Goal: Task Accomplishment & Management: Complete application form

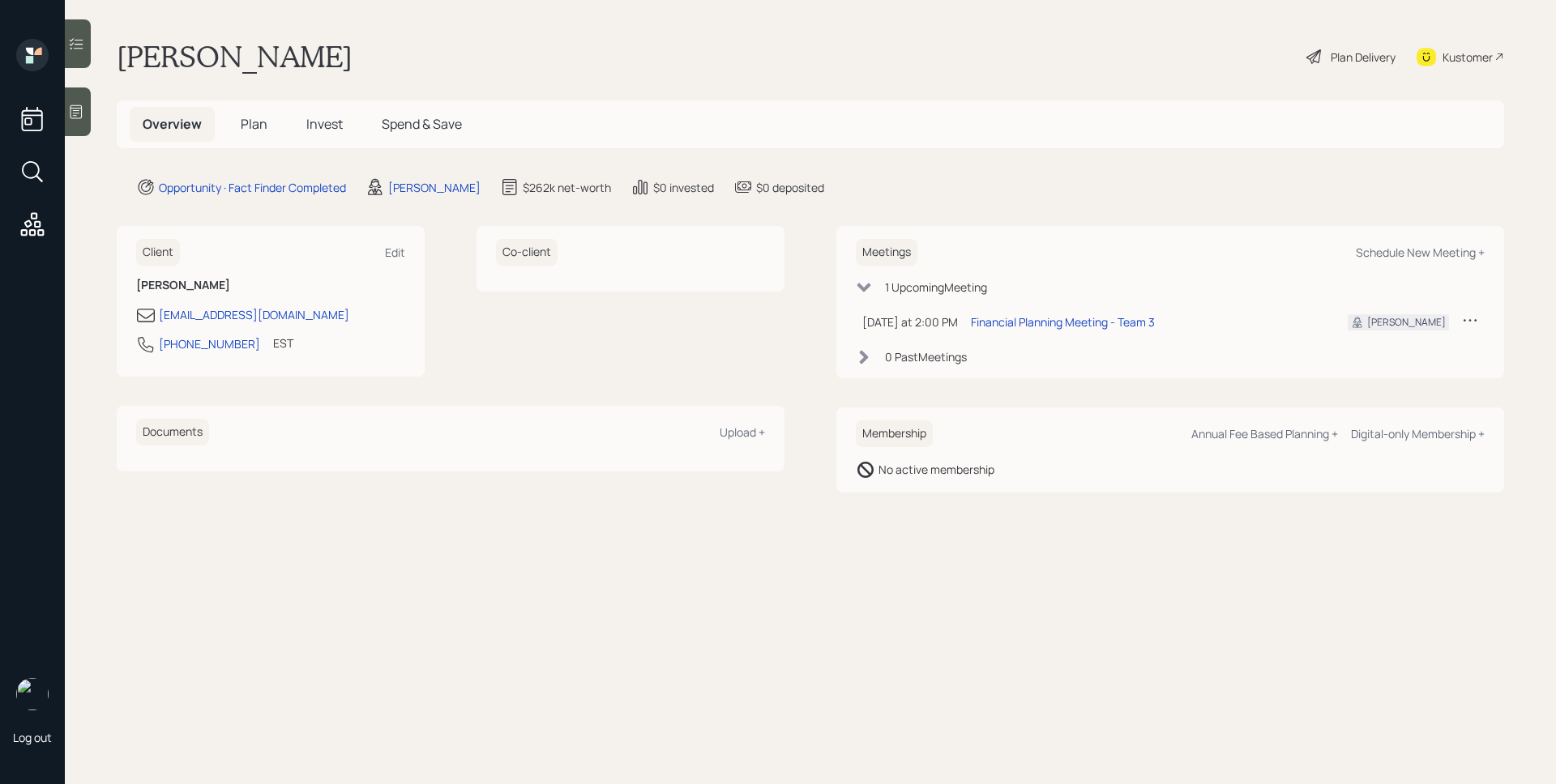
drag, startPoint x: 1150, startPoint y: 563, endPoint x: 1138, endPoint y: 558, distance: 13.0
click at [1150, 563] on main "[PERSON_NAME] Plan Delivery Kustomer Overview Plan Invest Spend & Save Opportun…" at bounding box center [810, 392] width 1491 height 784
click at [84, 116] on icon at bounding box center [76, 112] width 16 height 16
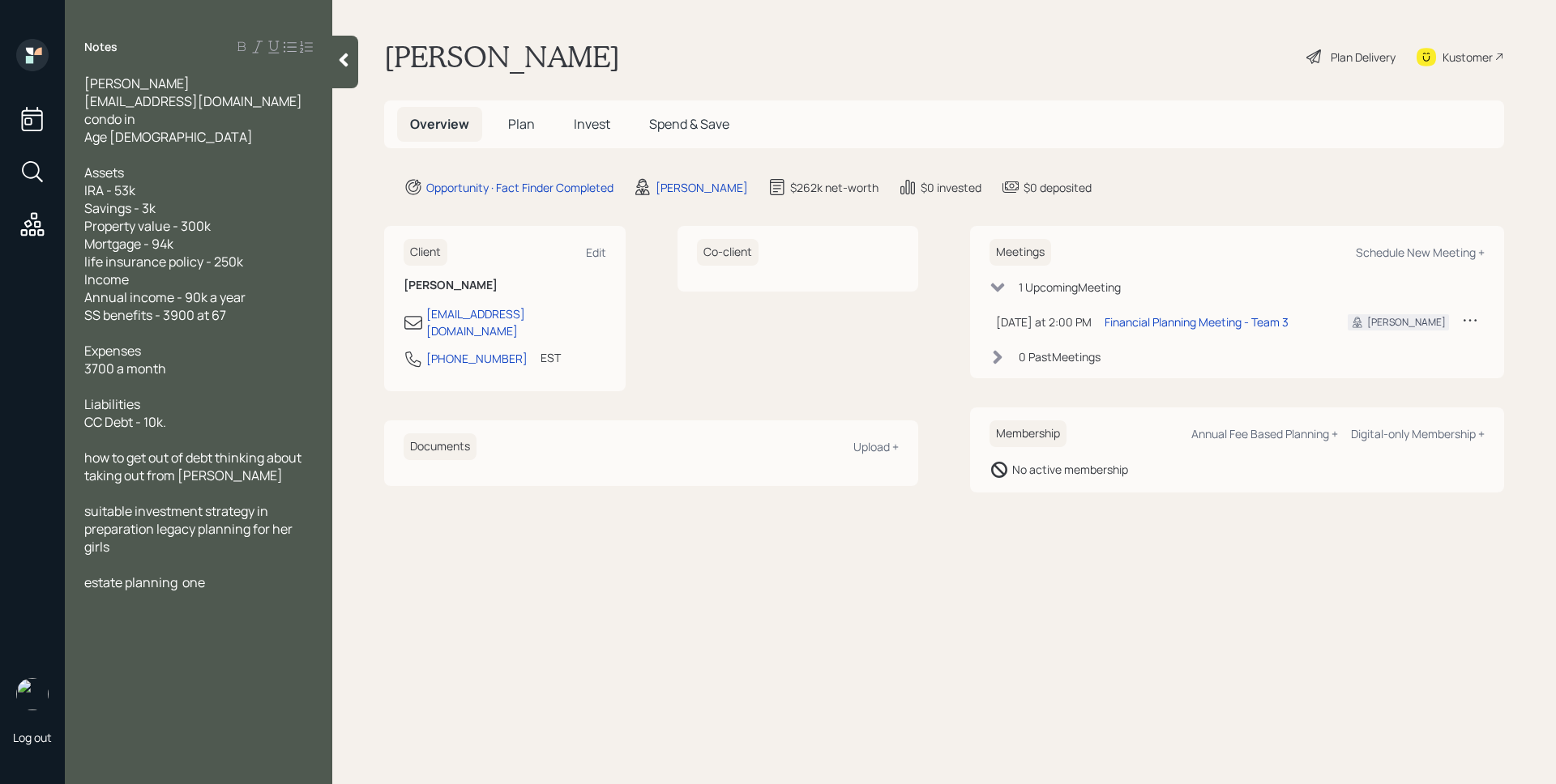
click at [1098, 566] on main "[PERSON_NAME] Plan Delivery Kustomer Overview Plan Invest Spend & Save Opportun…" at bounding box center [944, 392] width 1224 height 784
click at [505, 102] on div "Overview Plan Invest Spend & Save" at bounding box center [943, 124] width 1120 height 47
click at [524, 112] on h5 "Plan" at bounding box center [521, 125] width 52 height 35
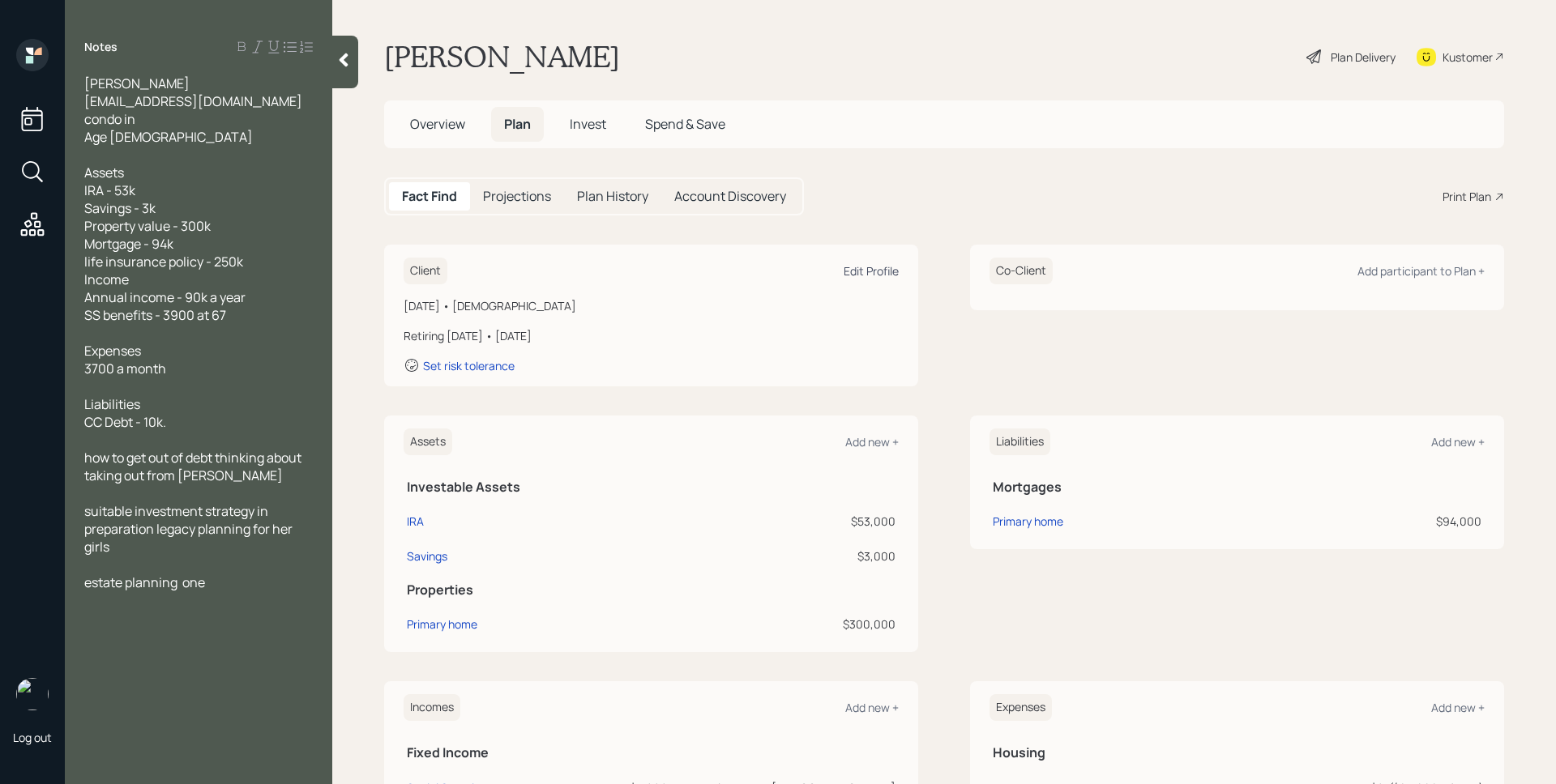
click at [877, 275] on div "Edit Profile" at bounding box center [871, 270] width 55 height 15
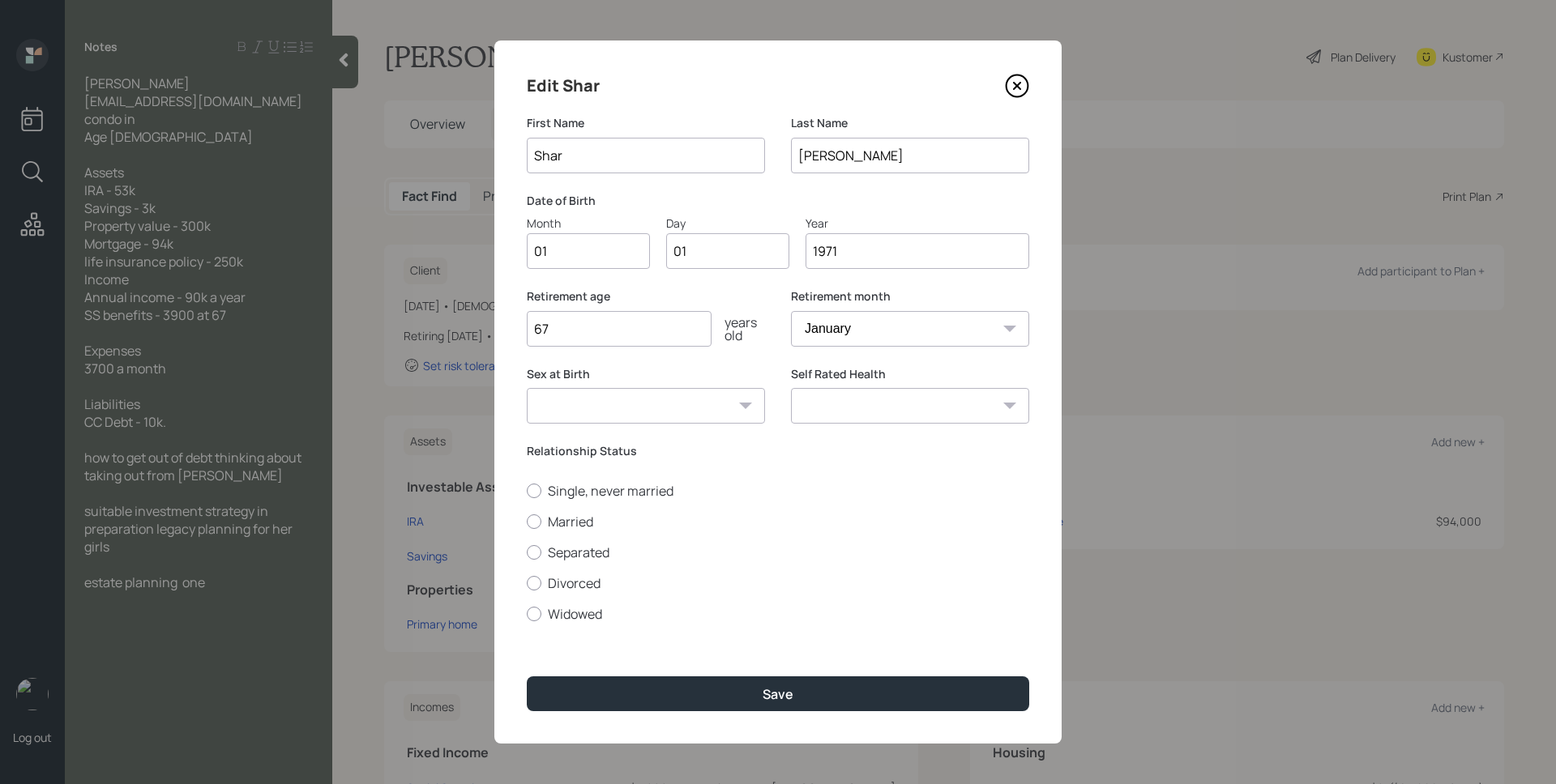
click at [585, 249] on input "01" at bounding box center [589, 251] width 123 height 36
type input "0"
type input "05"
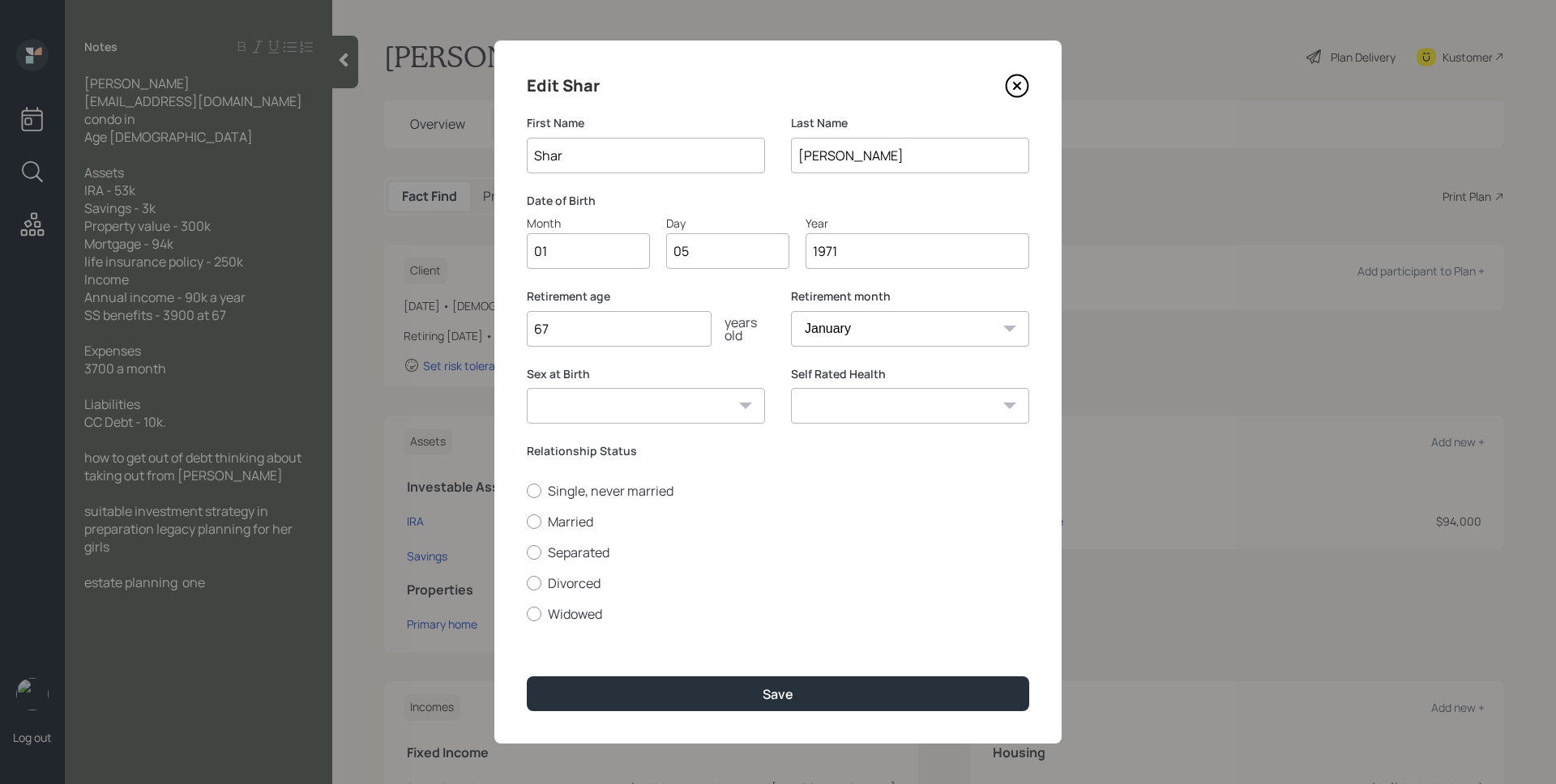
click at [730, 302] on label "Retirement age" at bounding box center [646, 296] width 238 height 16
click at [662, 463] on div "Relationship Status Single, never married Married Separated Divorced Widowed" at bounding box center [778, 533] width 503 height 180
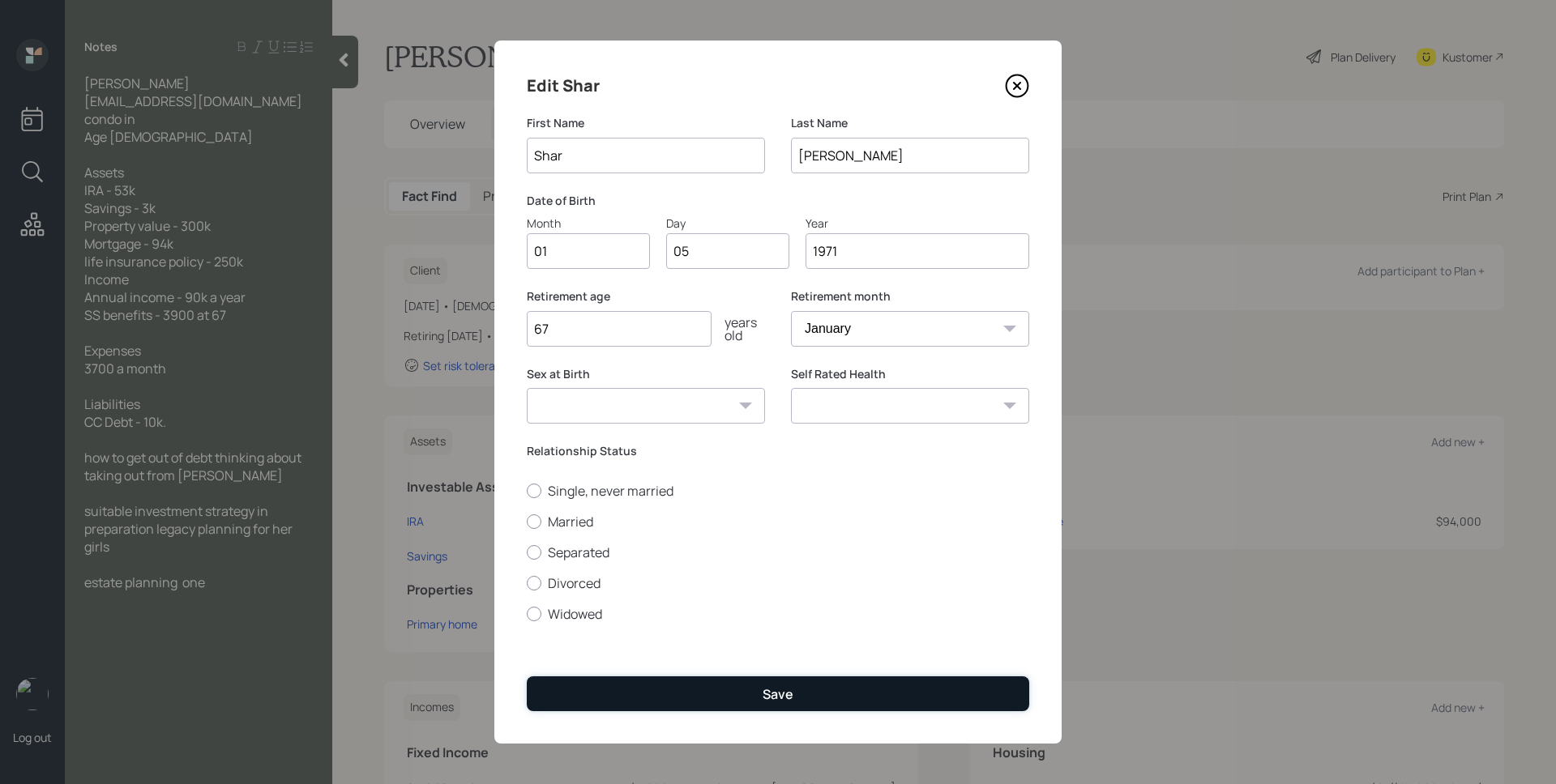
click at [748, 692] on button "Save" at bounding box center [778, 694] width 503 height 35
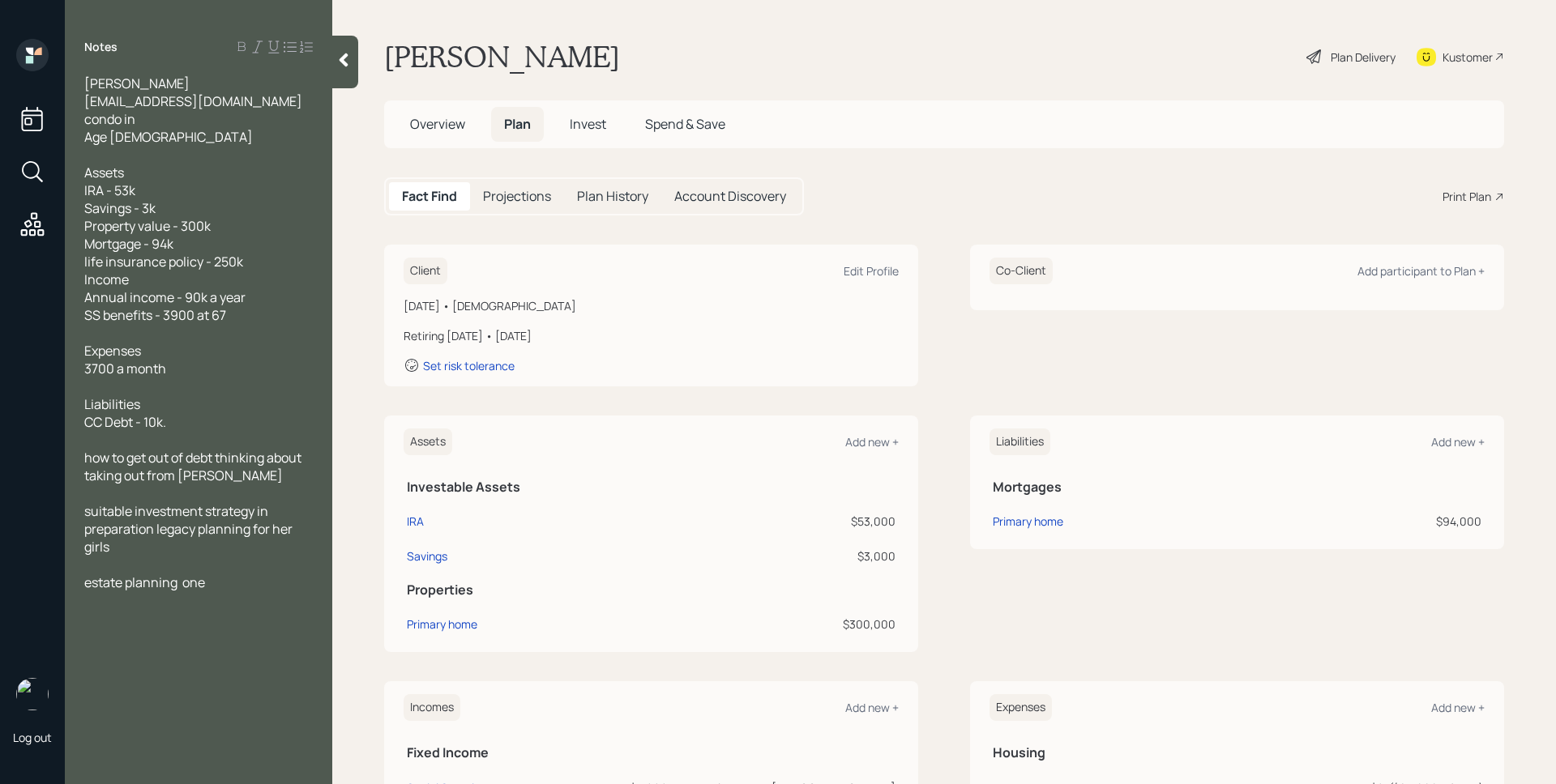
click at [1331, 56] on div "Plan Delivery" at bounding box center [1364, 57] width 65 height 17
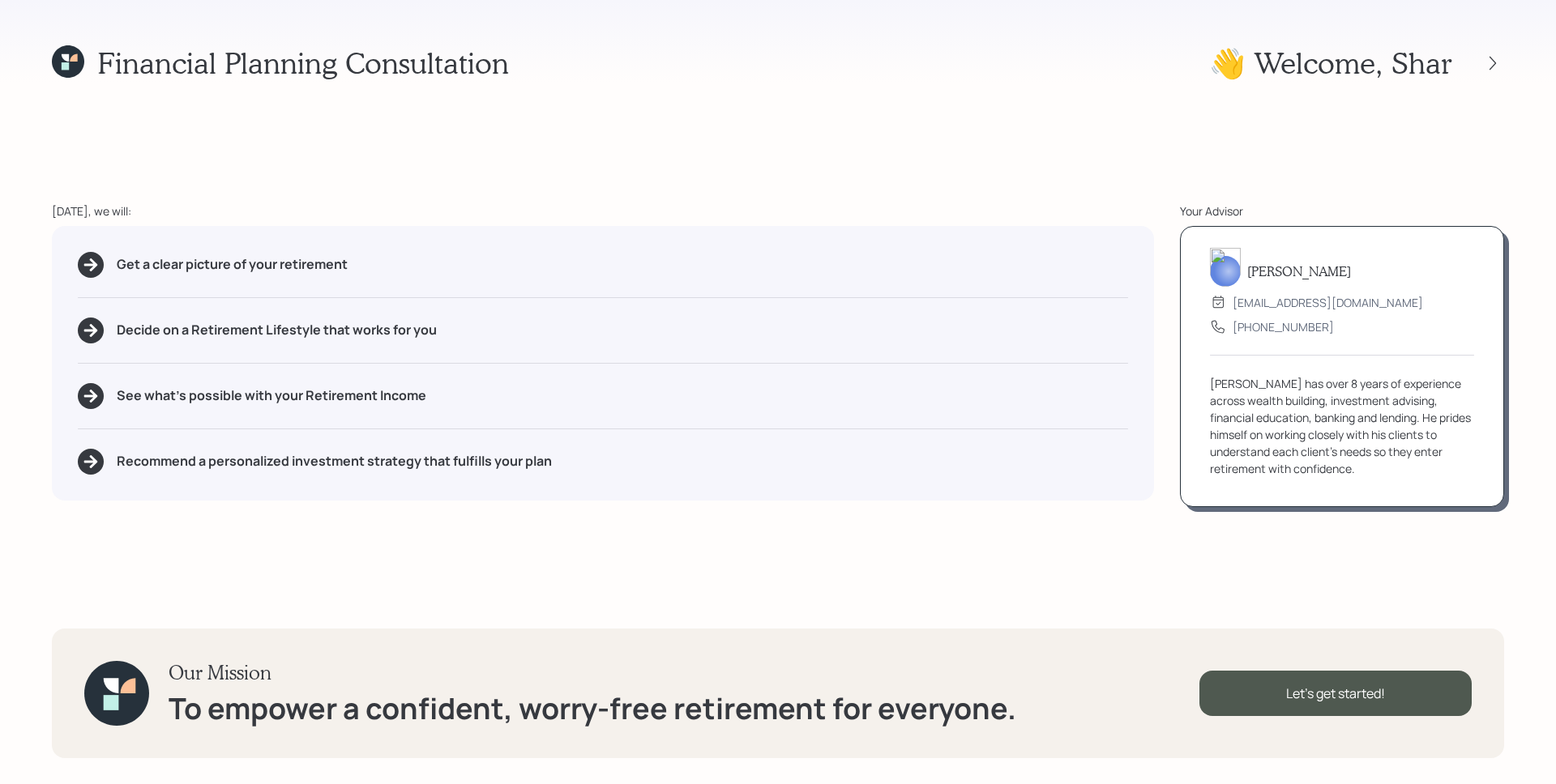
click at [763, 222] on div "[DATE], we will: Get a clear picture of your retirement Decide on a Retirement …" at bounding box center [603, 355] width 1102 height 305
click at [790, 187] on div "Financial Planning Consultation 👋 Welcome , Shar [DATE], we will: Get a clear p…" at bounding box center [778, 392] width 1556 height 784
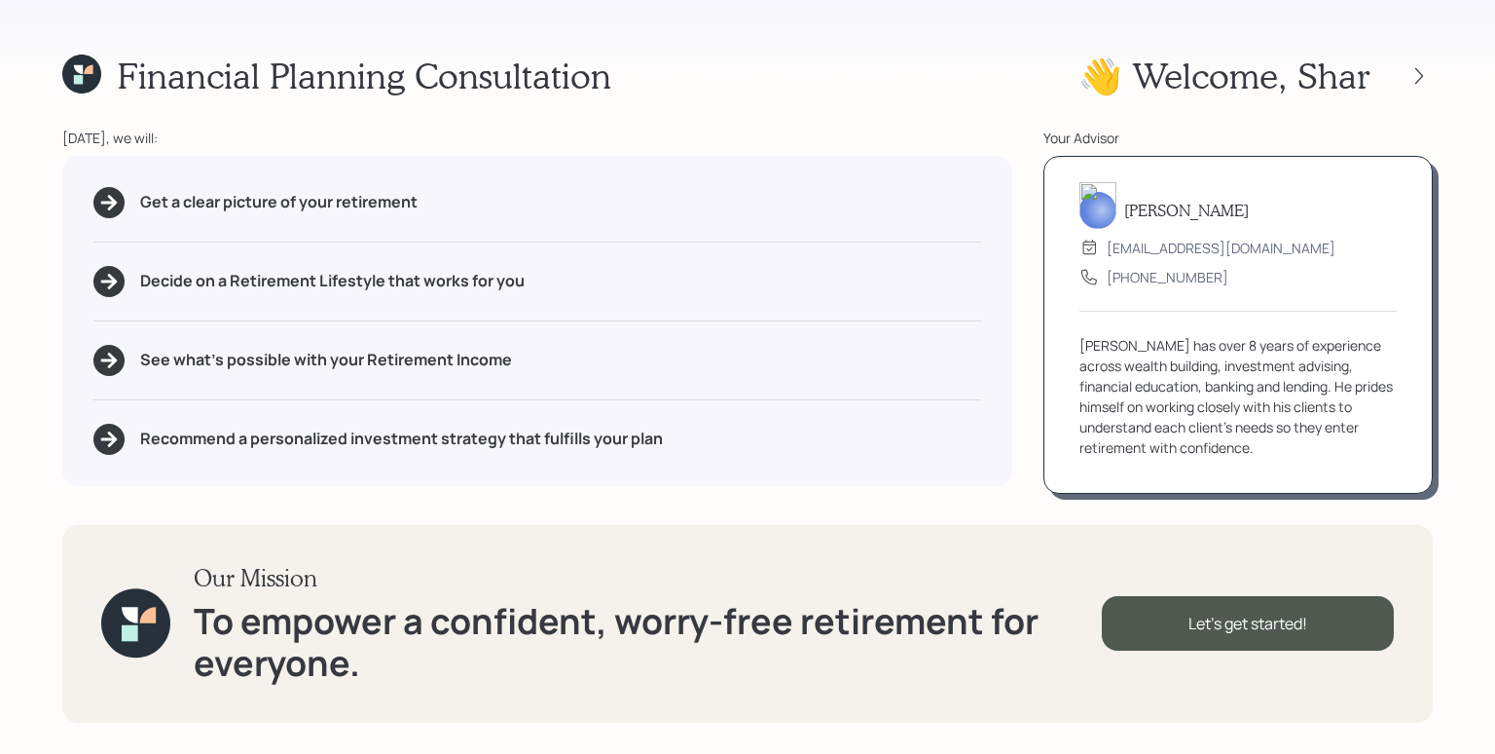
click at [1248, 545] on div "Our Mission To empower a confident, worry-free retirement for everyone. Let's g…" at bounding box center [747, 624] width 1371 height 198
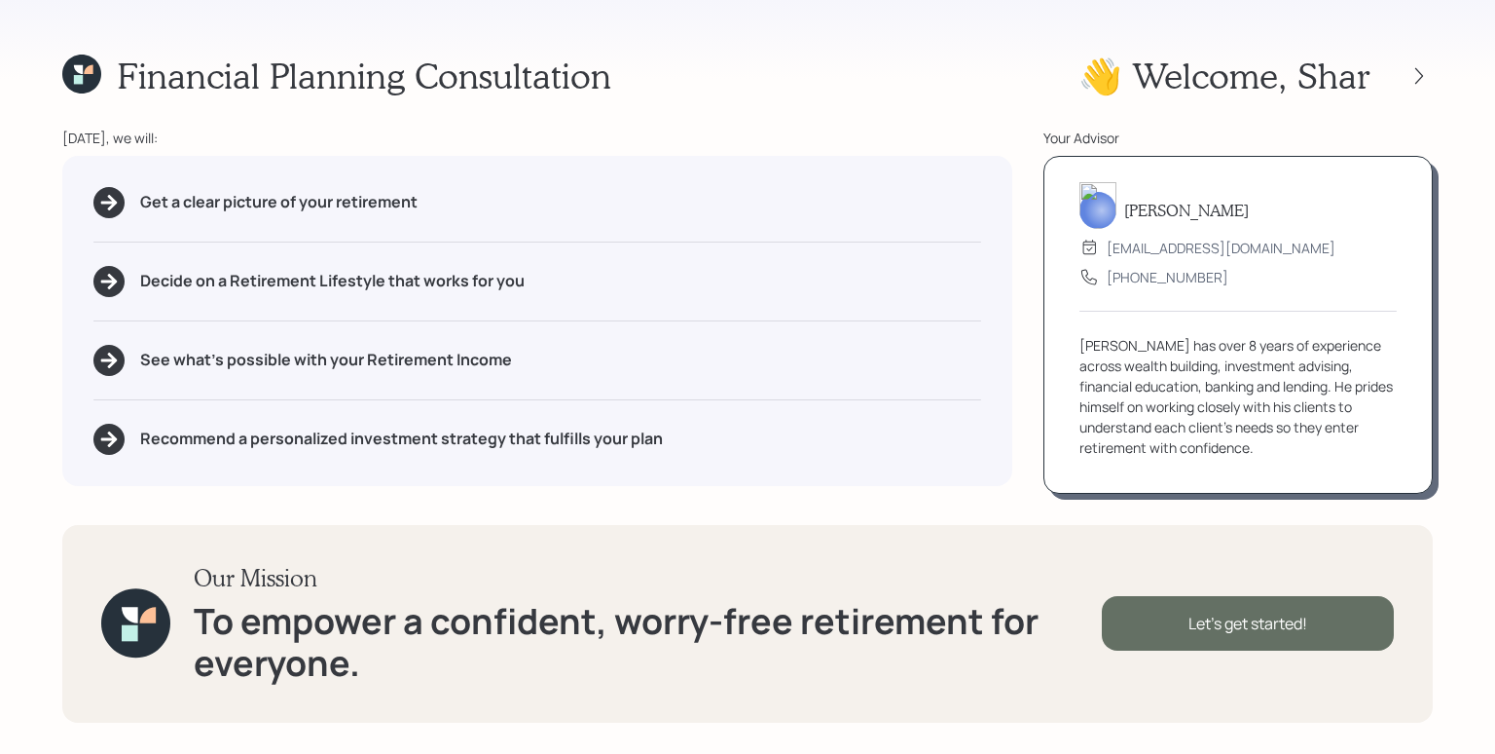
click at [1268, 630] on div "Let's get started!" at bounding box center [1248, 623] width 292 height 55
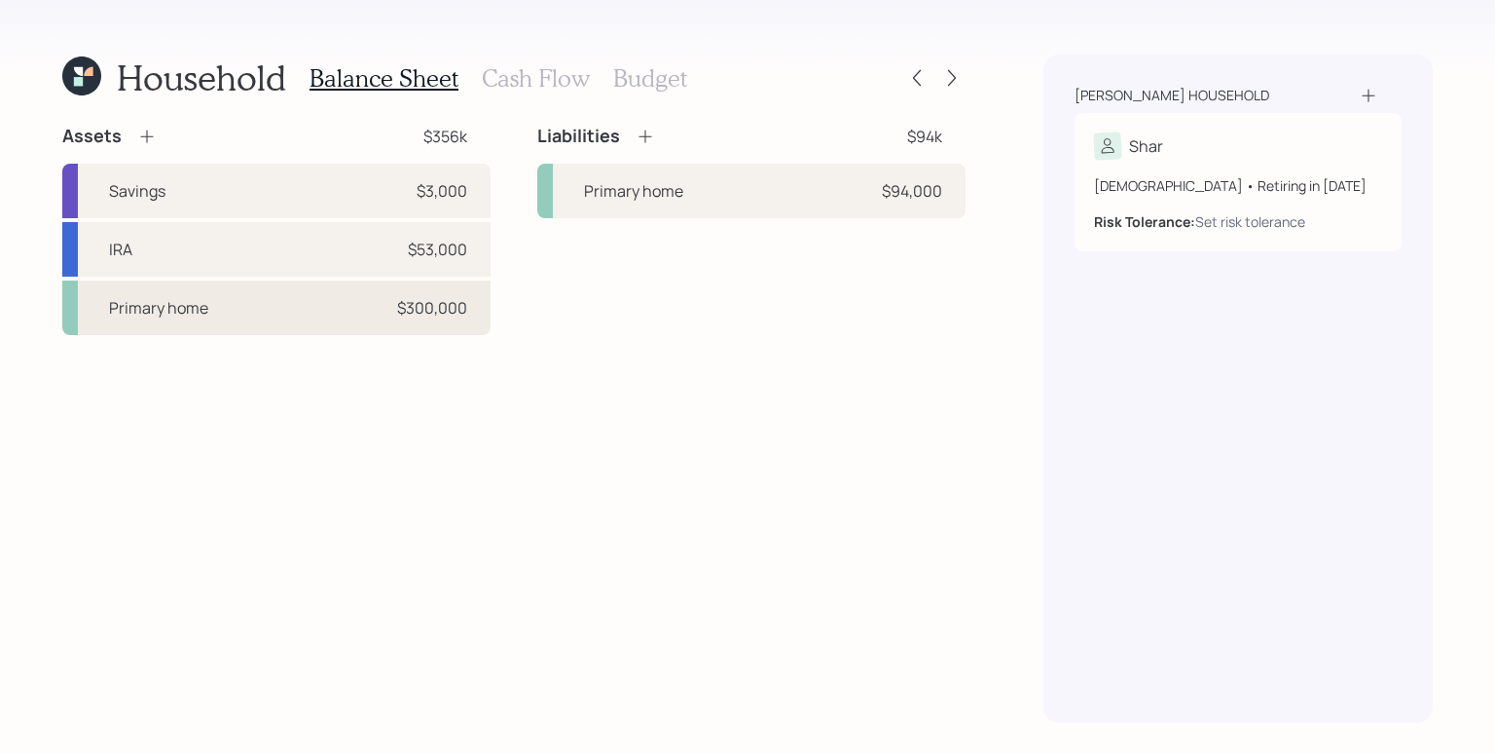
click at [402, 304] on div "$300,000" at bounding box center [432, 307] width 70 height 23
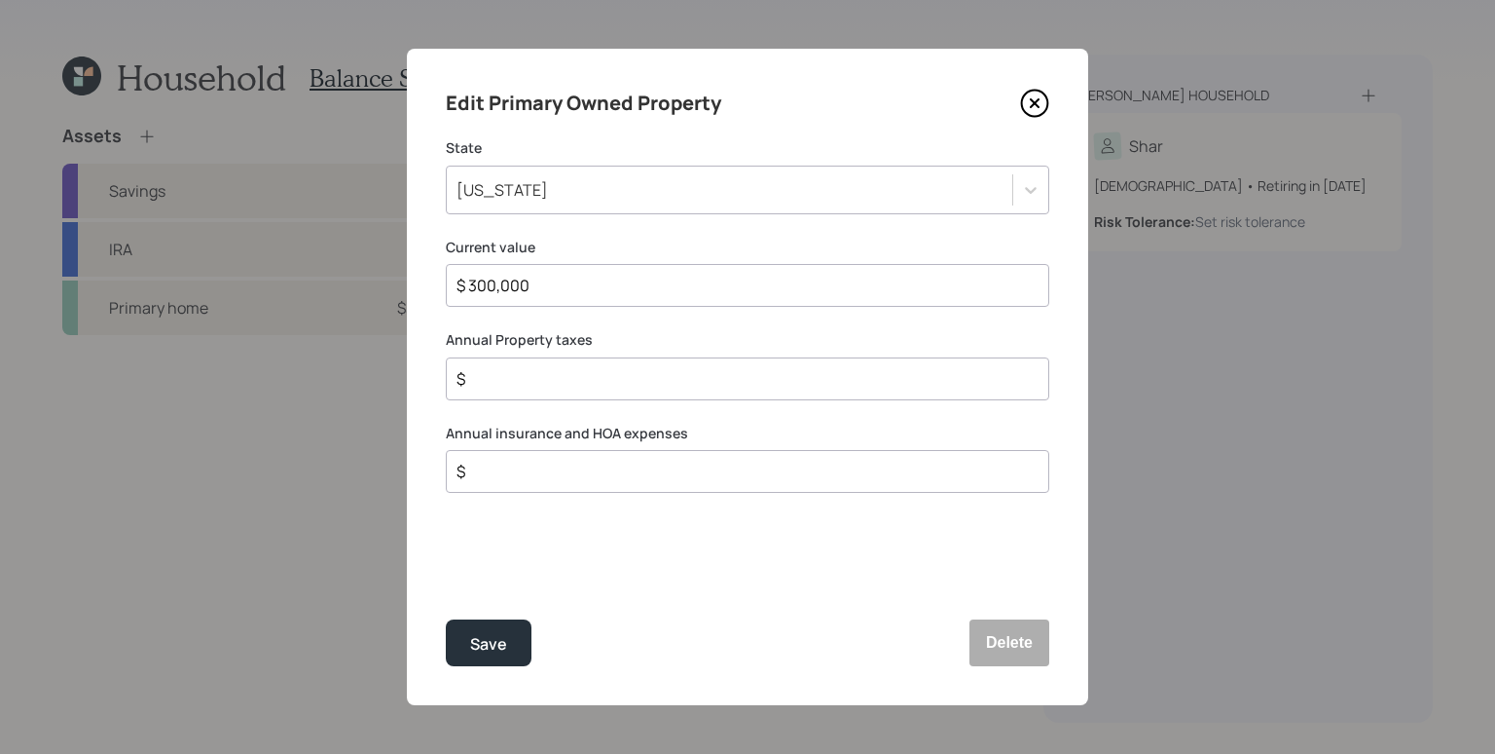
click at [551, 374] on input "$" at bounding box center [740, 378] width 571 height 23
click at [576, 481] on input "$" at bounding box center [740, 471] width 571 height 23
click at [608, 464] on input "$" at bounding box center [740, 471] width 571 height 23
click at [612, 474] on input "$" at bounding box center [740, 471] width 571 height 23
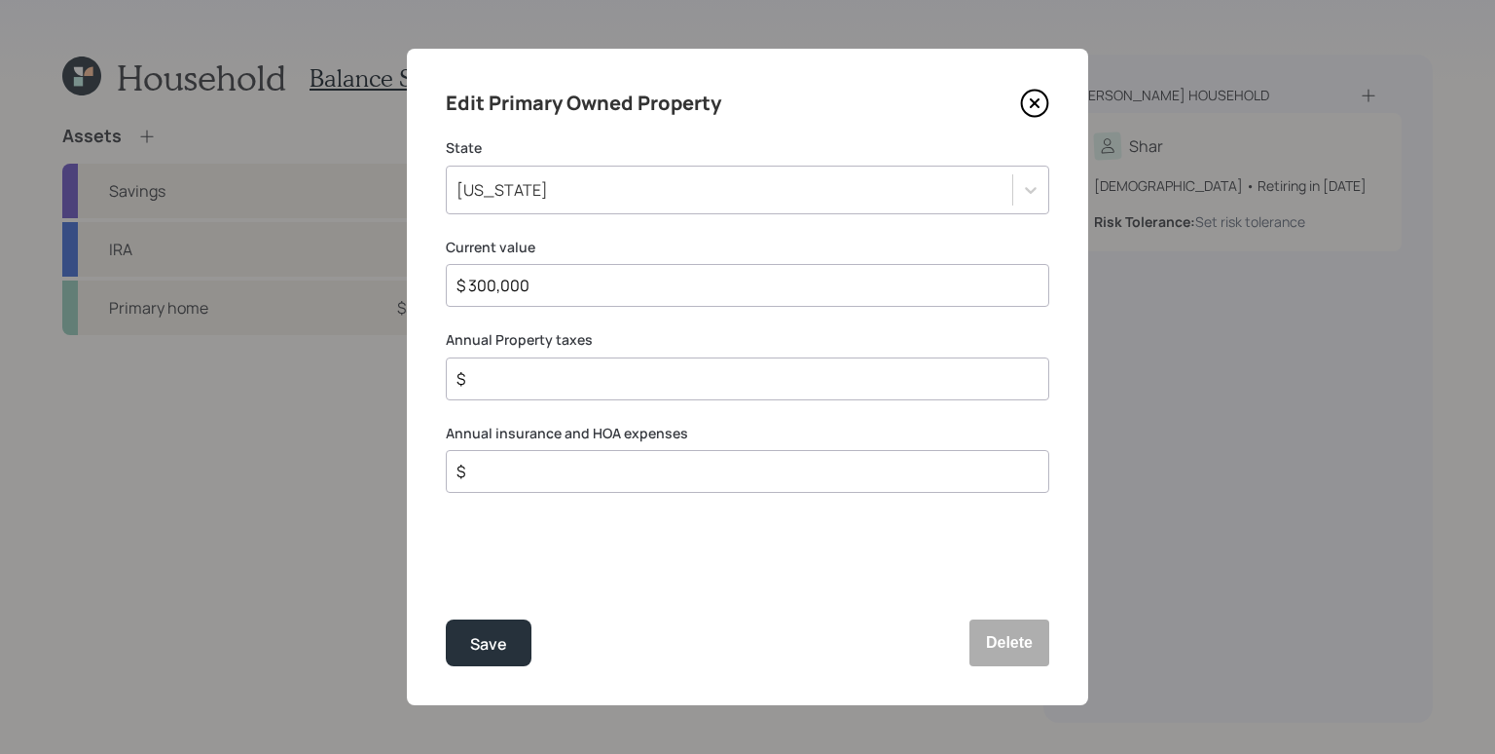
click at [613, 473] on input "$" at bounding box center [740, 471] width 571 height 23
type input "$ 6,600"
click at [637, 368] on input "$" at bounding box center [740, 378] width 571 height 23
click at [840, 333] on label "Annual Property taxes" at bounding box center [748, 339] width 604 height 19
click at [574, 386] on input "$ 3,000" at bounding box center [740, 378] width 571 height 23
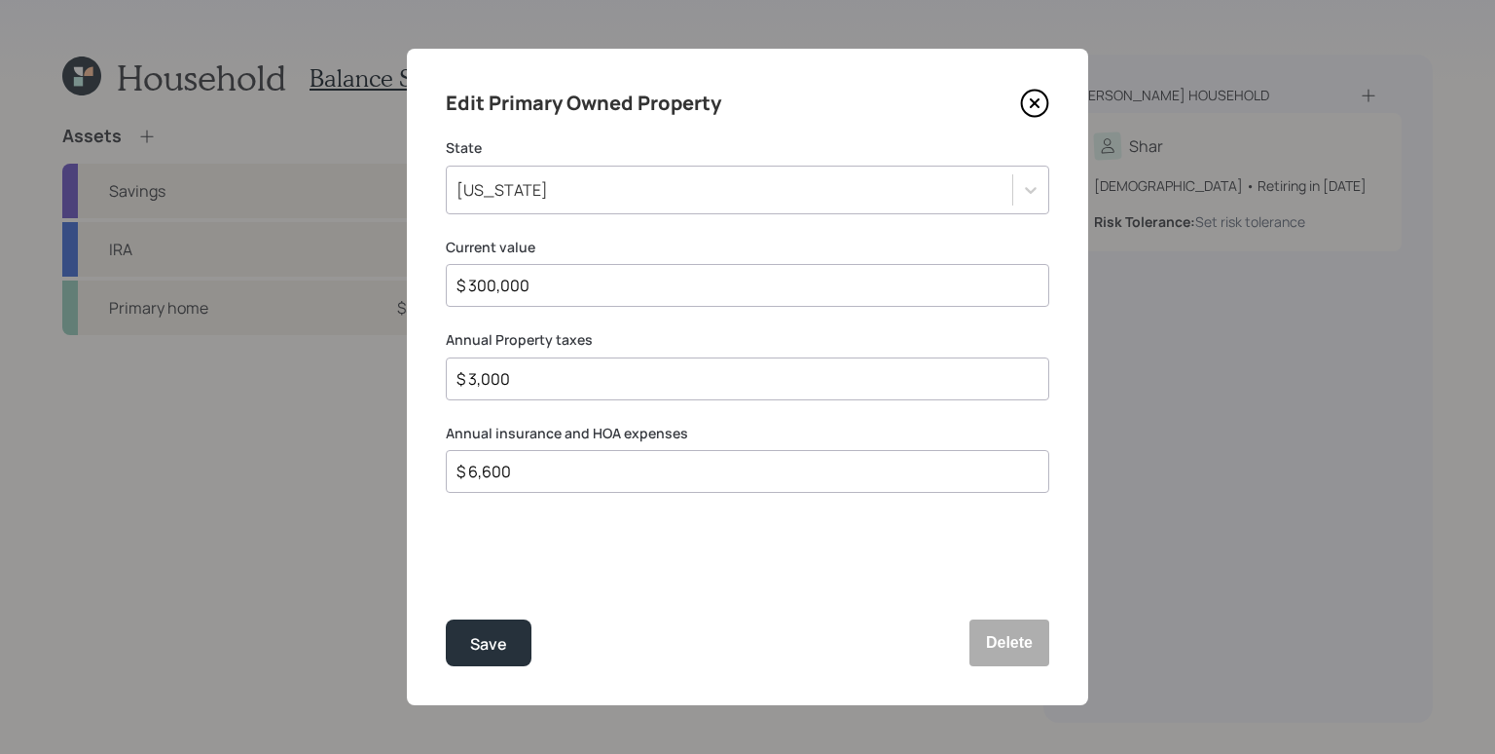
click at [574, 386] on input "$ 3,000" at bounding box center [740, 378] width 571 height 23
type input "$ 1,500"
click at [446, 619] on button "Save" at bounding box center [489, 642] width 86 height 47
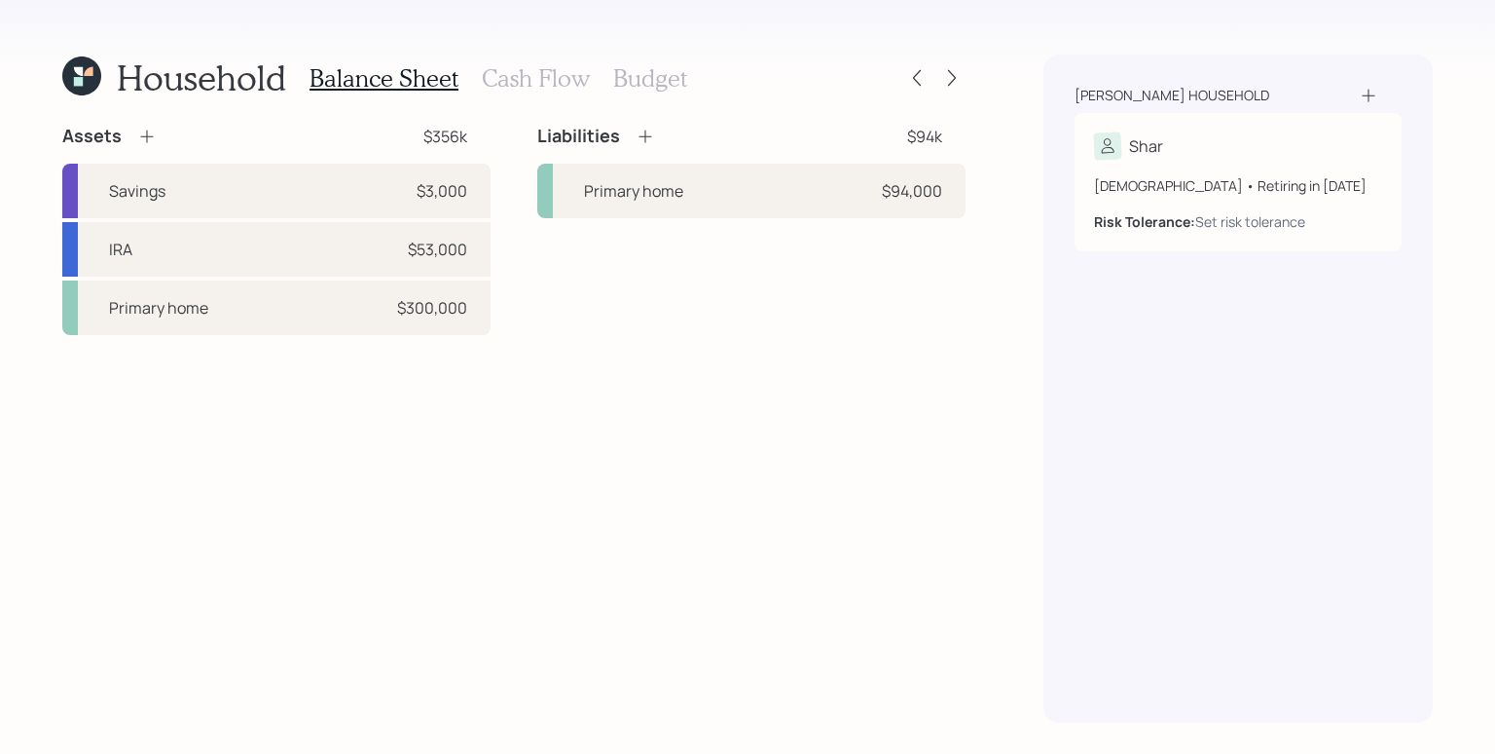
click at [608, 307] on div "Liabilities $94k Primary home $94,000" at bounding box center [751, 230] width 428 height 210
click at [897, 193] on div "$94,000" at bounding box center [912, 190] width 60 height 23
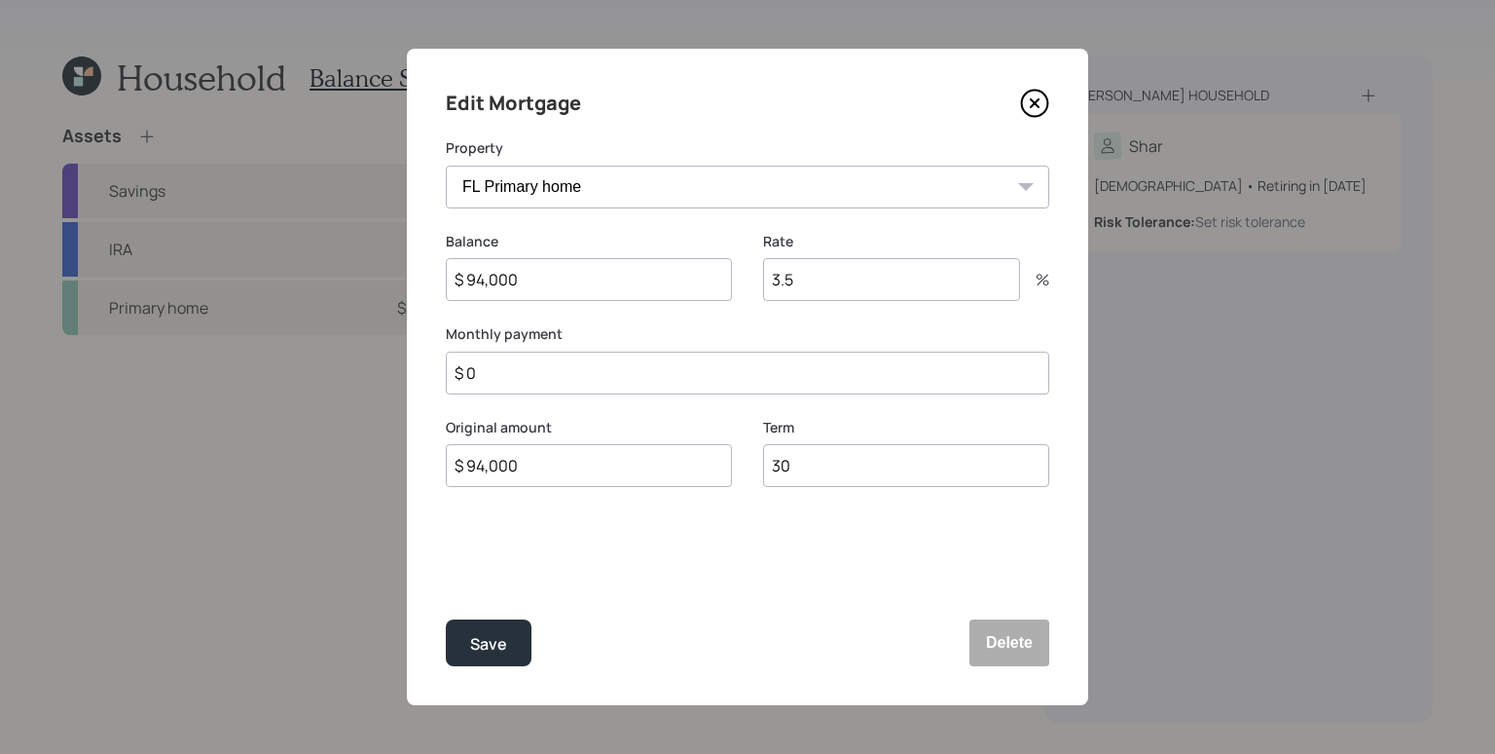
click at [841, 286] on input "3.5" at bounding box center [891, 279] width 257 height 43
click at [835, 281] on input "3.5" at bounding box center [891, 279] width 257 height 43
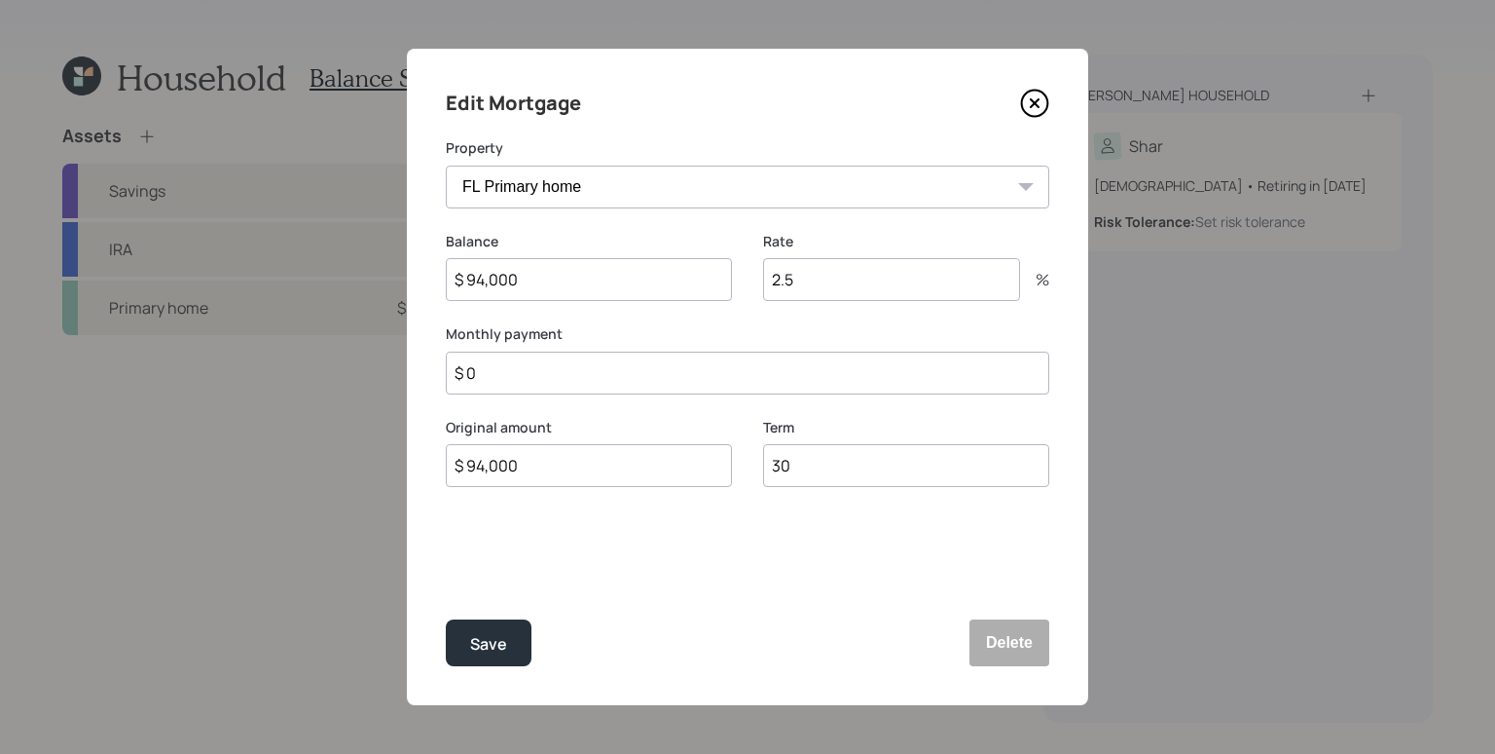
type input "2.5"
click at [684, 305] on div "Balance $ 94,000" at bounding box center [589, 278] width 286 height 93
click at [686, 361] on input "$ 0" at bounding box center [748, 372] width 604 height 43
click at [686, 364] on input "$ 0" at bounding box center [748, 372] width 604 height 43
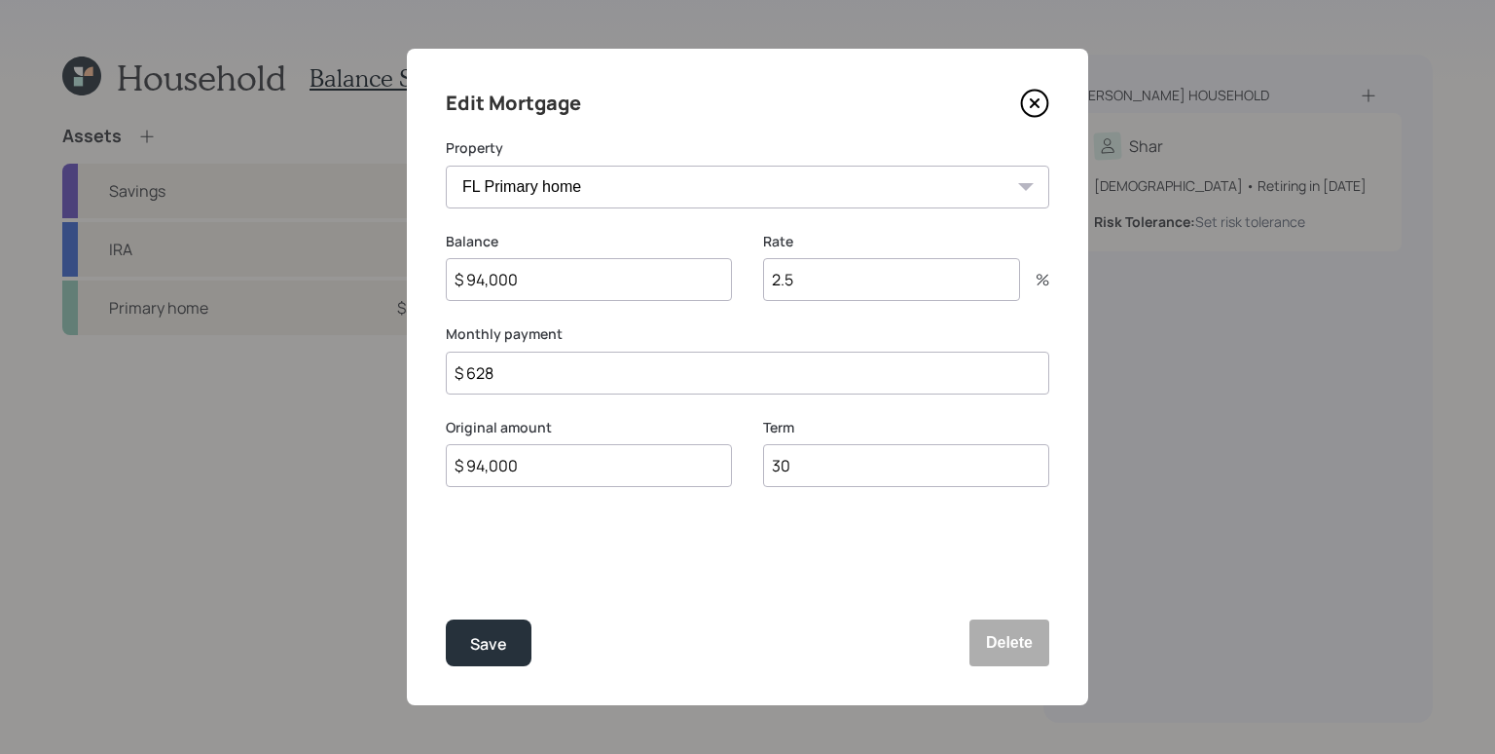
type input "$ 628"
click at [759, 416] on div "Edit Mortgage Property FL Primary home Balance $ 94,000 Rate 2.5 % Monthly paym…" at bounding box center [748, 377] width 682 height 656
click at [860, 490] on div "Term 30" at bounding box center [906, 464] width 286 height 93
click at [864, 465] on input "30" at bounding box center [906, 465] width 286 height 43
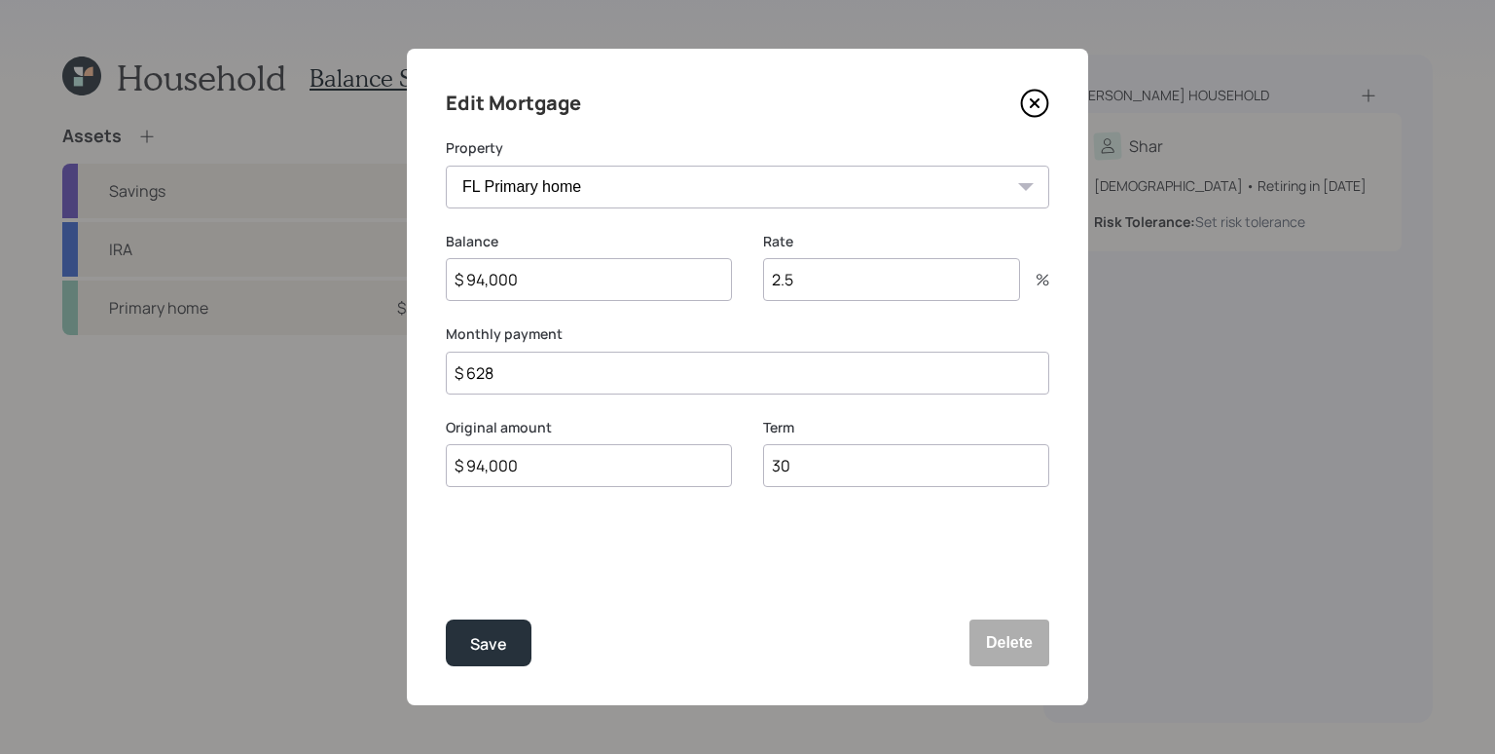
type input "3"
type input "15"
click at [844, 535] on div "Edit Mortgage Property FL Primary home Balance $ 94,000 Rate 2.5 % Monthly paym…" at bounding box center [748, 377] width 682 height 656
click at [493, 647] on div "Save" at bounding box center [488, 644] width 37 height 26
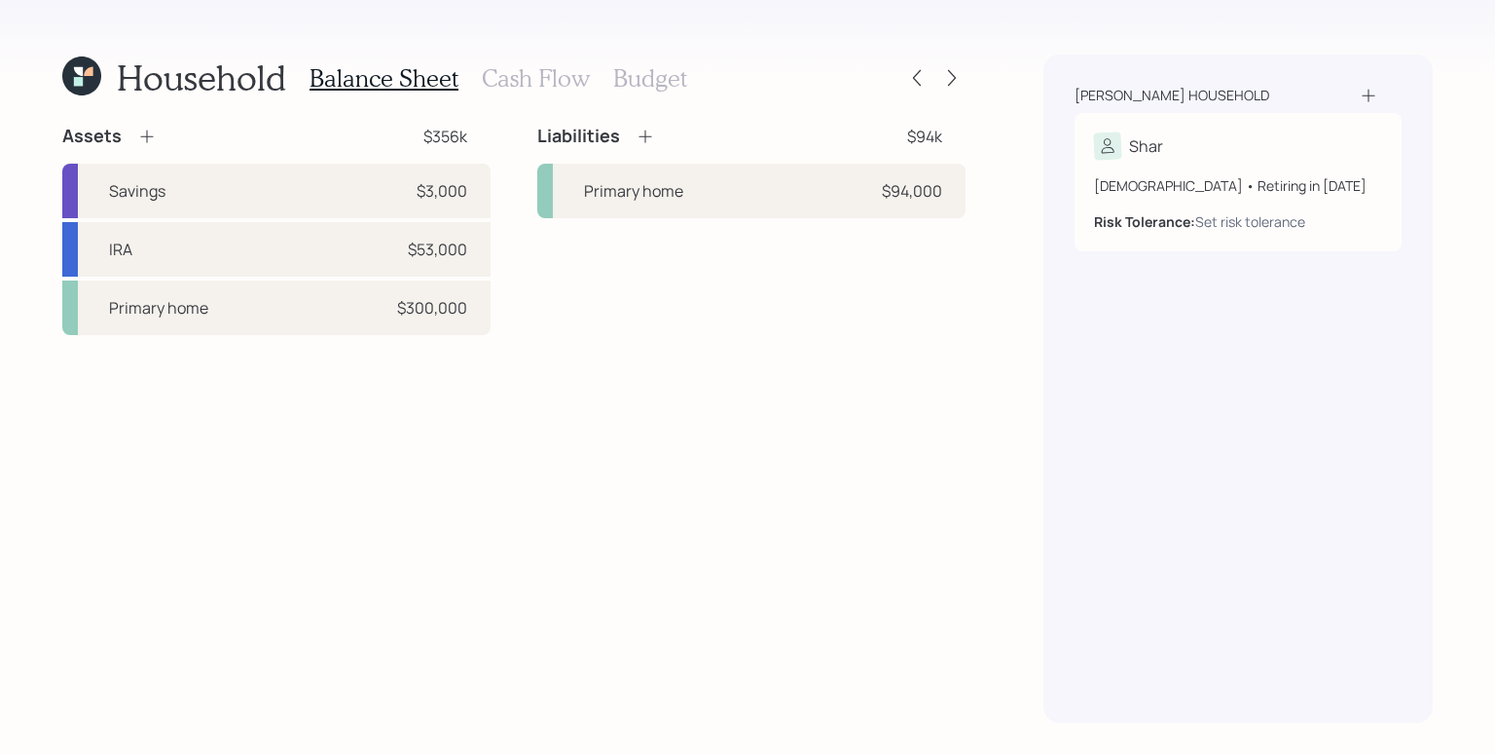
drag, startPoint x: 820, startPoint y: 337, endPoint x: 810, endPoint y: 345, distance: 12.5
click at [820, 335] on div "Assets $356k Savings $3,000 IRA $53,000 Primary home $300,000 Liabilities $94k …" at bounding box center [513, 424] width 903 height 598
click at [645, 132] on icon at bounding box center [645, 136] width 19 height 19
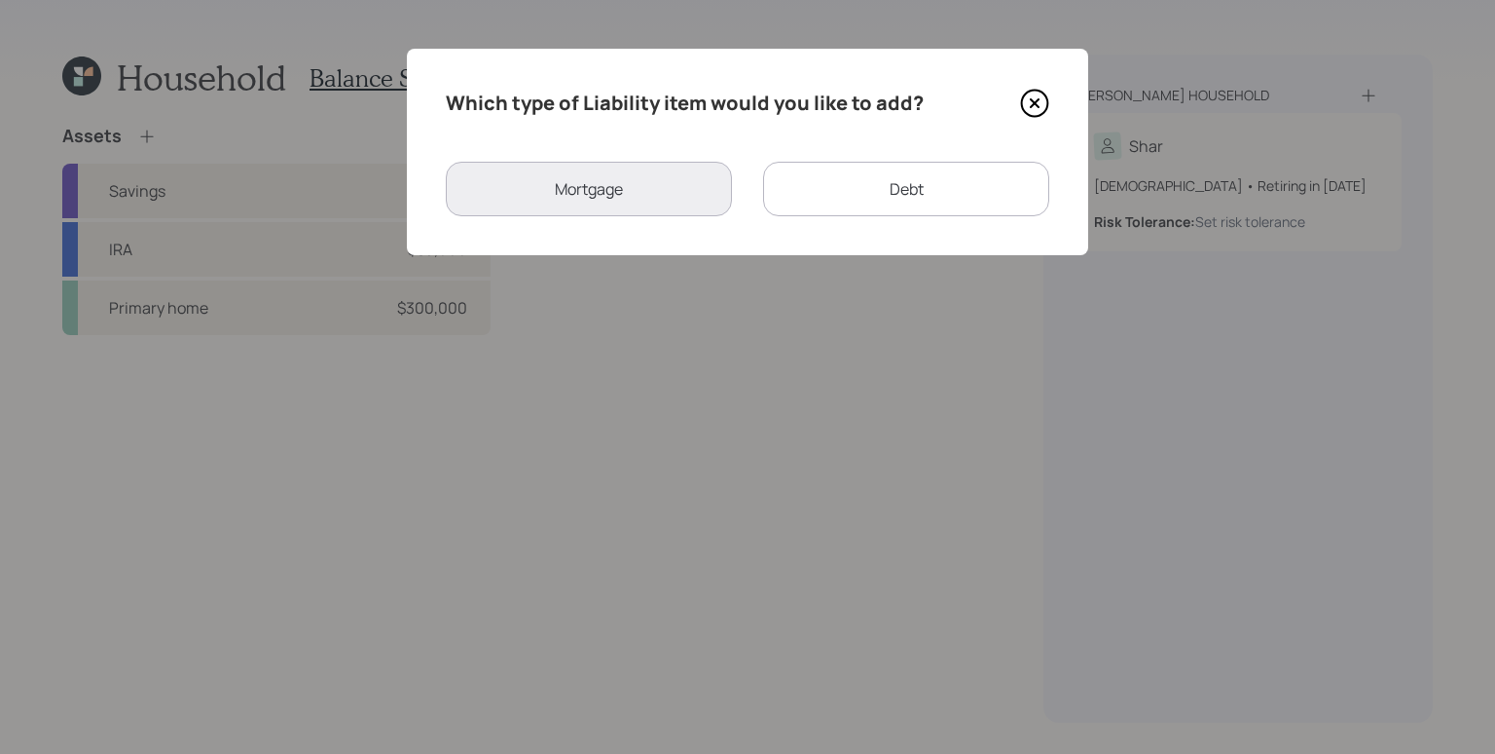
click at [840, 184] on div "Debt" at bounding box center [906, 189] width 286 height 55
select select "credit_card"
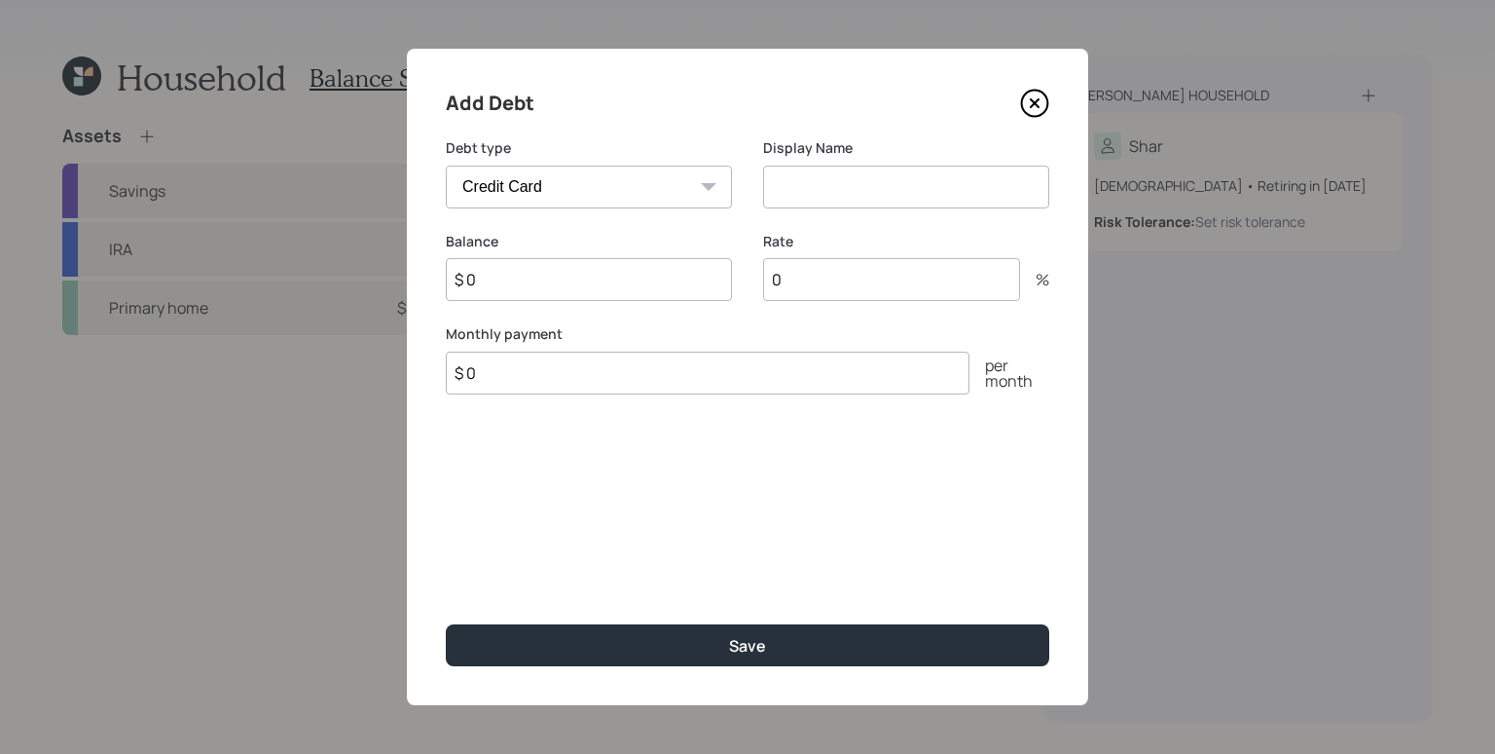
click at [825, 201] on input at bounding box center [906, 187] width 286 height 43
type input "P"
type input "C"
type input "Credit Card"
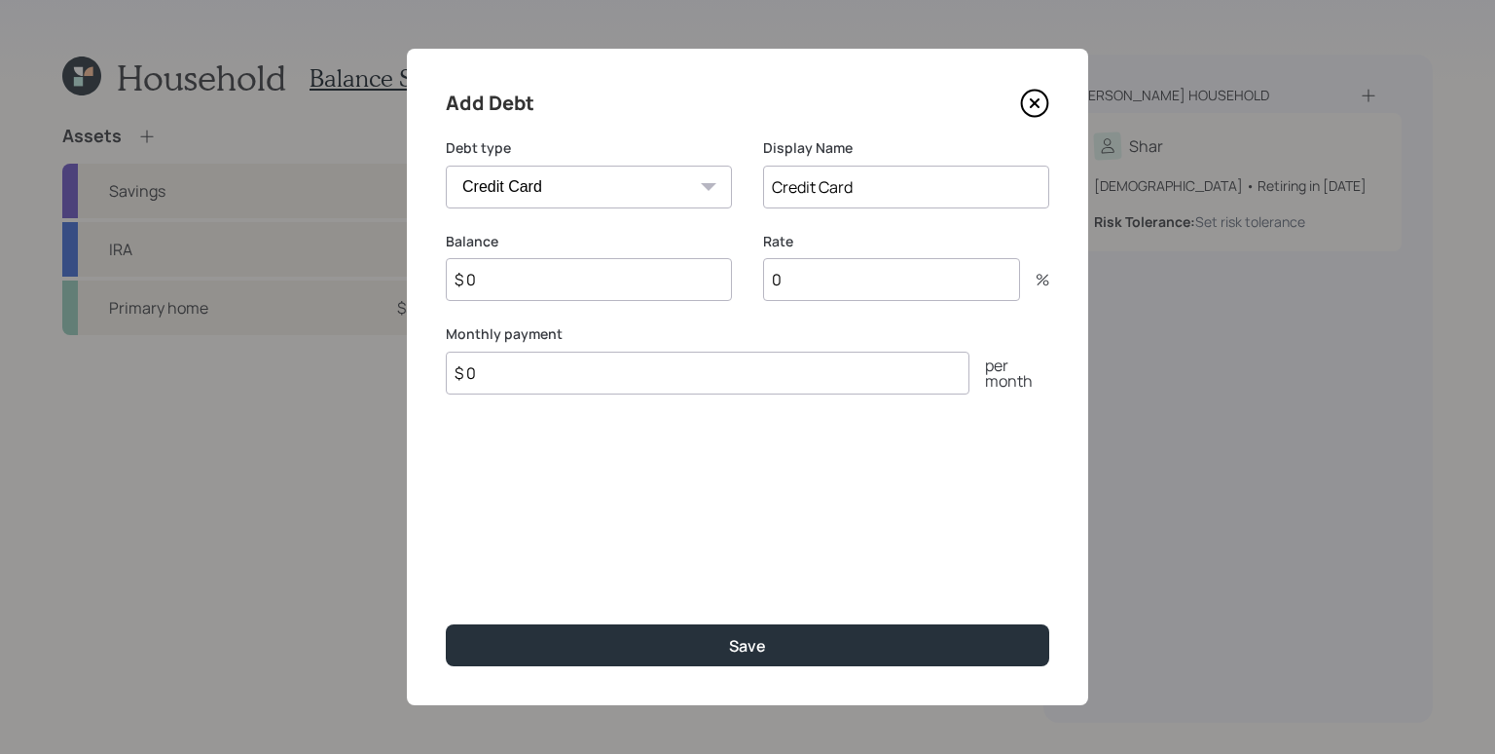
click at [519, 282] on input "$ 0" at bounding box center [589, 279] width 286 height 43
type input "$ 3,700"
type input "19"
click at [673, 333] on label "Monthly payment" at bounding box center [748, 333] width 604 height 19
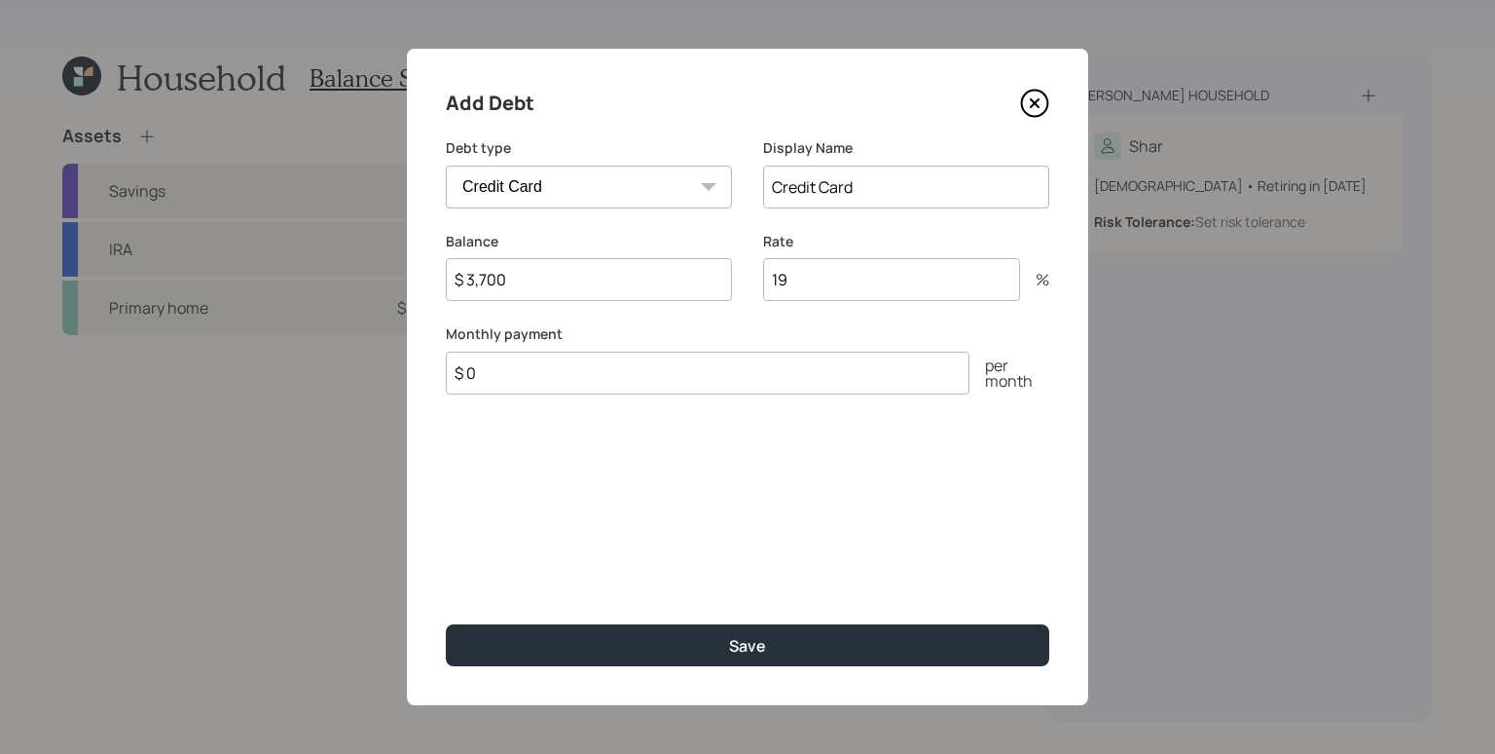
click at [625, 383] on input "$ 0" at bounding box center [708, 372] width 524 height 43
type input "$ 650"
click at [446, 624] on button "Save" at bounding box center [748, 645] width 604 height 42
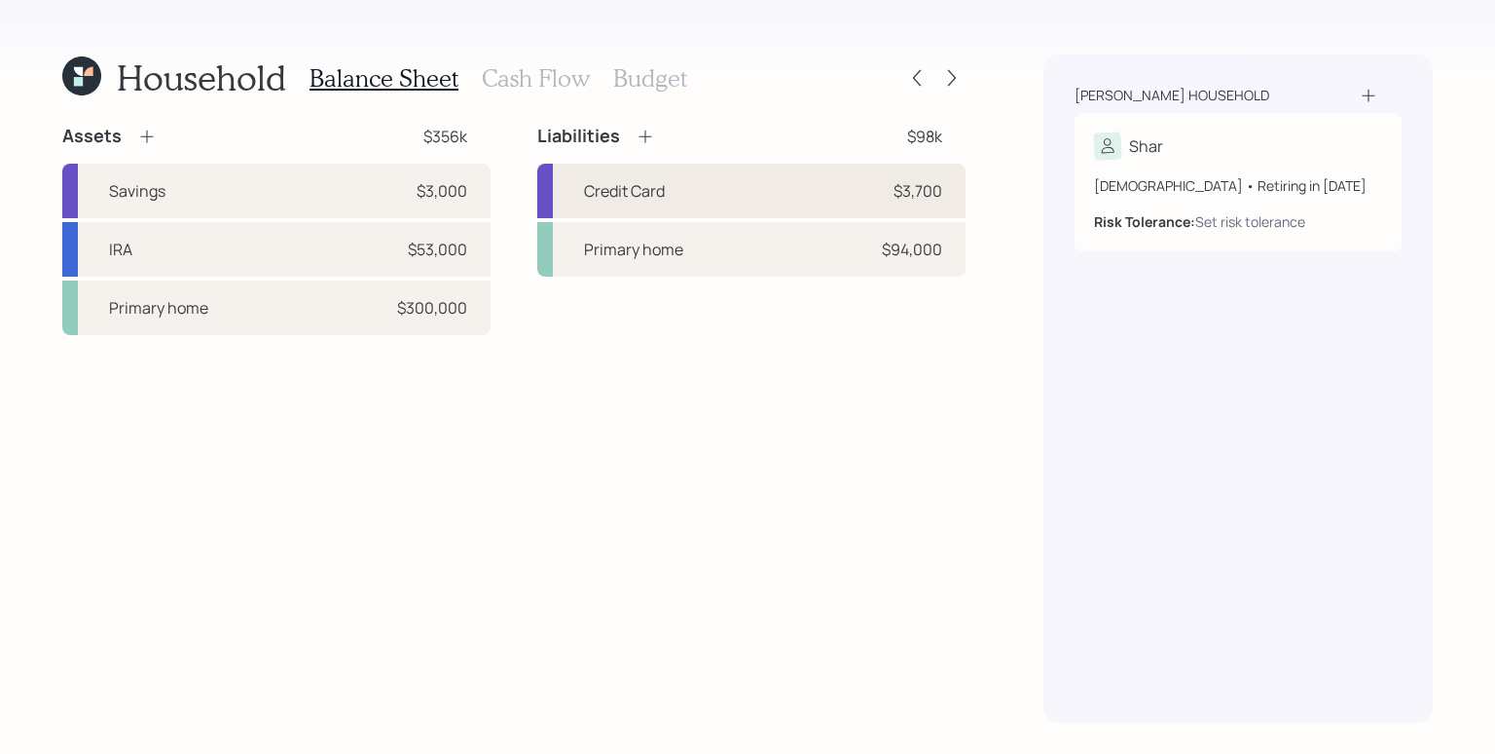
click at [688, 185] on div "Credit Card $3,700" at bounding box center [751, 191] width 428 height 55
select select "credit_card"
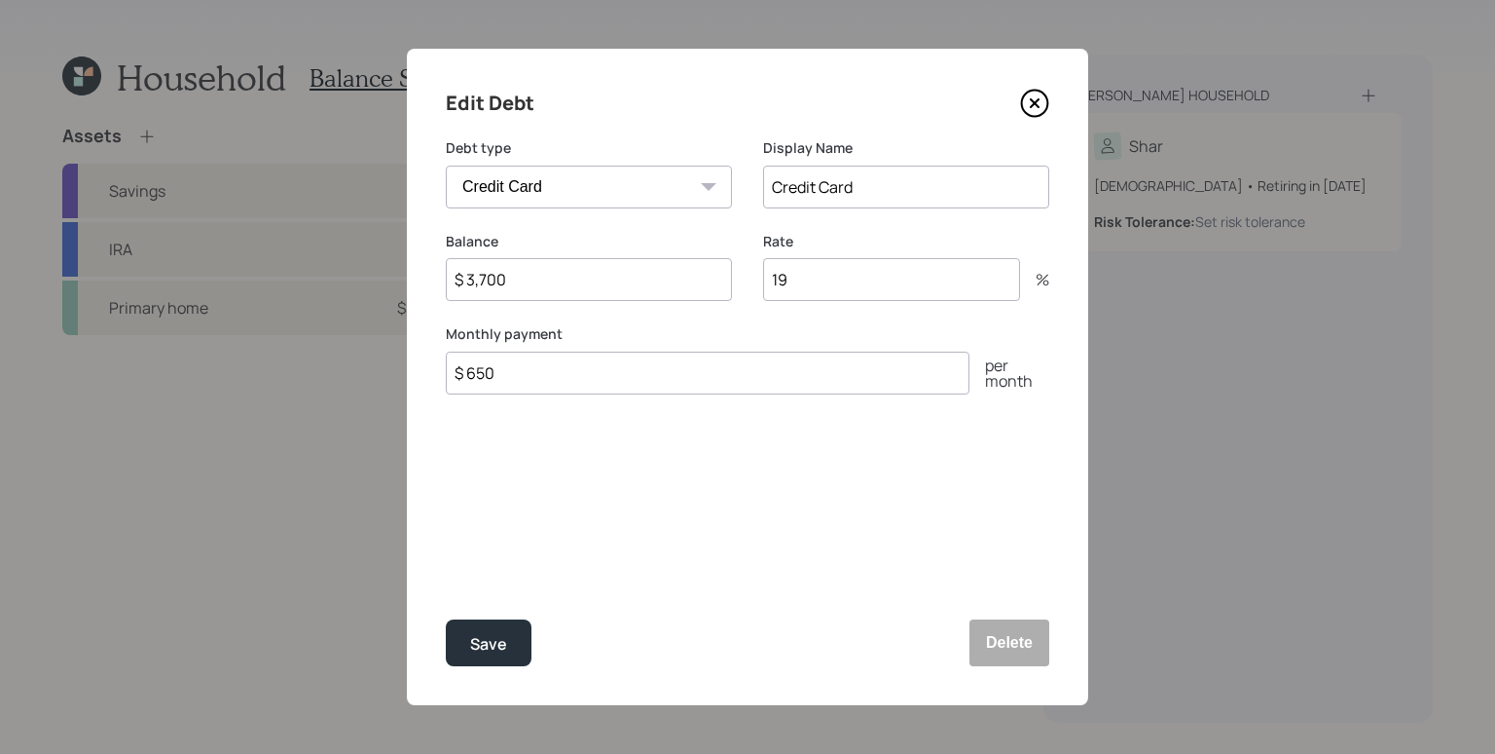
click at [514, 366] on input "$ 650" at bounding box center [708, 372] width 524 height 43
click at [509, 627] on button "Save" at bounding box center [489, 642] width 86 height 47
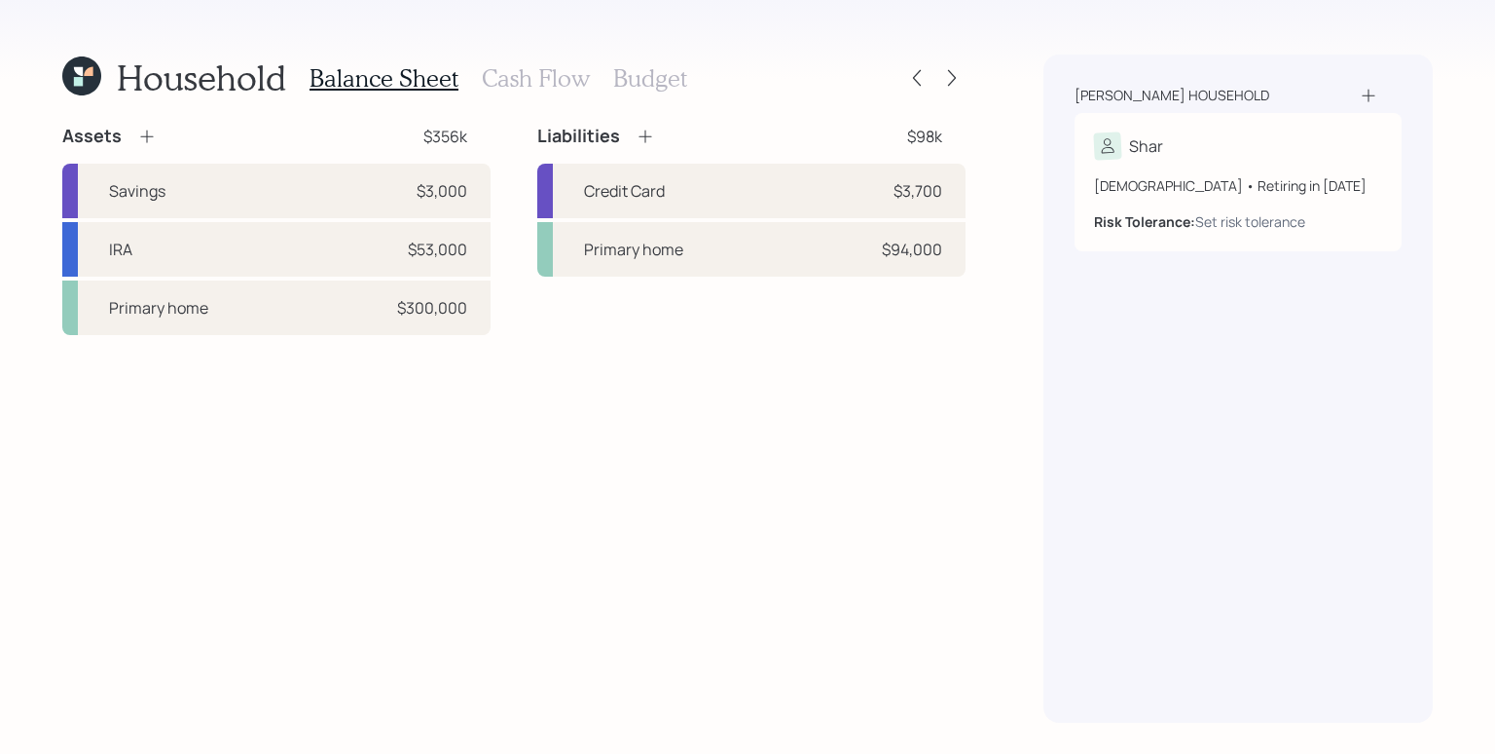
click at [651, 132] on icon at bounding box center [645, 136] width 19 height 19
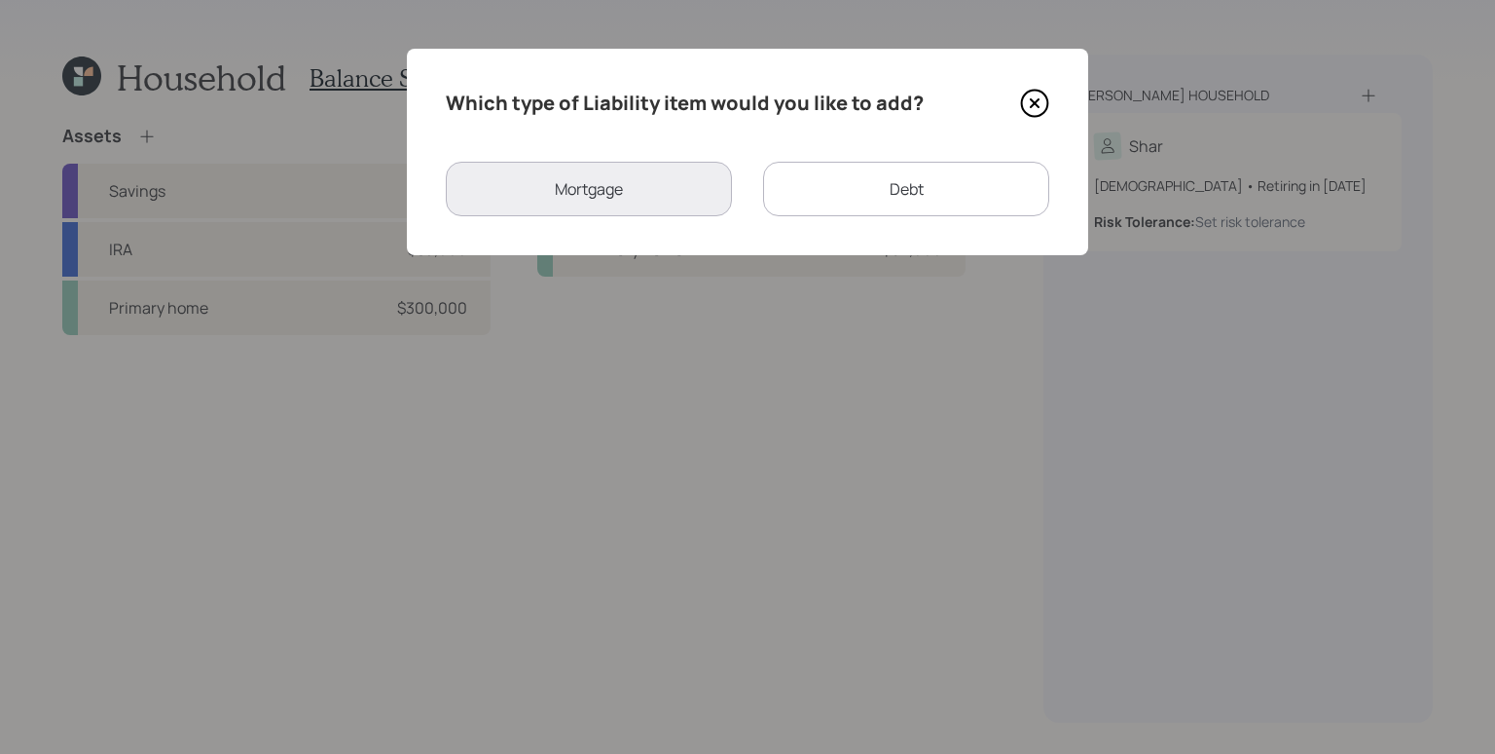
click at [894, 185] on div "Debt" at bounding box center [906, 189] width 286 height 55
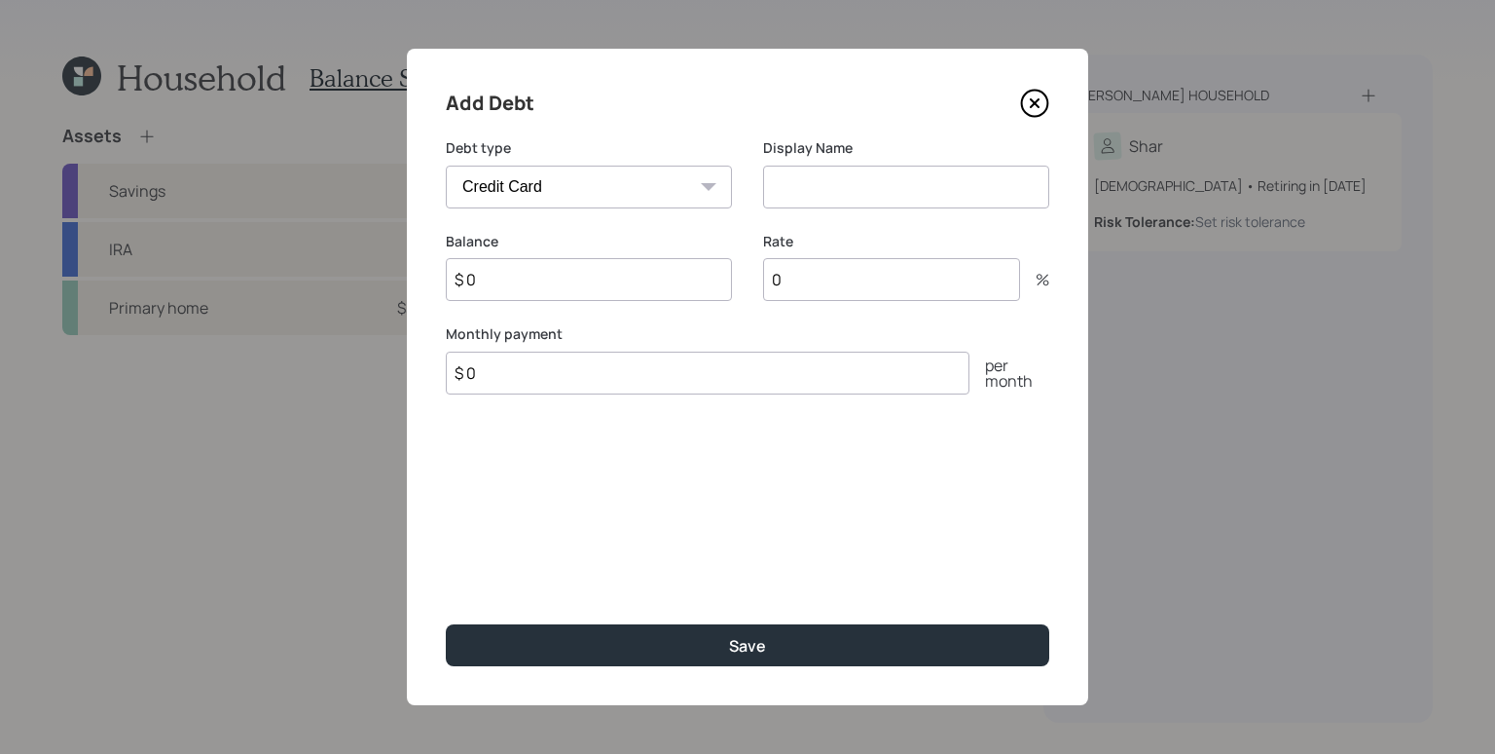
click at [602, 182] on select "Car Credit Card Medical Student Other" at bounding box center [589, 187] width 286 height 43
select select "other"
click at [446, 166] on select "Car Credit Card Medical Student Other" at bounding box center [589, 187] width 286 height 43
click at [854, 187] on input at bounding box center [906, 187] width 286 height 43
type input "Personal Loan"
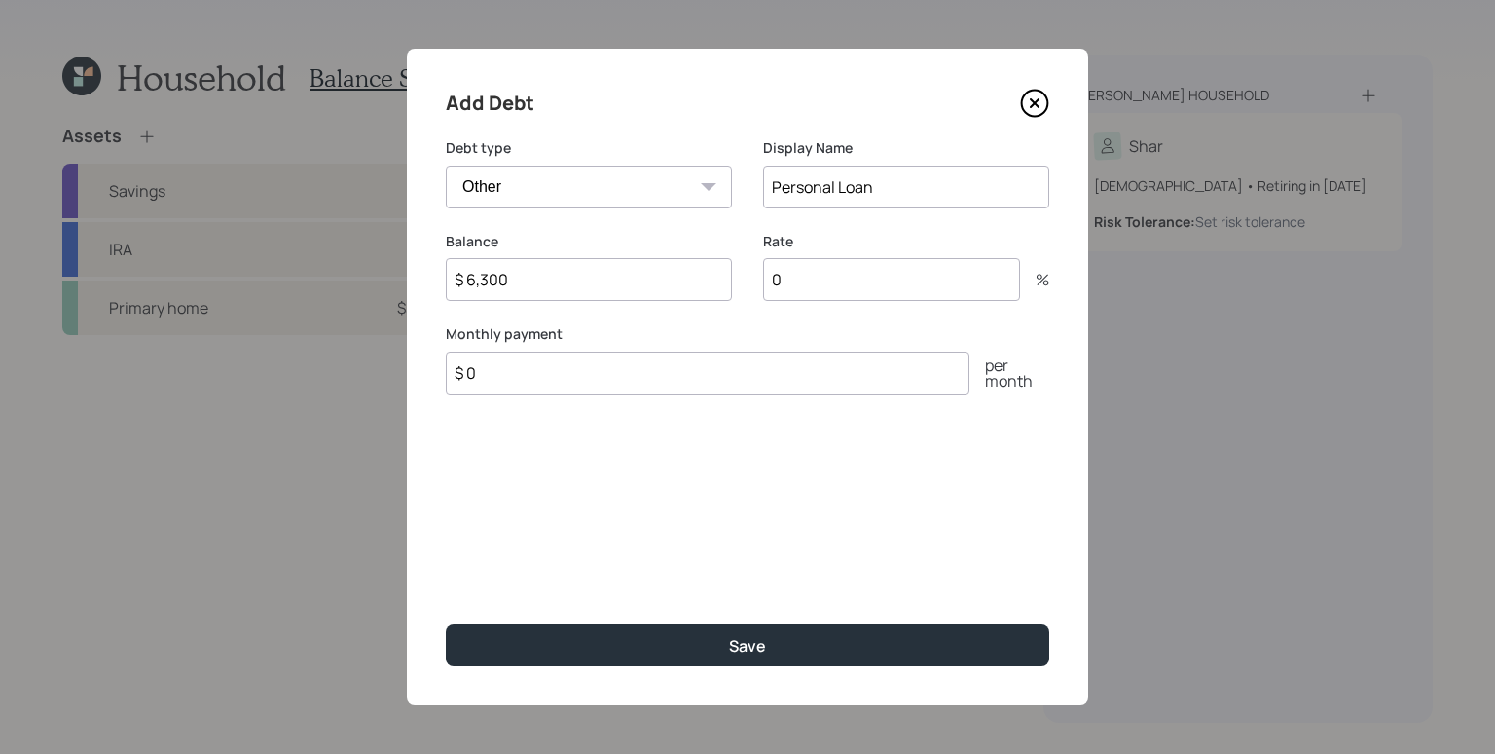
type input "$ 6,300"
type input "$ 500"
click at [878, 288] on input "0" at bounding box center [891, 279] width 257 height 43
click at [879, 284] on input "0" at bounding box center [891, 279] width 257 height 43
click at [878, 290] on input "0" at bounding box center [891, 279] width 257 height 43
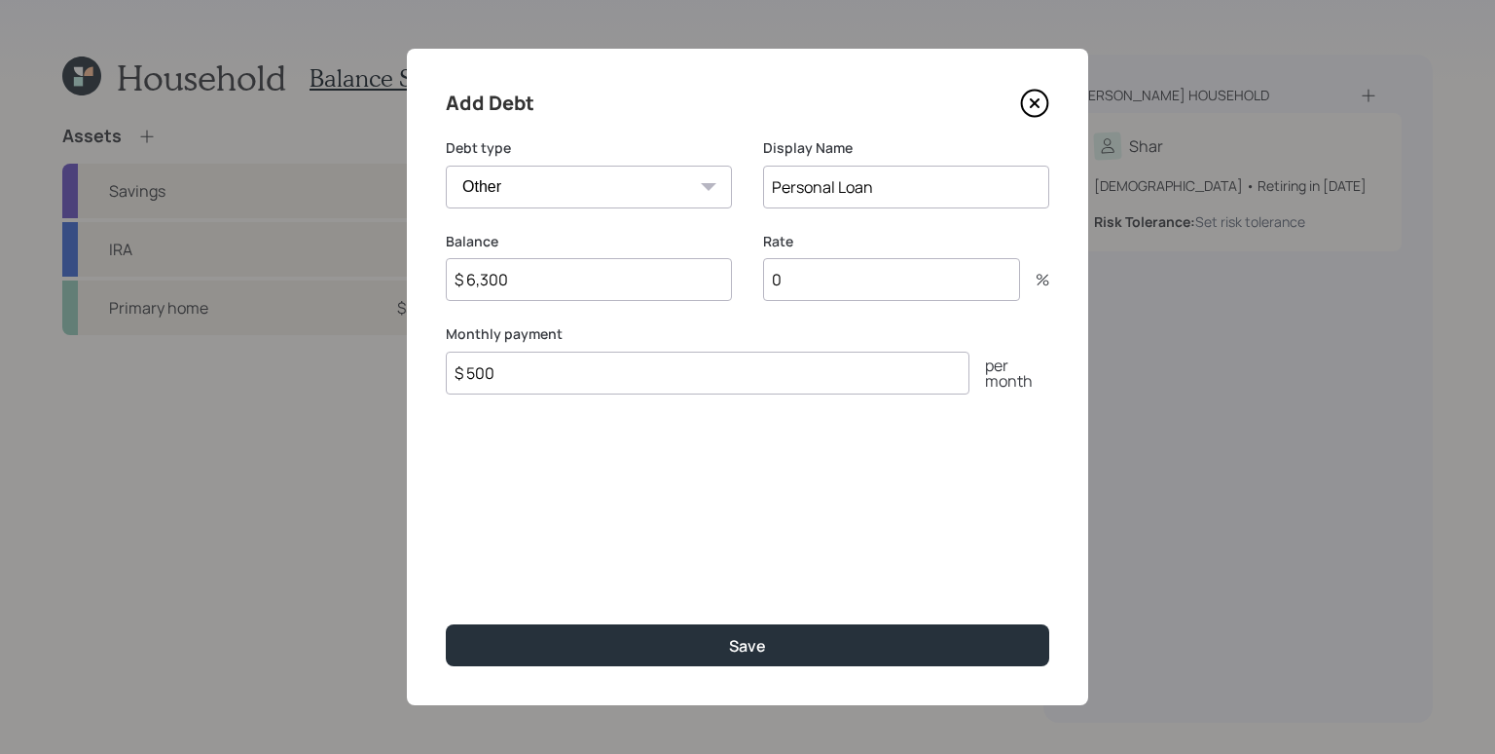
click at [875, 289] on input "0" at bounding box center [891, 279] width 257 height 43
drag, startPoint x: 807, startPoint y: 285, endPoint x: 762, endPoint y: 285, distance: 44.8
click at [763, 285] on input "0" at bounding box center [891, 279] width 257 height 43
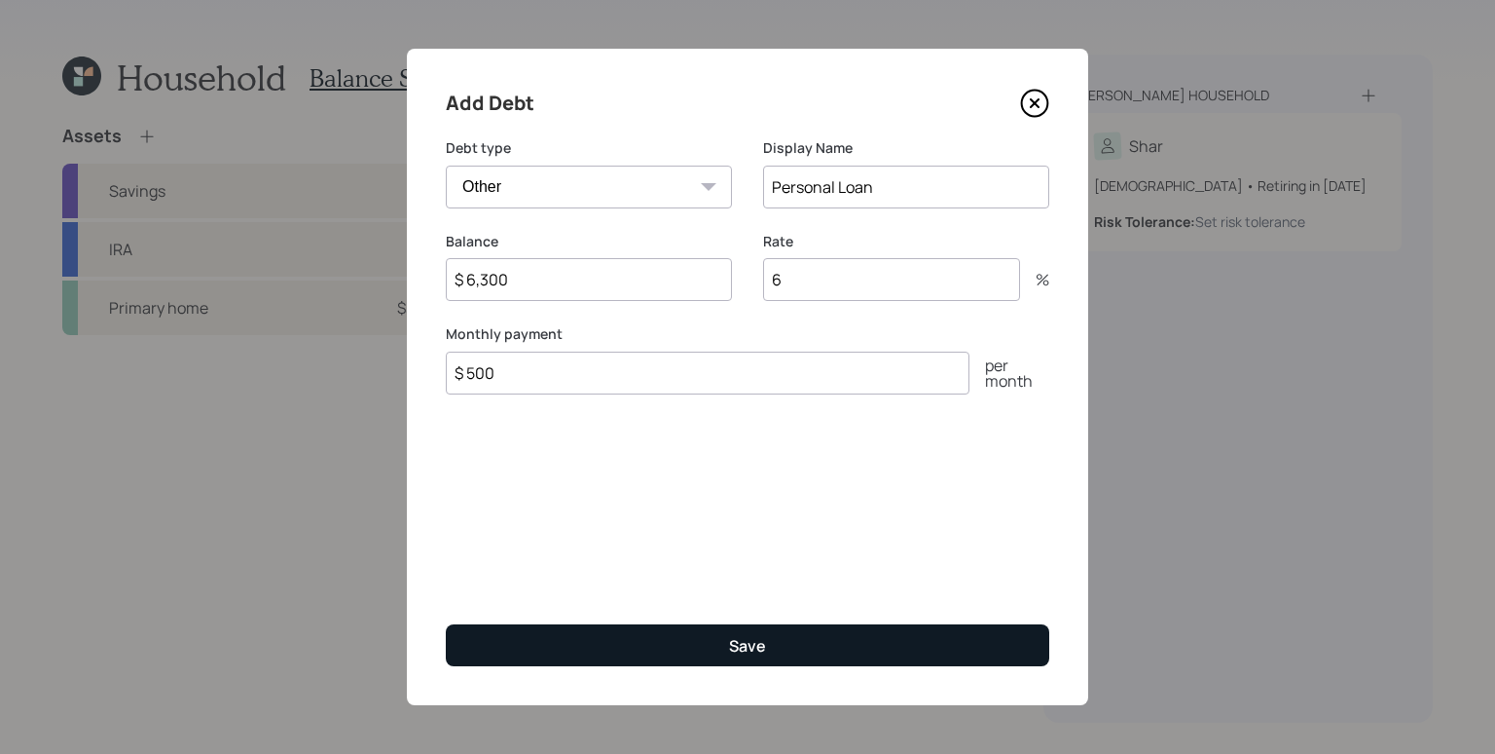
type input "6"
click at [882, 639] on button "Save" at bounding box center [748, 645] width 604 height 42
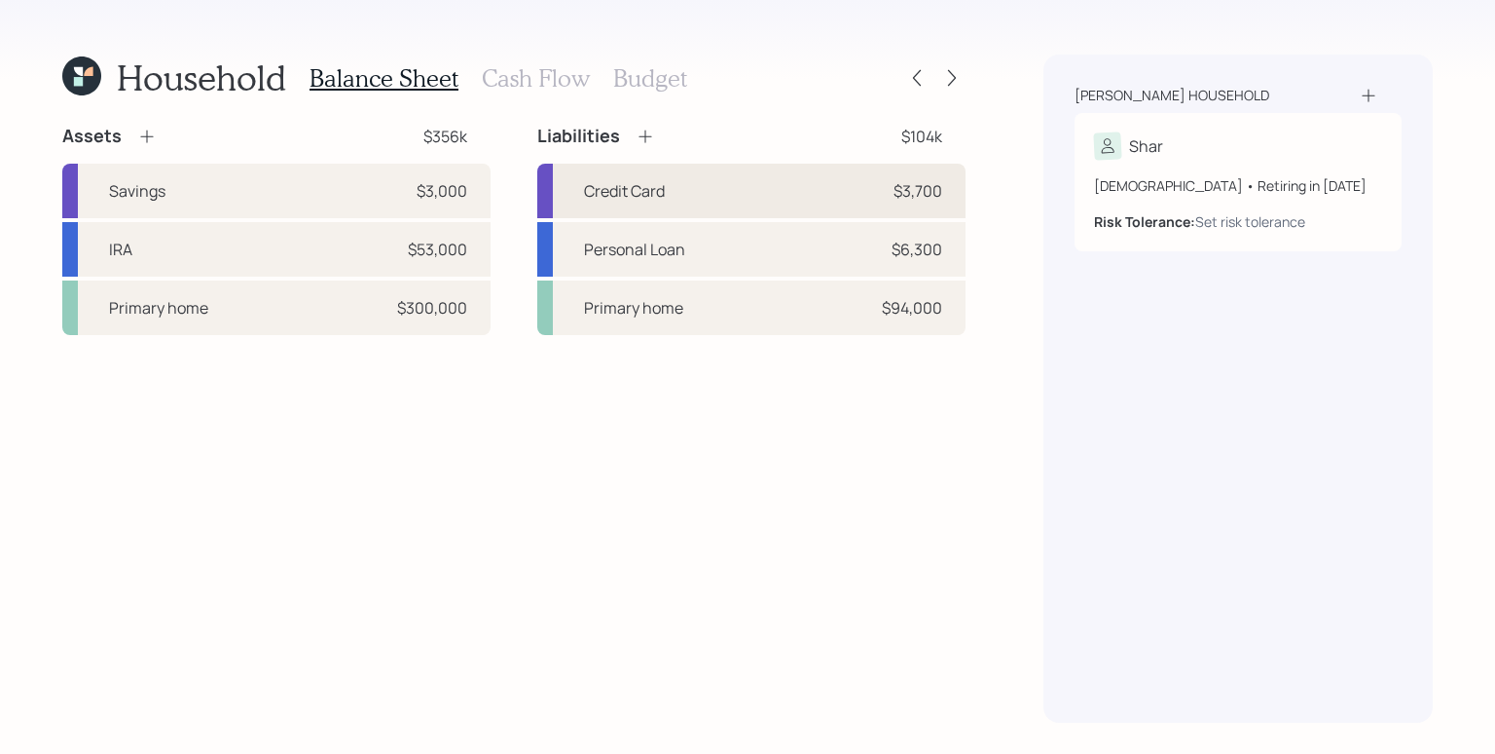
click at [666, 192] on div "Credit Card $3,700" at bounding box center [751, 191] width 428 height 55
select select "credit_card"
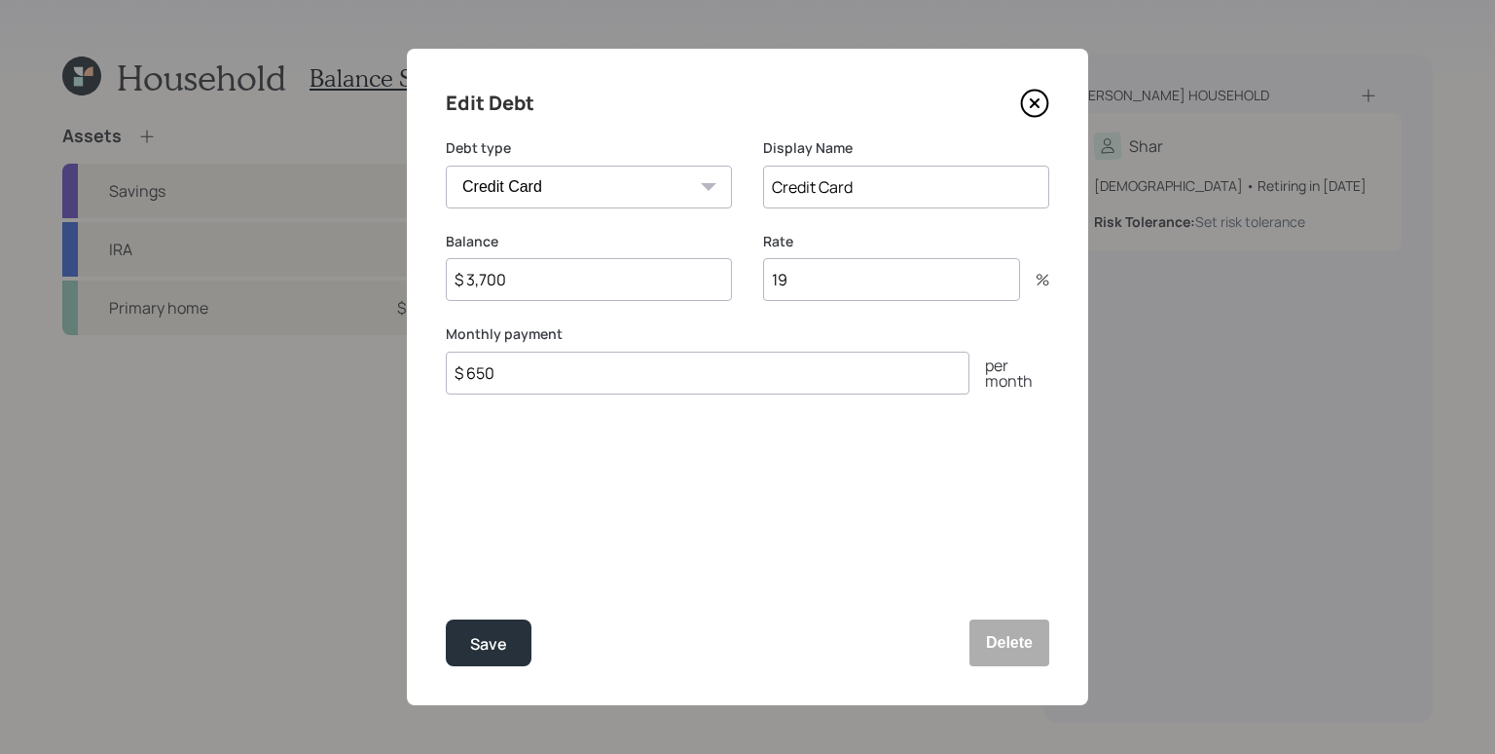
click at [621, 376] on input "$ 650" at bounding box center [708, 372] width 524 height 43
type input "$ 150"
click at [446, 619] on button "Save" at bounding box center [489, 642] width 86 height 47
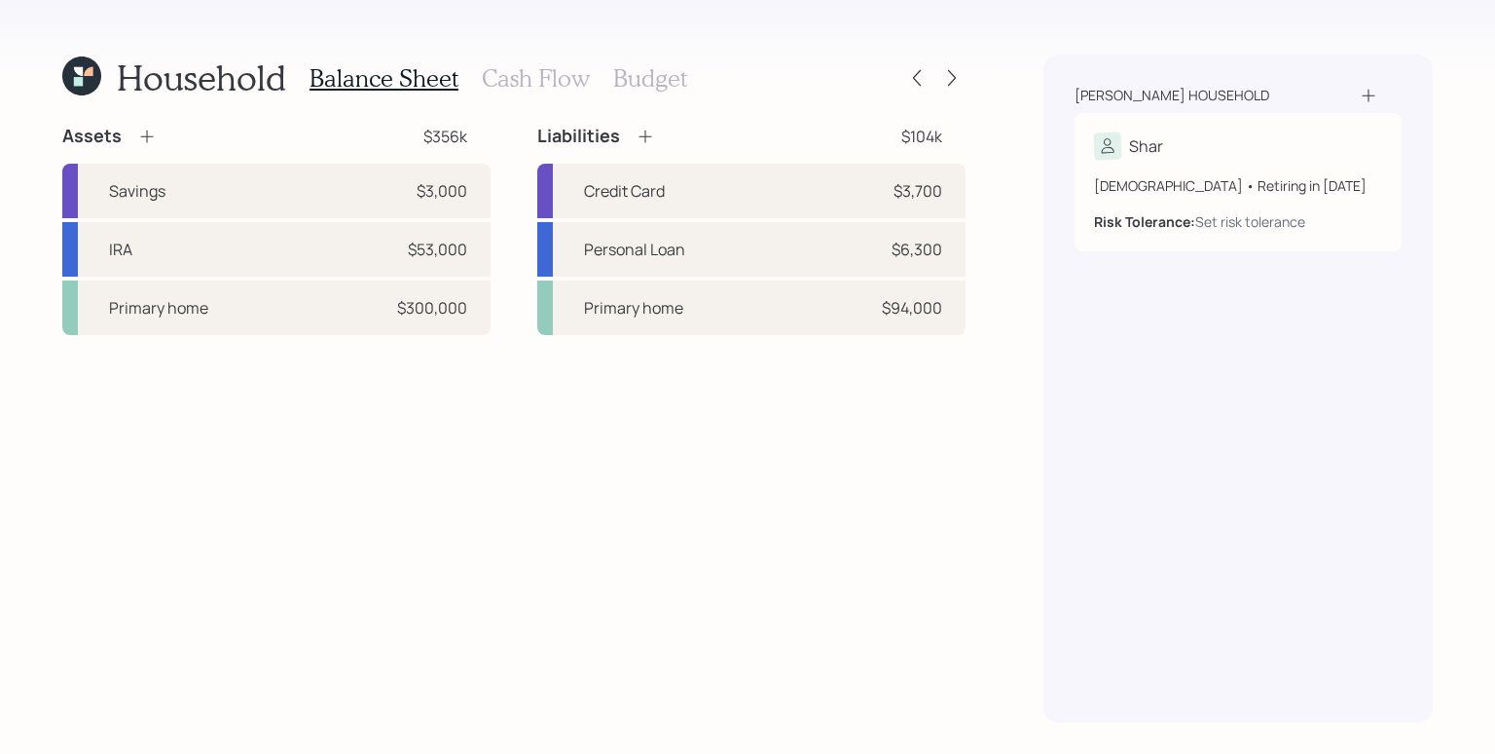
drag, startPoint x: 603, startPoint y: 598, endPoint x: 581, endPoint y: 472, distance: 127.4
click at [610, 590] on div "Assets $356k Savings $3,000 IRA $53,000 Primary home $300,000 Liabilities $104k…" at bounding box center [513, 424] width 903 height 598
click at [529, 81] on h3 "Cash Flow" at bounding box center [536, 78] width 108 height 28
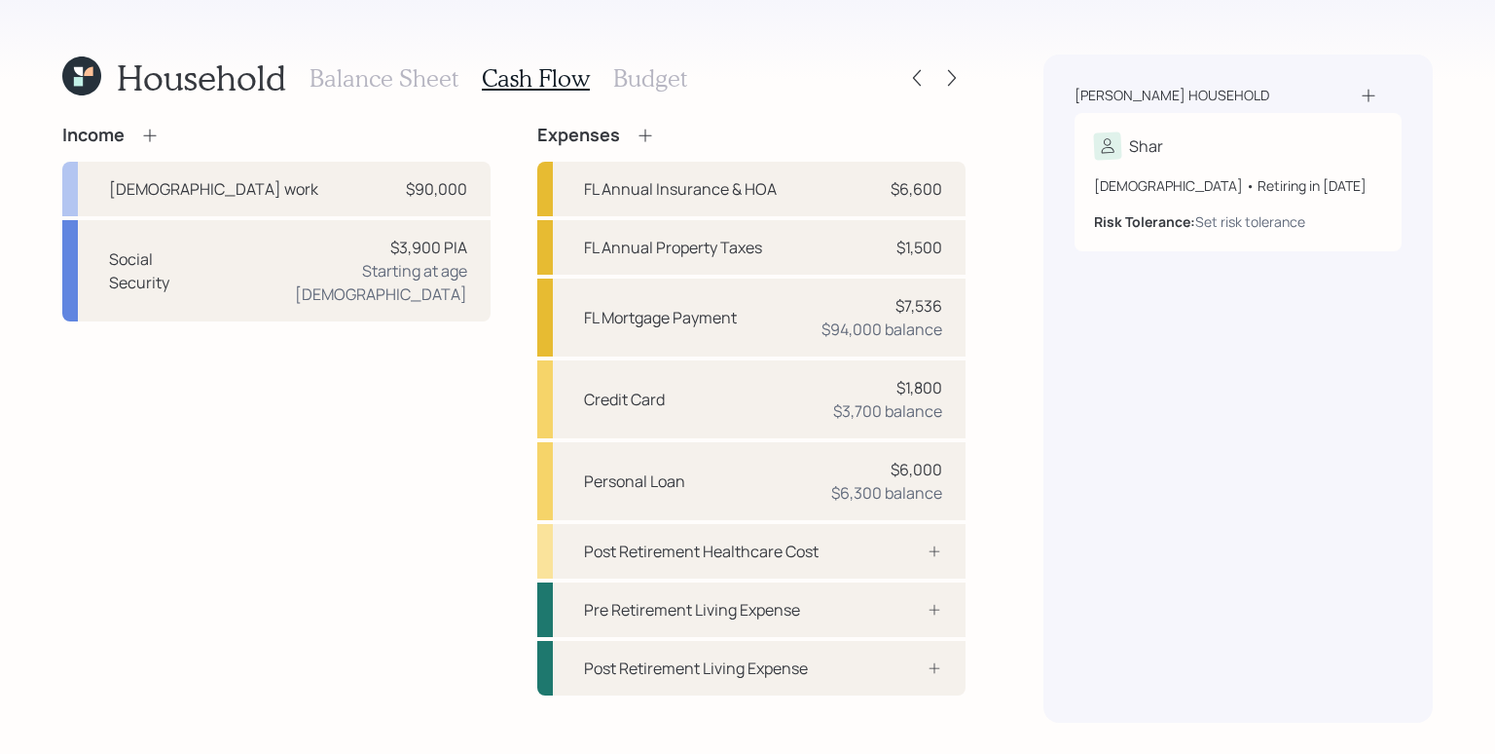
click at [152, 133] on icon at bounding box center [149, 135] width 19 height 19
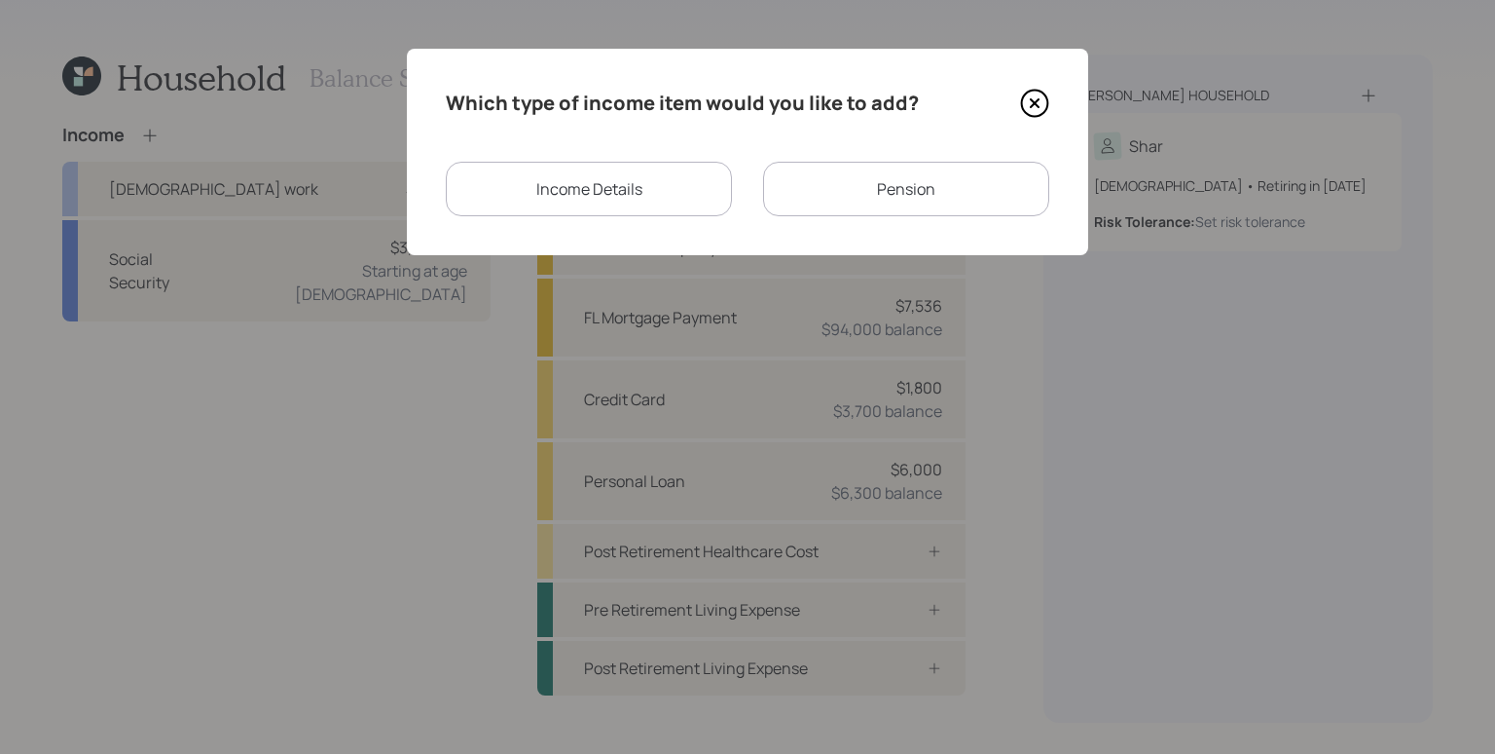
click at [545, 200] on div "Income Details" at bounding box center [589, 189] width 286 height 55
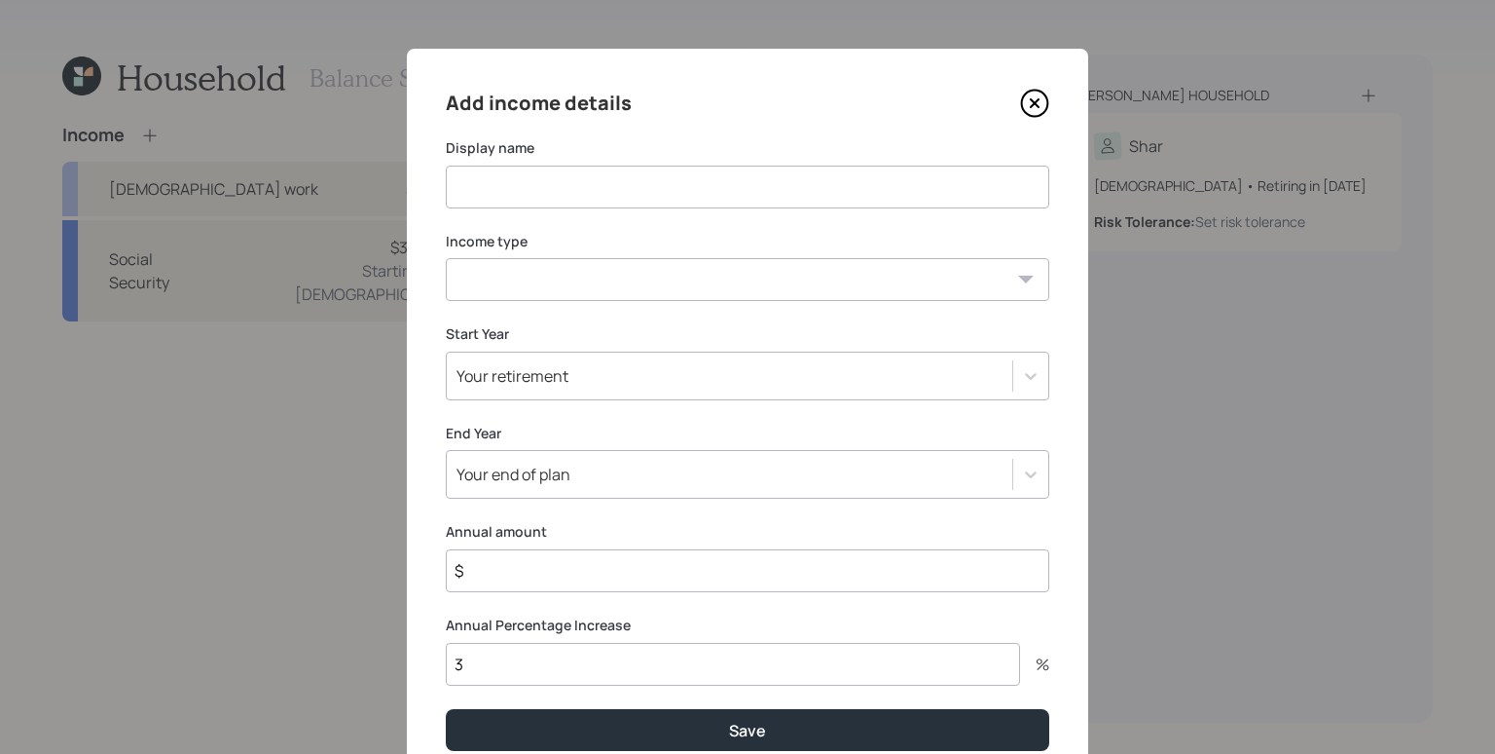
click at [527, 179] on input at bounding box center [748, 187] width 604 height 43
click at [571, 293] on select "[DEMOGRAPHIC_DATA] work [DEMOGRAPHIC_DATA] work Self employment Other" at bounding box center [748, 279] width 604 height 43
click at [541, 181] on input "Side Hustle" at bounding box center [748, 187] width 604 height 43
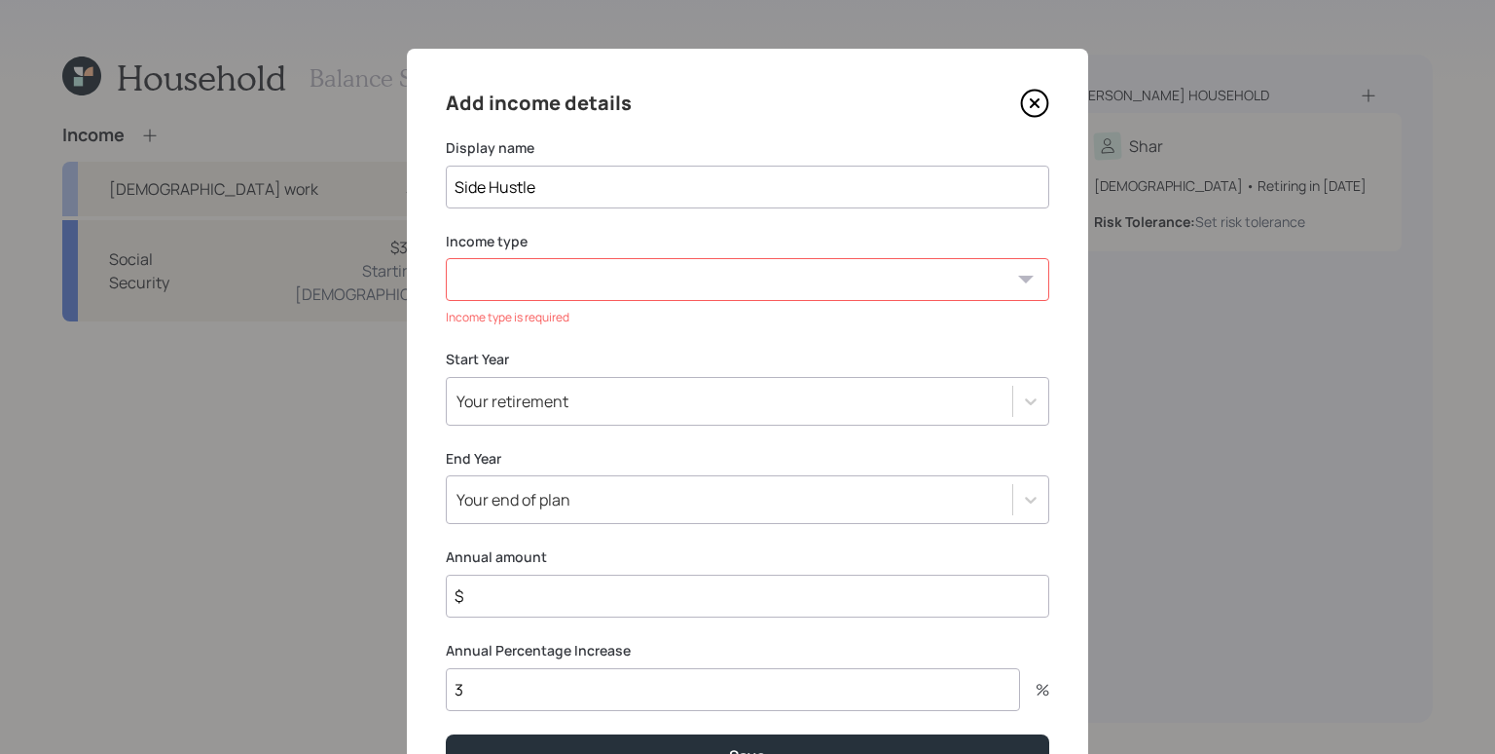
click at [541, 181] on input "Side Hustle" at bounding box center [748, 187] width 604 height 43
click at [548, 181] on input "Side Hustle" at bounding box center [748, 187] width 604 height 43
drag, startPoint x: 549, startPoint y: 181, endPoint x: 381, endPoint y: 179, distance: 168.4
click at [381, 179] on div "Add income details Display name Side Hustle Income type [DEMOGRAPHIC_DATA] work…" at bounding box center [747, 377] width 1495 height 754
type input "Event Band"
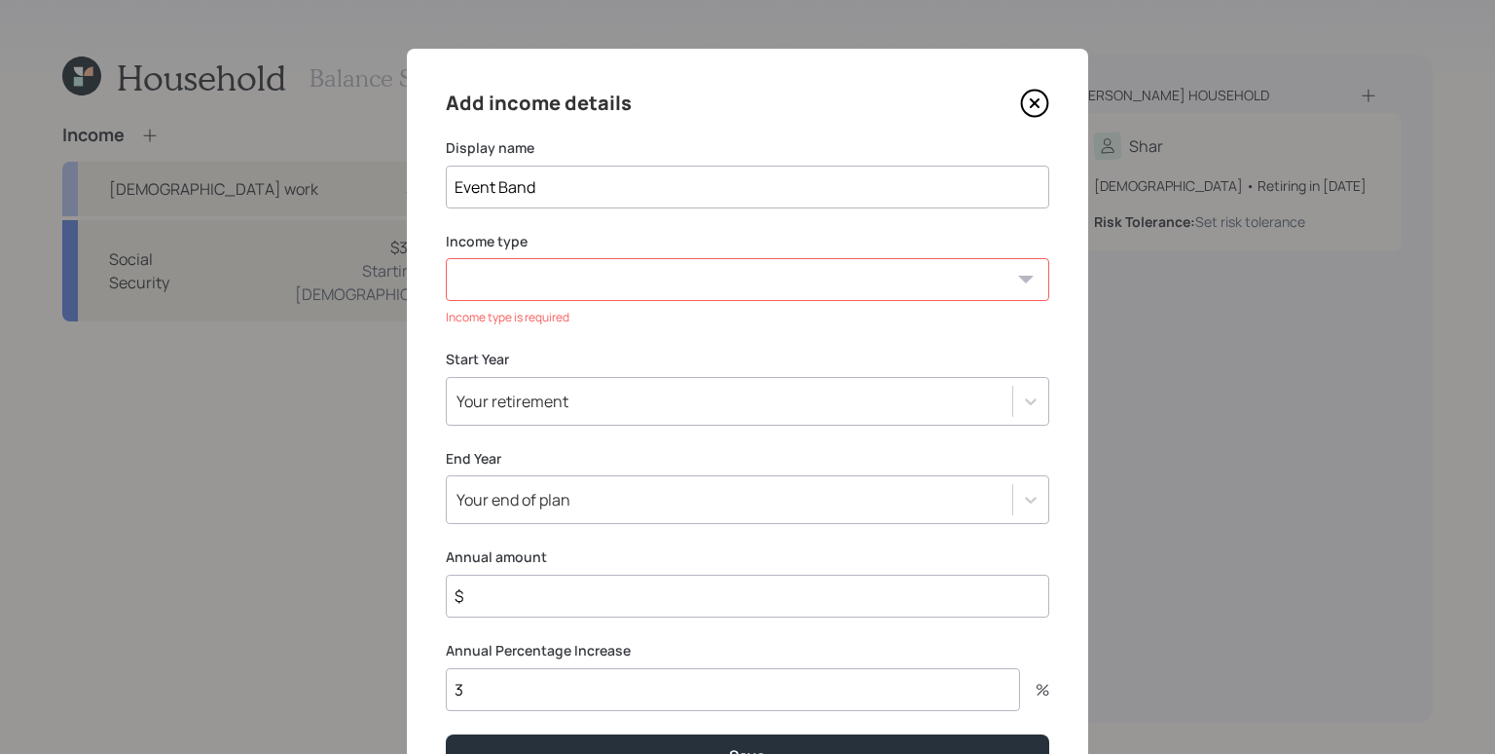
click at [576, 298] on select "[DEMOGRAPHIC_DATA] work [DEMOGRAPHIC_DATA] work Self employment Other" at bounding box center [748, 279] width 604 height 43
select select "other"
click at [446, 258] on select "[DEMOGRAPHIC_DATA] work [DEMOGRAPHIC_DATA] work Self employment Other" at bounding box center [748, 279] width 604 height 43
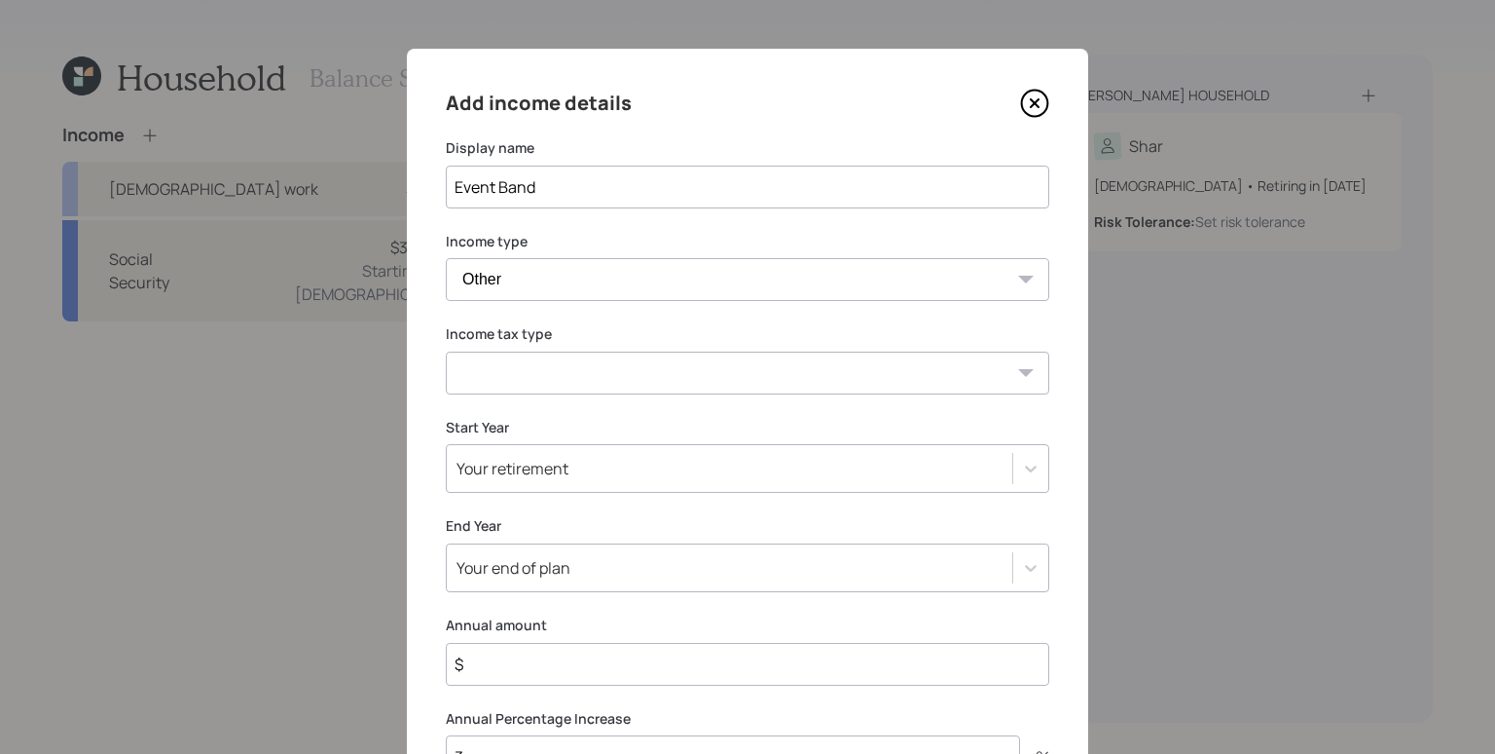
click at [559, 372] on select "Tax-free Earned Self Employment Alimony Royalties Pension / Annuity Interest Di…" at bounding box center [748, 372] width 604 height 43
select select "earned"
click at [446, 351] on select "Tax-free Earned Self Employment Alimony Royalties Pension / Annuity Interest Di…" at bounding box center [748, 372] width 604 height 43
click at [584, 433] on label "Start Year" at bounding box center [748, 427] width 604 height 19
click at [582, 475] on div "Add income details Display name Event Band Income type [DEMOGRAPHIC_DATA] work …" at bounding box center [748, 466] width 682 height 834
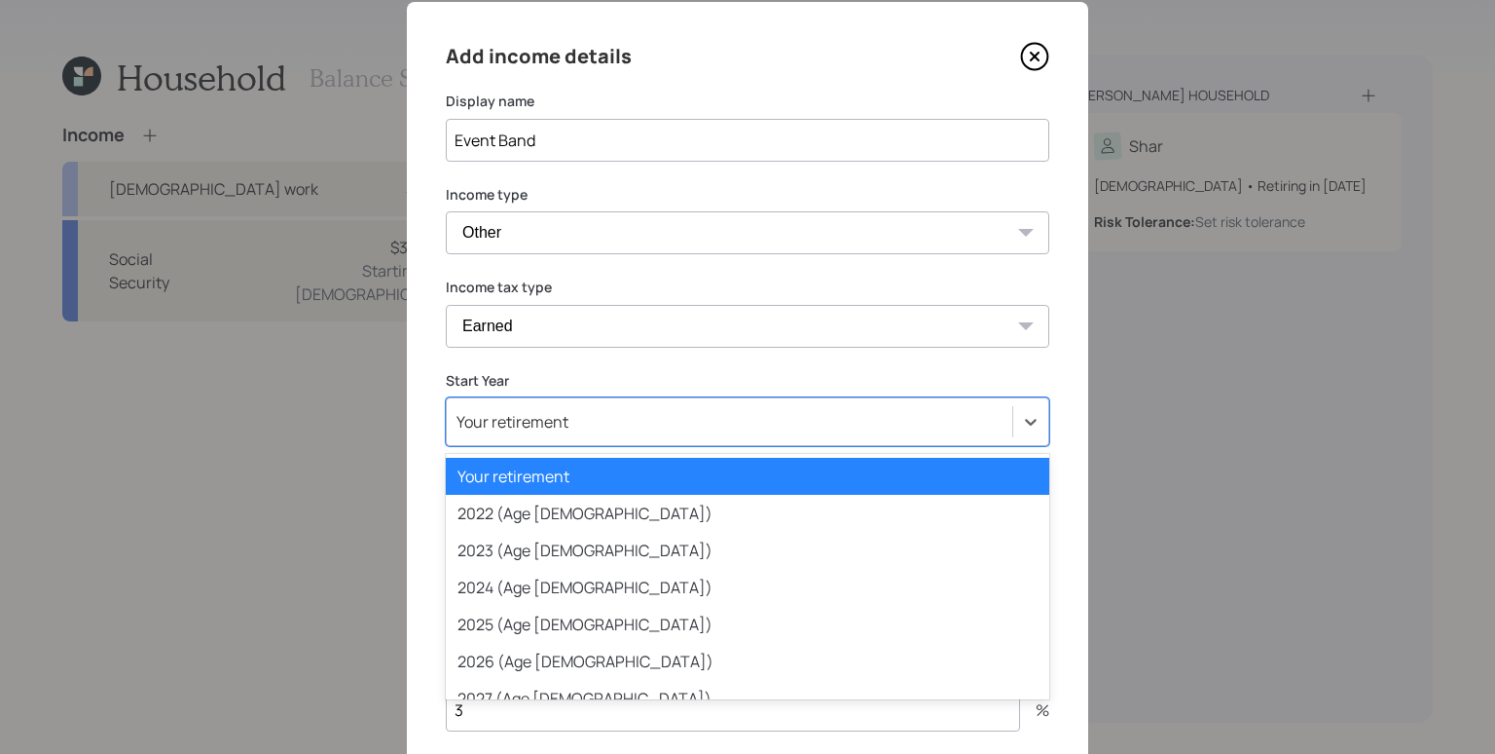
scroll to position [47, 0]
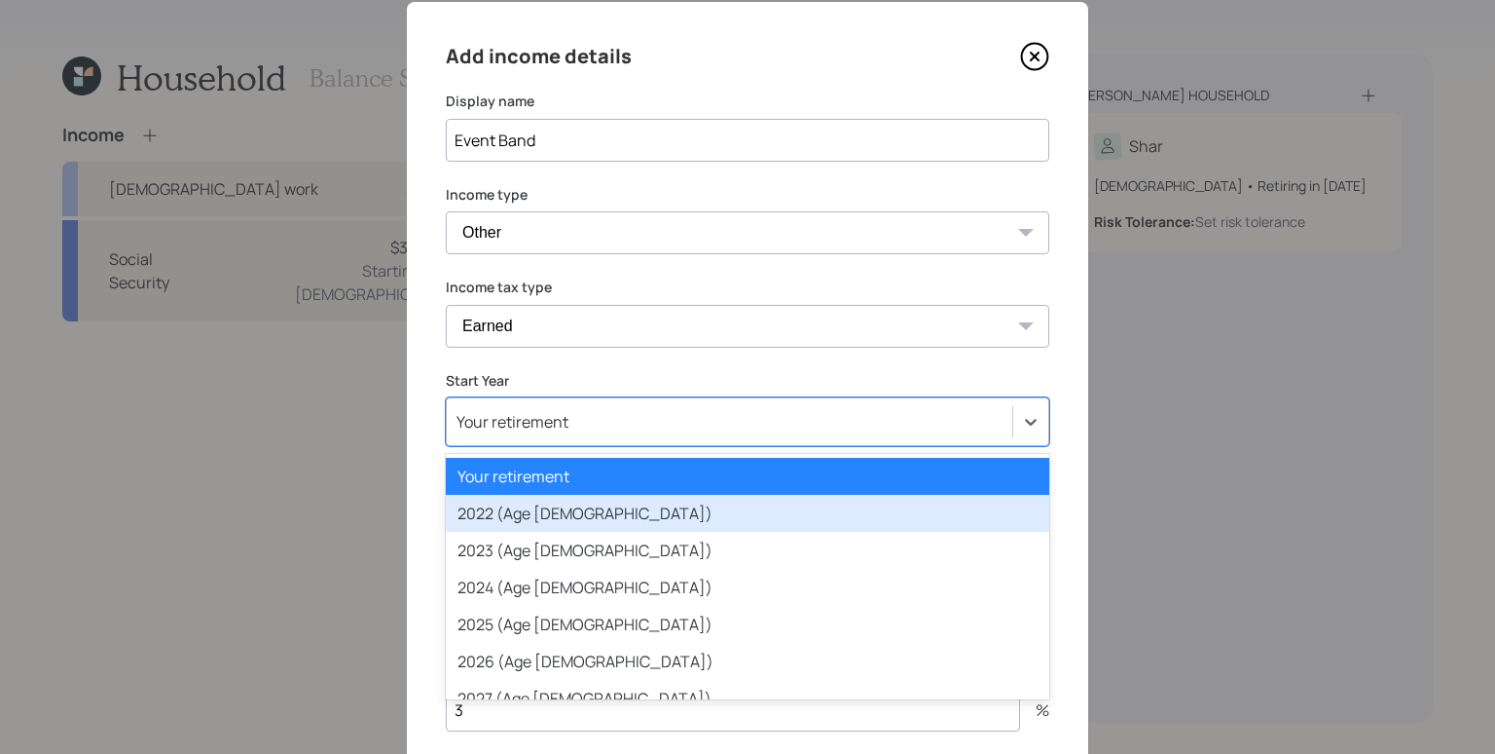
click at [563, 508] on div "2022 (Age [DEMOGRAPHIC_DATA])" at bounding box center [748, 513] width 604 height 37
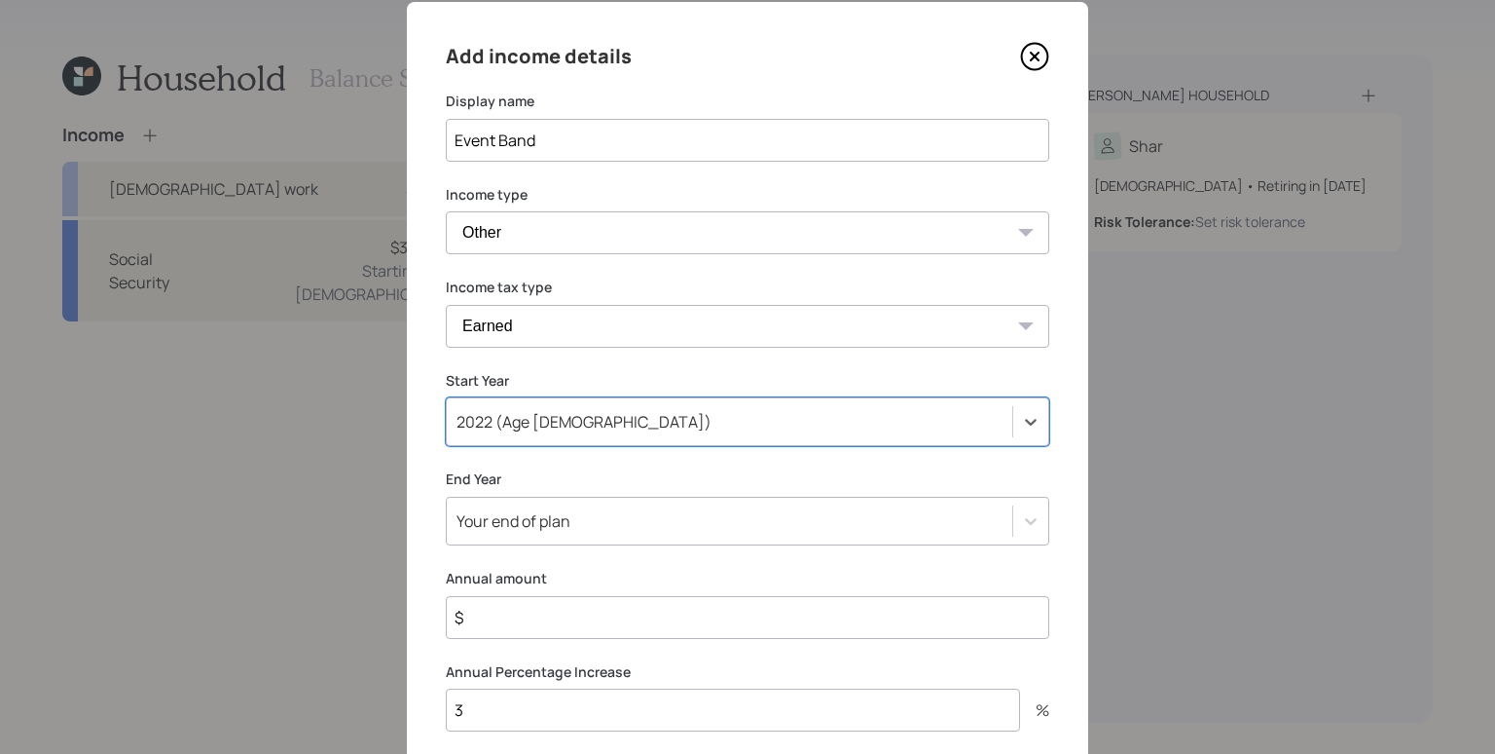
click at [545, 509] on div "Your end of plan" at bounding box center [748, 521] width 604 height 49
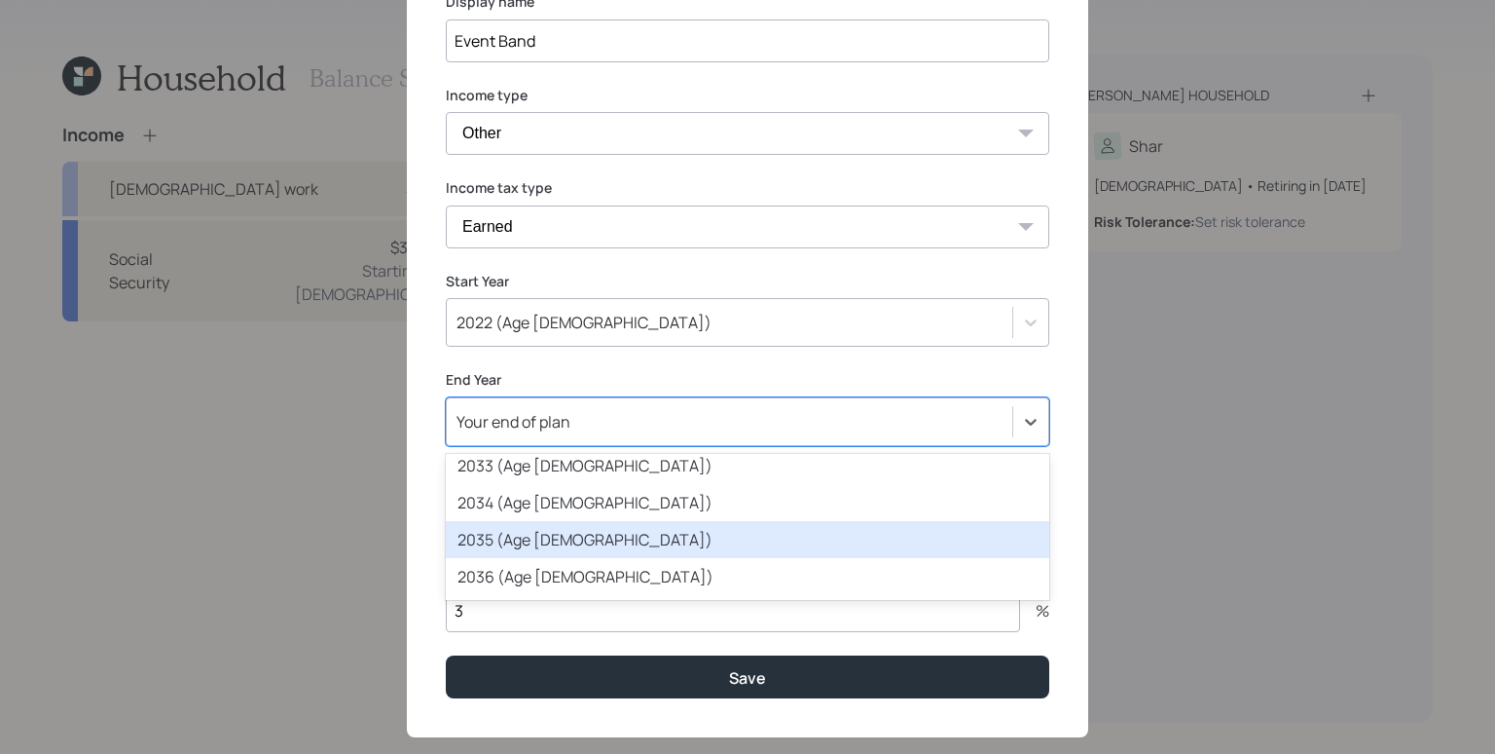
scroll to position [492, 0]
click at [597, 525] on div "2035 (Age [DEMOGRAPHIC_DATA])" at bounding box center [748, 539] width 604 height 37
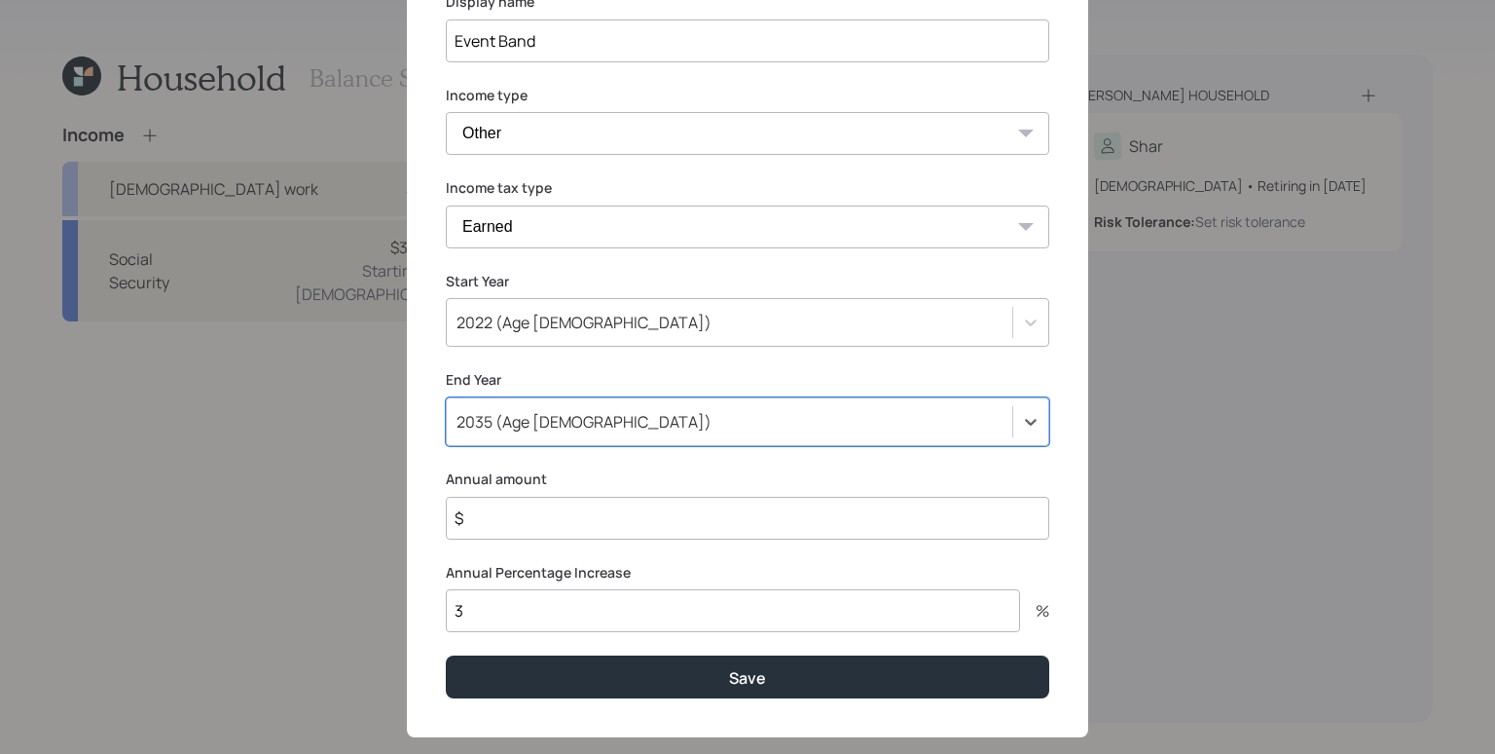
click at [585, 524] on input "$" at bounding box center [748, 518] width 604 height 43
type input "$ 3,000"
type input "0"
click at [446, 655] on button "Save" at bounding box center [748, 676] width 604 height 42
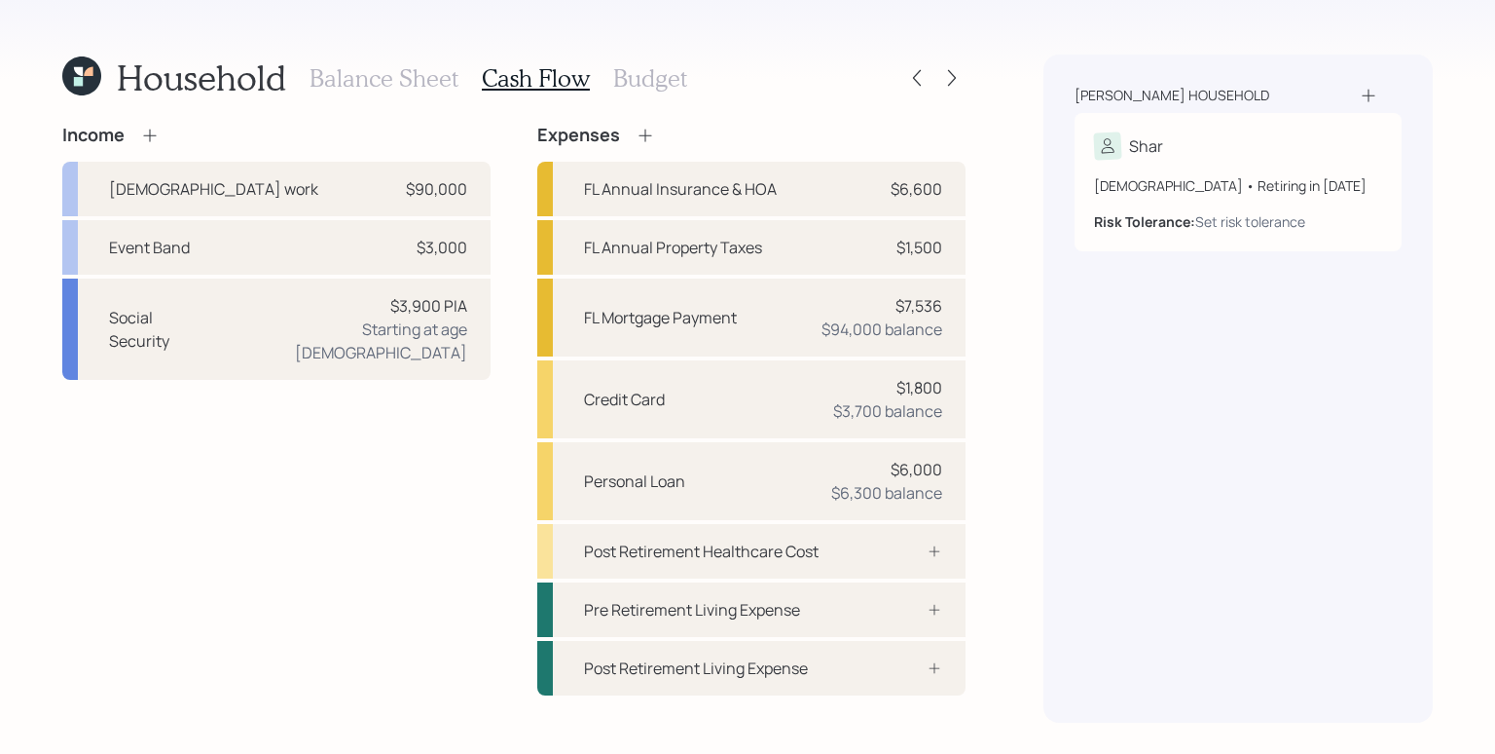
click at [421, 71] on h3 "Balance Sheet" at bounding box center [384, 78] width 149 height 28
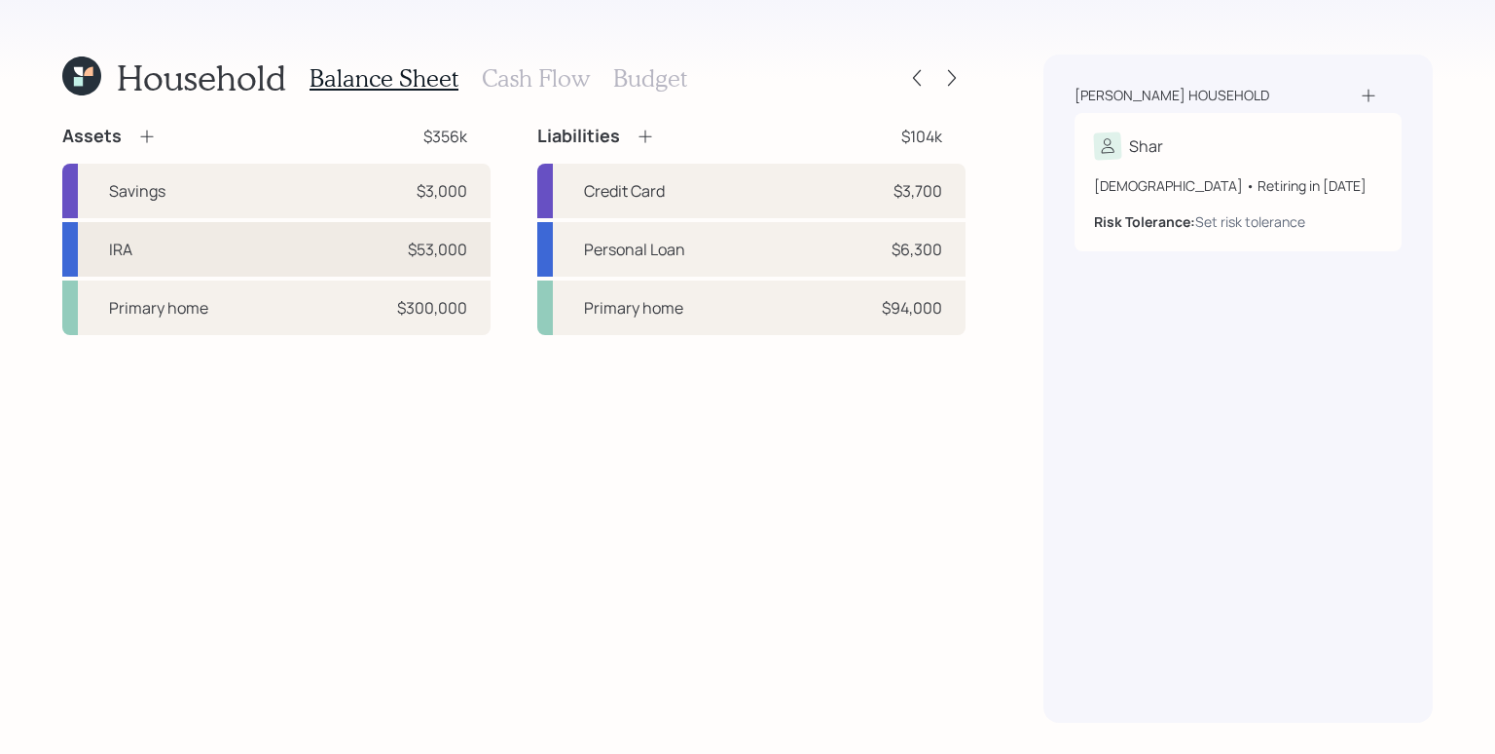
click at [339, 249] on div "IRA $53,000" at bounding box center [276, 249] width 428 height 55
select select "ira"
select select "balanced"
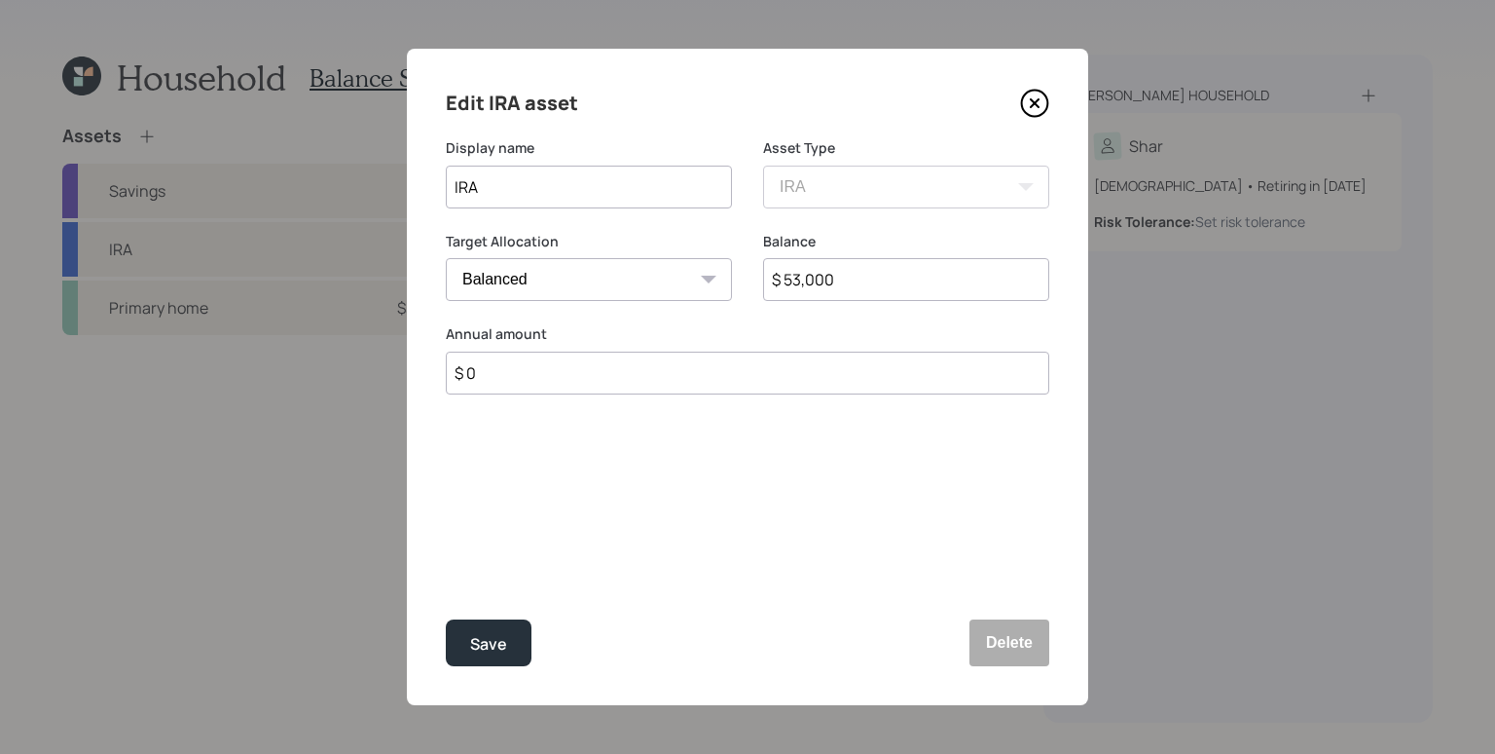
click at [548, 363] on input "$ 0" at bounding box center [748, 372] width 604 height 43
click at [570, 368] on input "$ 7,000" at bounding box center [748, 372] width 604 height 43
type input "$ 5,000"
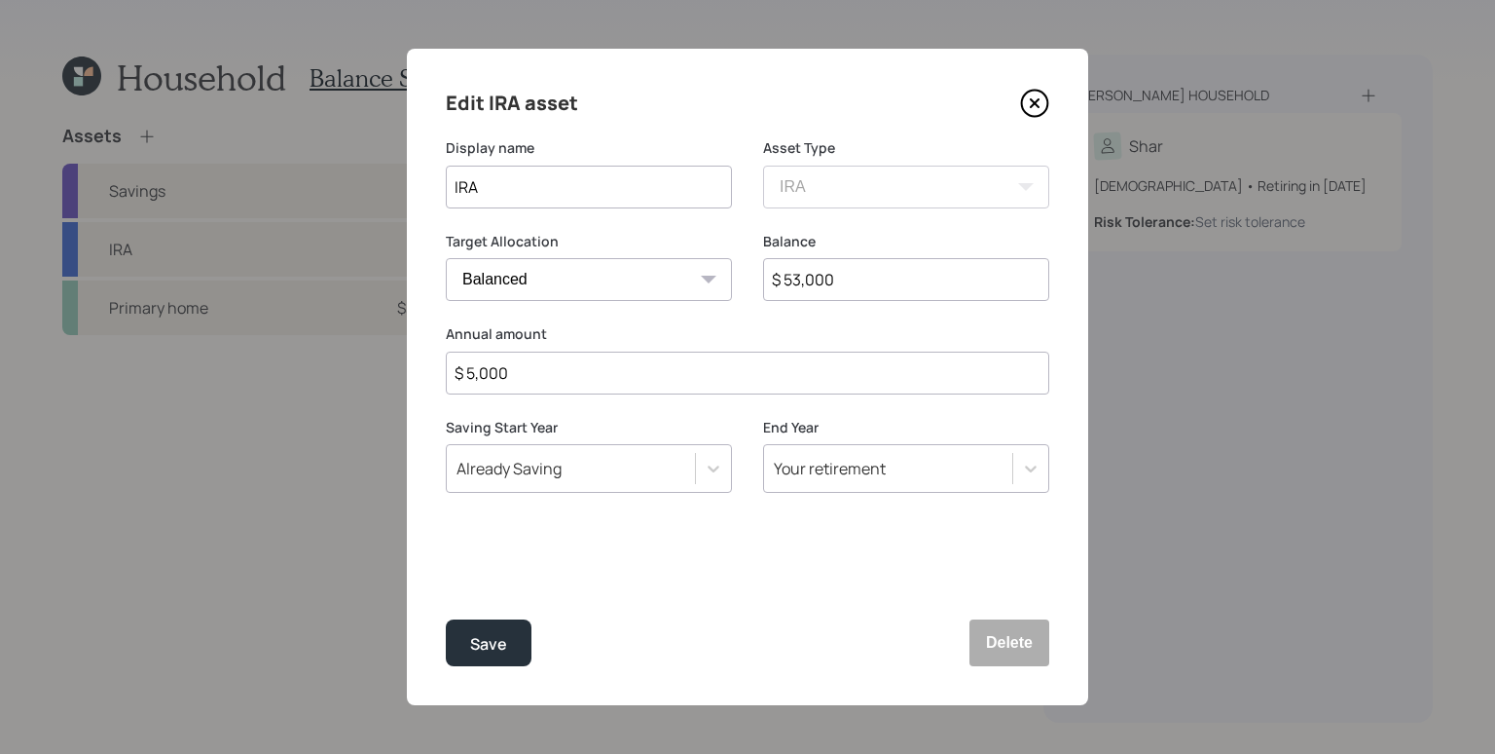
click at [446, 619] on button "Save" at bounding box center [489, 642] width 86 height 47
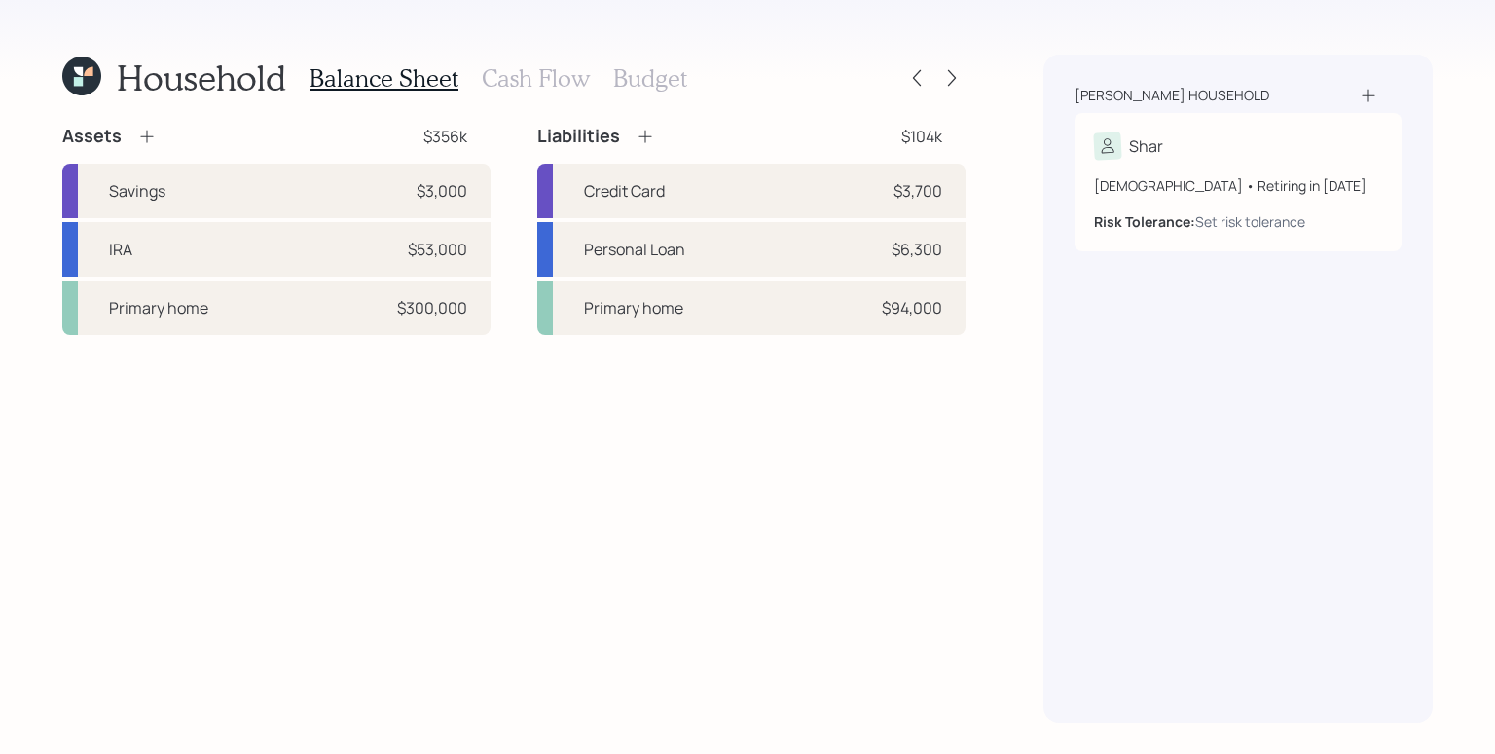
click at [516, 67] on h3 "Cash Flow" at bounding box center [536, 78] width 108 height 28
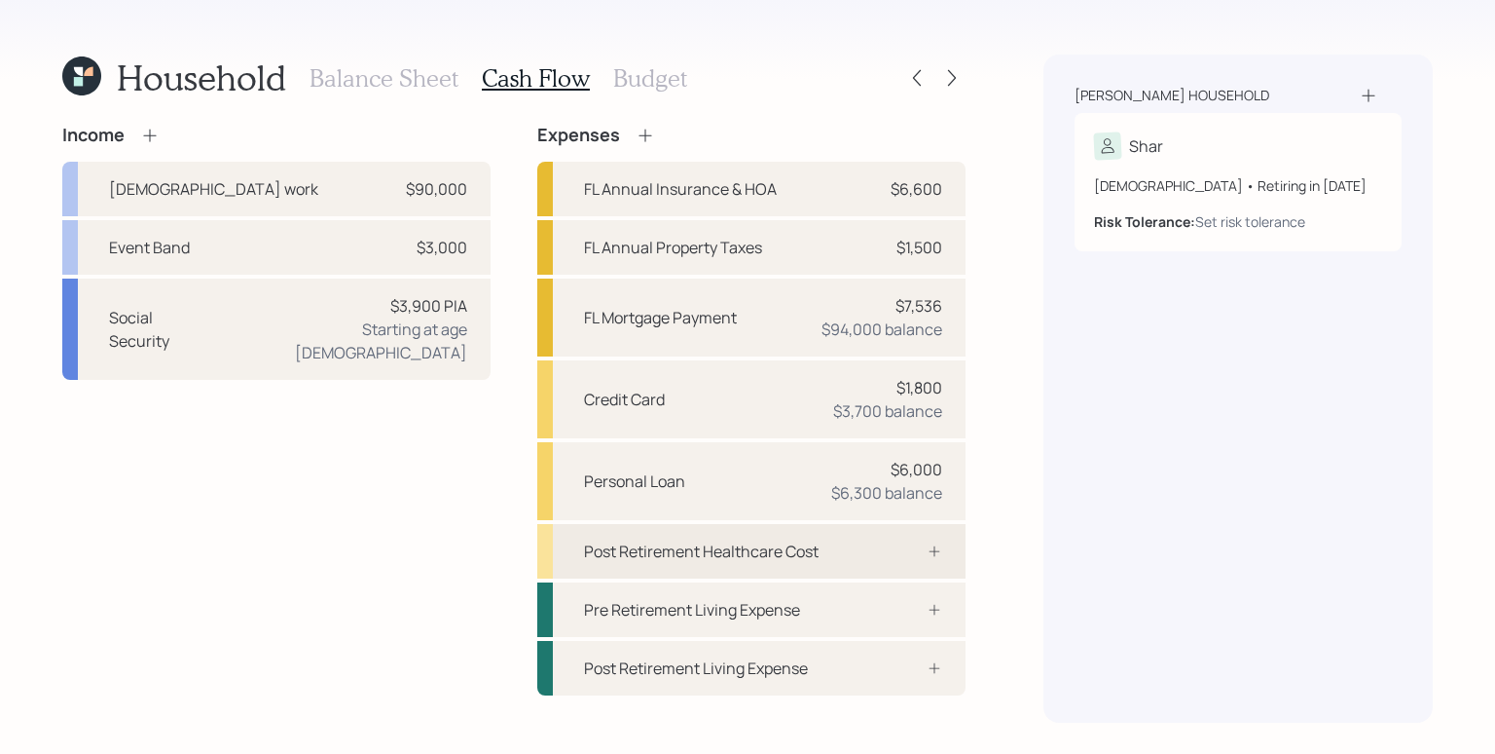
click at [829, 555] on div "Post Retirement Healthcare Cost" at bounding box center [751, 551] width 428 height 55
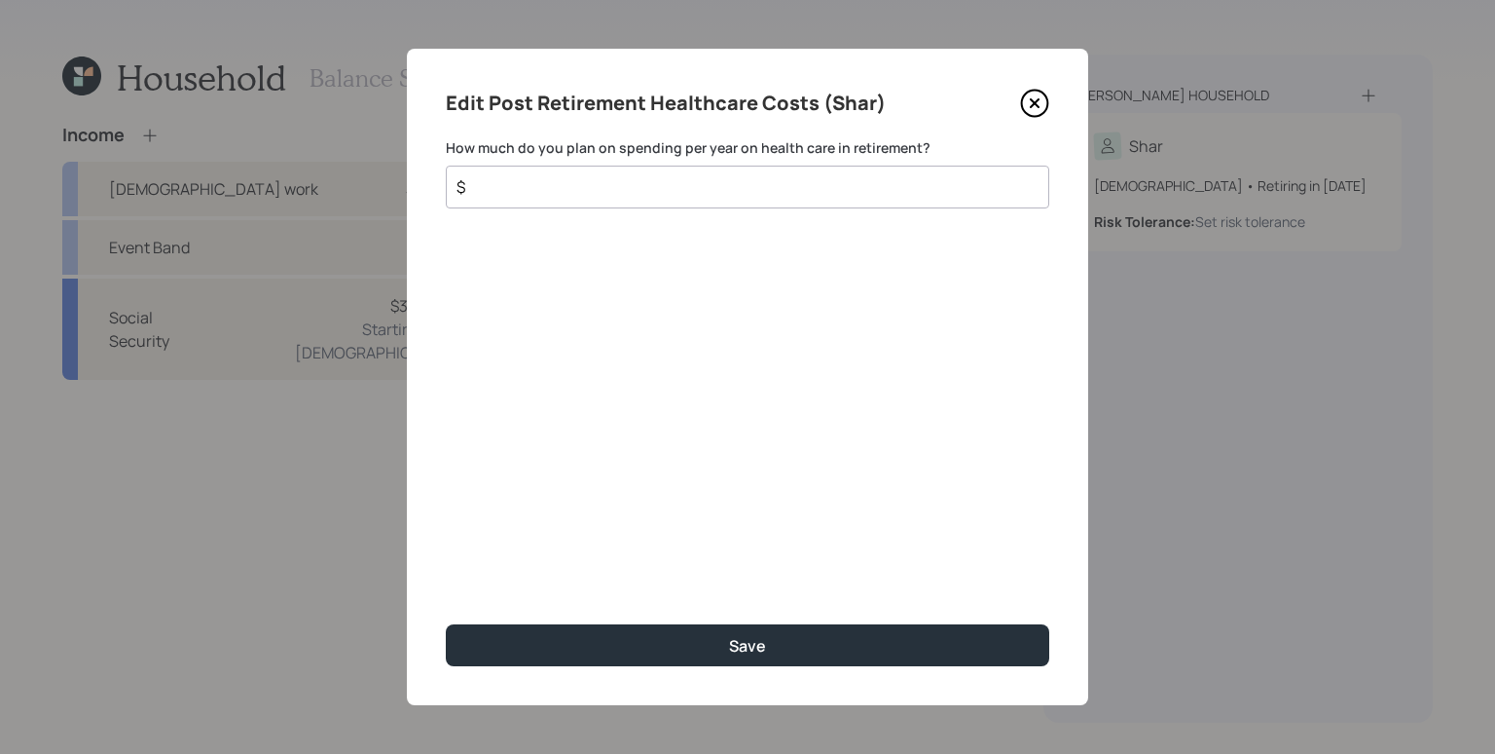
click at [699, 191] on input "$" at bounding box center [740, 186] width 571 height 23
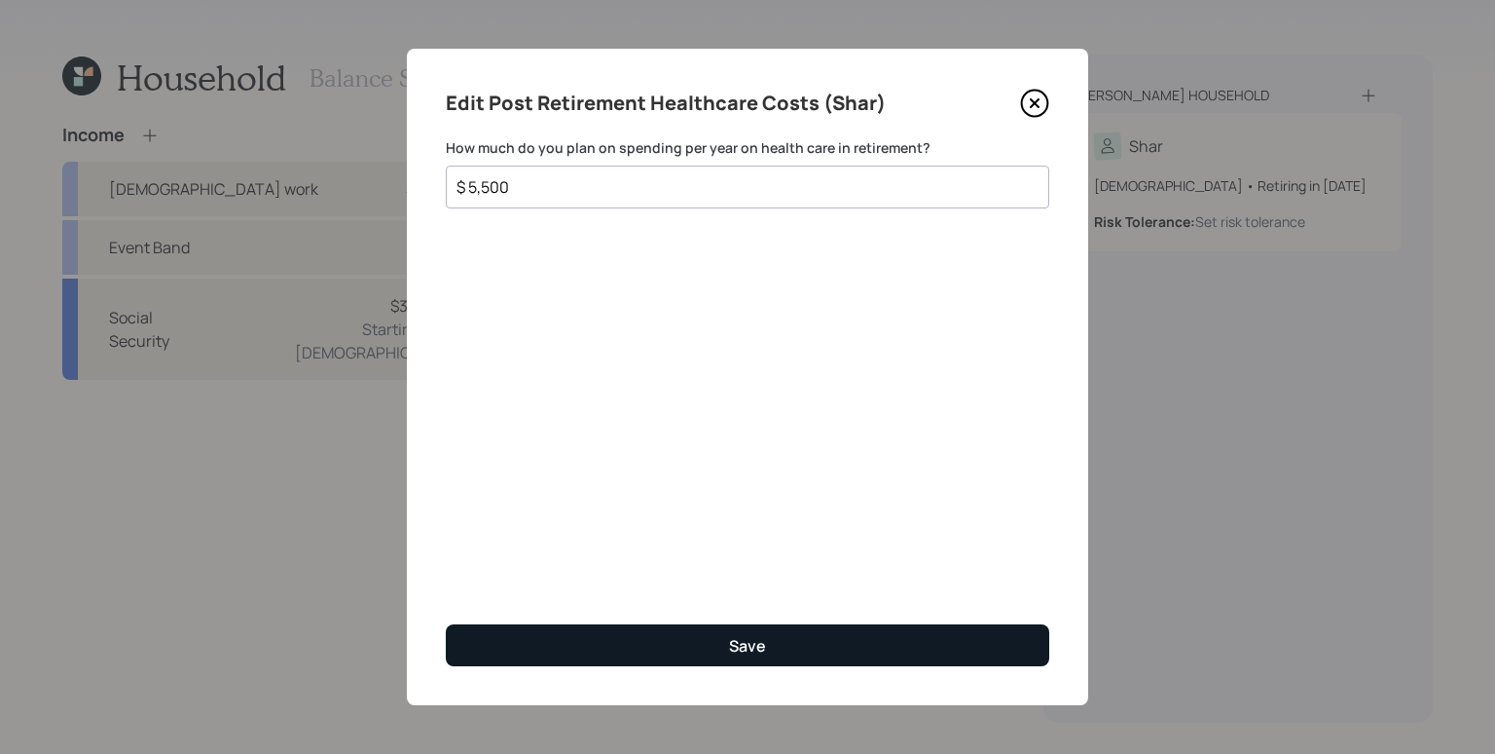
type input "$ 5,500"
click at [800, 632] on button "Save" at bounding box center [748, 645] width 604 height 42
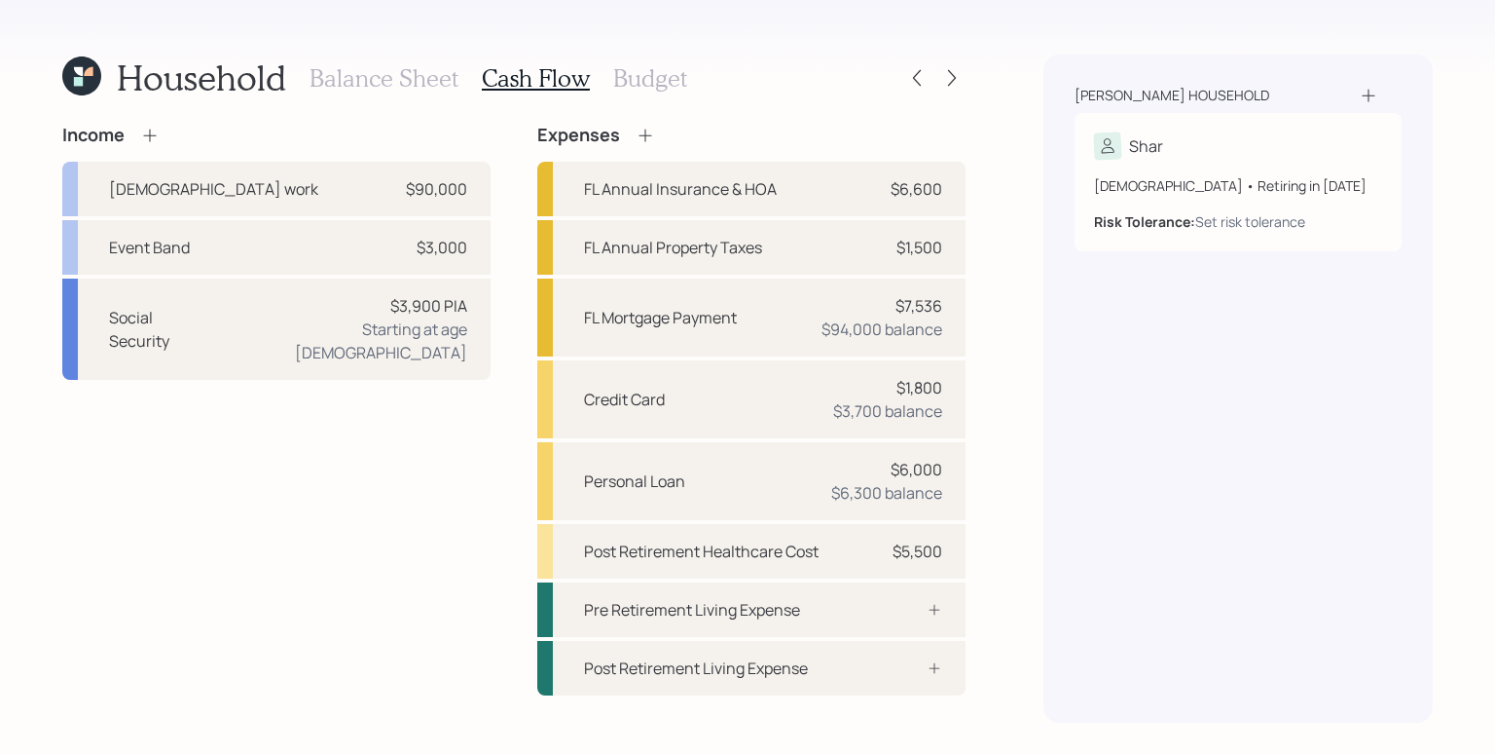
click at [650, 78] on h3 "Budget" at bounding box center [650, 78] width 74 height 28
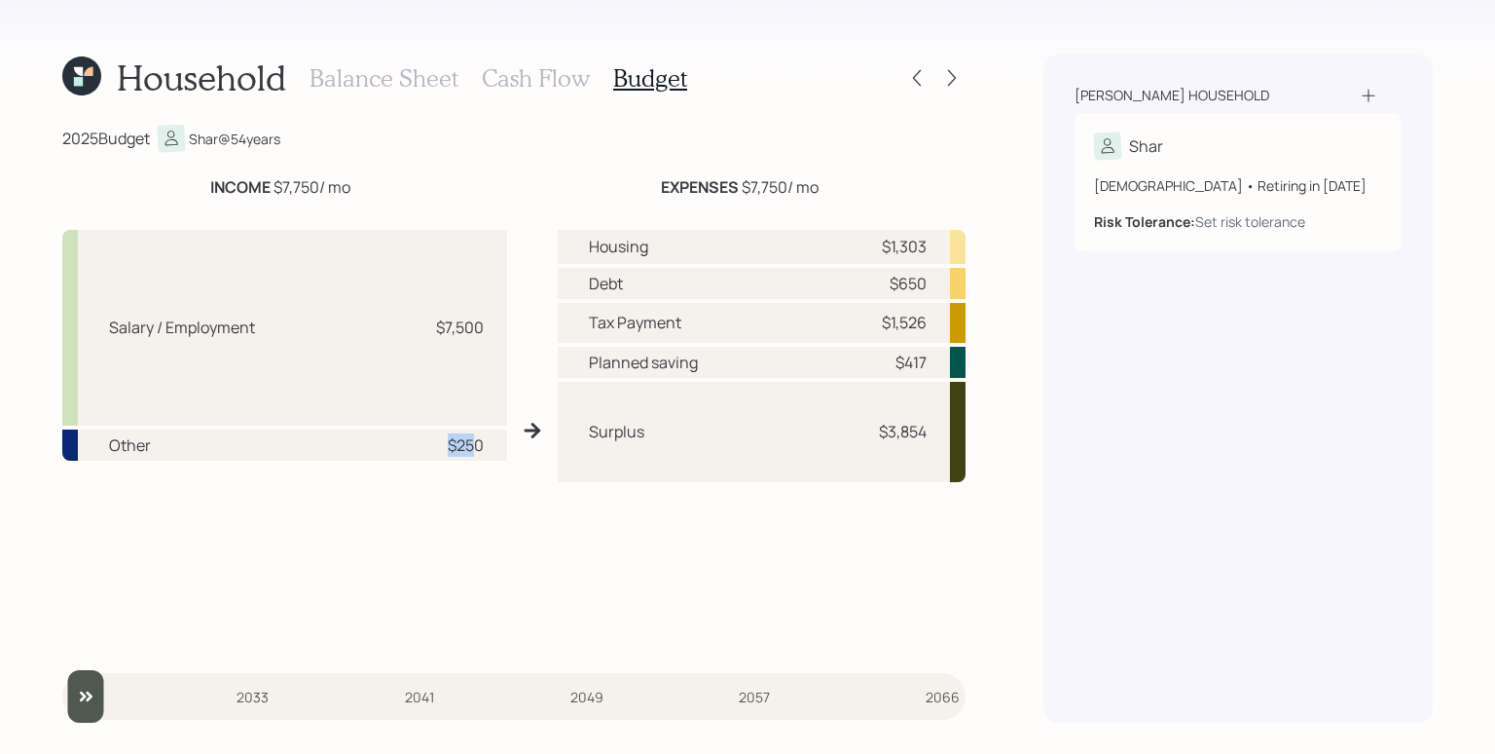
drag, startPoint x: 478, startPoint y: 450, endPoint x: 443, endPoint y: 449, distance: 35.1
click at [443, 449] on div "$250" at bounding box center [454, 444] width 58 height 23
click at [460, 451] on div "$250" at bounding box center [466, 444] width 36 height 23
drag, startPoint x: 882, startPoint y: 250, endPoint x: 933, endPoint y: 245, distance: 50.9
click at [933, 245] on div "Housing $1,303" at bounding box center [762, 247] width 408 height 34
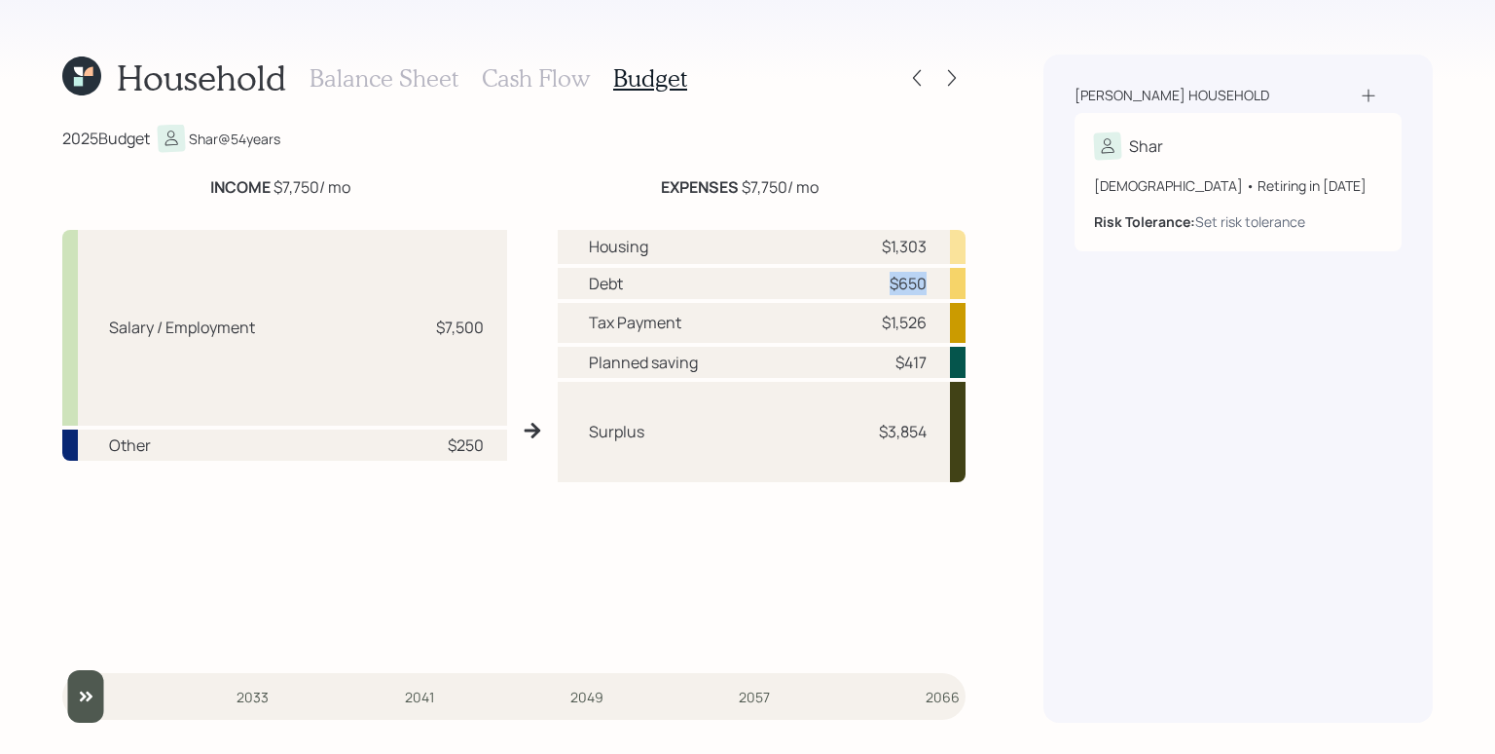
drag, startPoint x: 902, startPoint y: 281, endPoint x: 937, endPoint y: 280, distance: 35.1
click at [937, 280] on div "Debt $650" at bounding box center [762, 283] width 408 height 31
drag, startPoint x: 873, startPoint y: 330, endPoint x: 928, endPoint y: 326, distance: 54.7
click at [928, 326] on div "Tax Payment $1,526" at bounding box center [762, 323] width 408 height 40
click at [929, 324] on div "Tax Payment $1,526" at bounding box center [762, 323] width 408 height 40
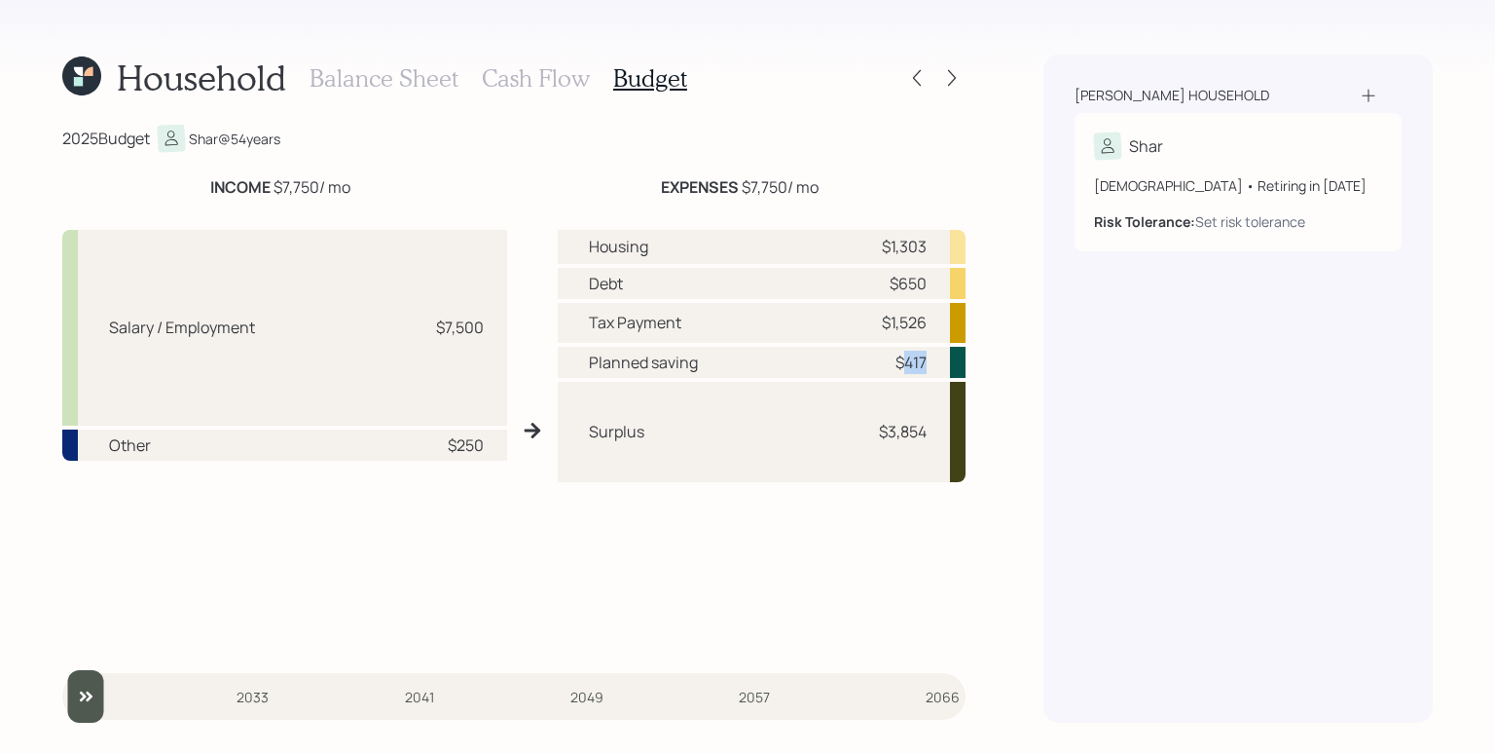
drag, startPoint x: 902, startPoint y: 364, endPoint x: 934, endPoint y: 363, distance: 32.1
click at [934, 363] on div "Planned saving $417" at bounding box center [762, 362] width 408 height 31
drag, startPoint x: 893, startPoint y: 429, endPoint x: 927, endPoint y: 428, distance: 34.1
click at [927, 428] on div "Surplus $3,854" at bounding box center [762, 432] width 408 height 100
click at [547, 76] on h3 "Cash Flow" at bounding box center [536, 78] width 108 height 28
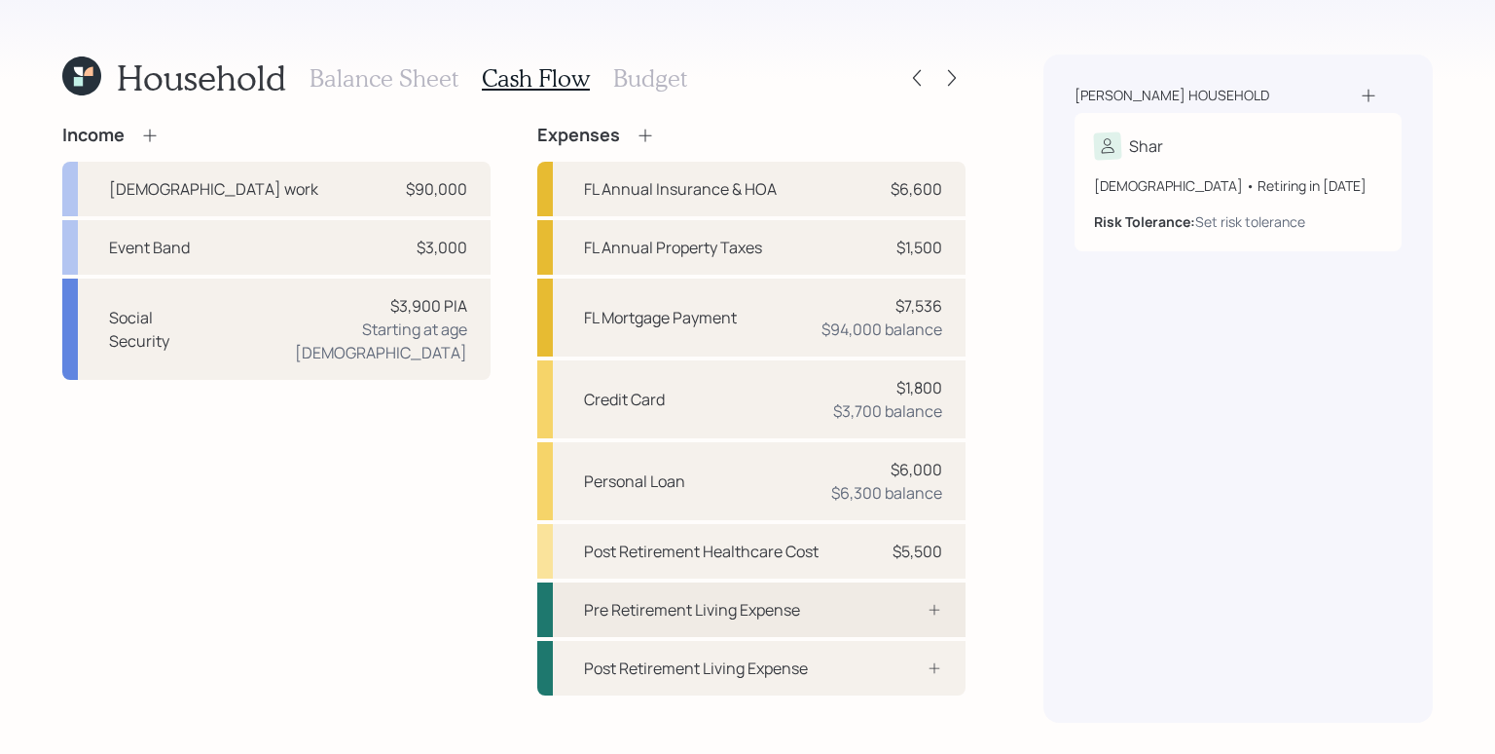
click at [915, 602] on div at bounding box center [913, 610] width 58 height 16
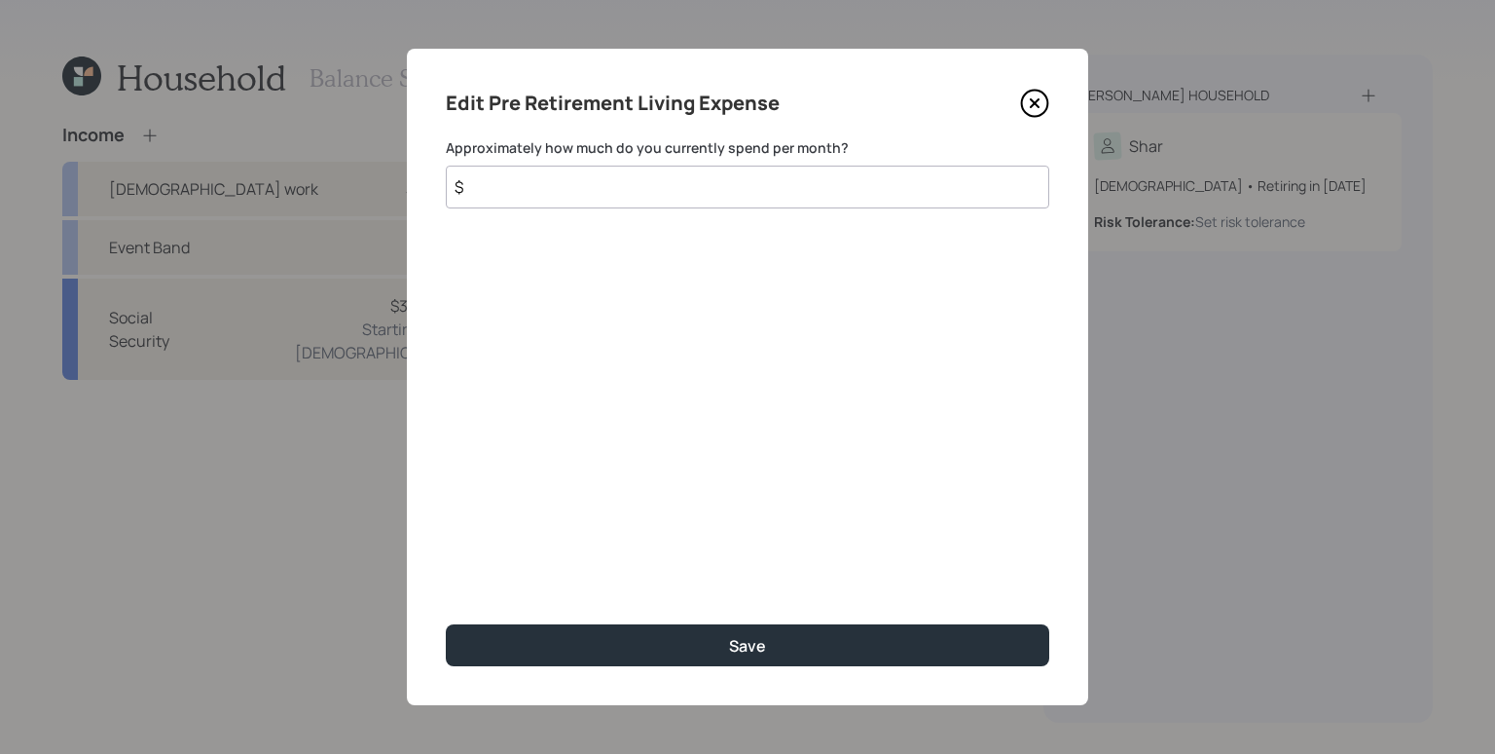
click at [663, 193] on input "$" at bounding box center [748, 187] width 604 height 43
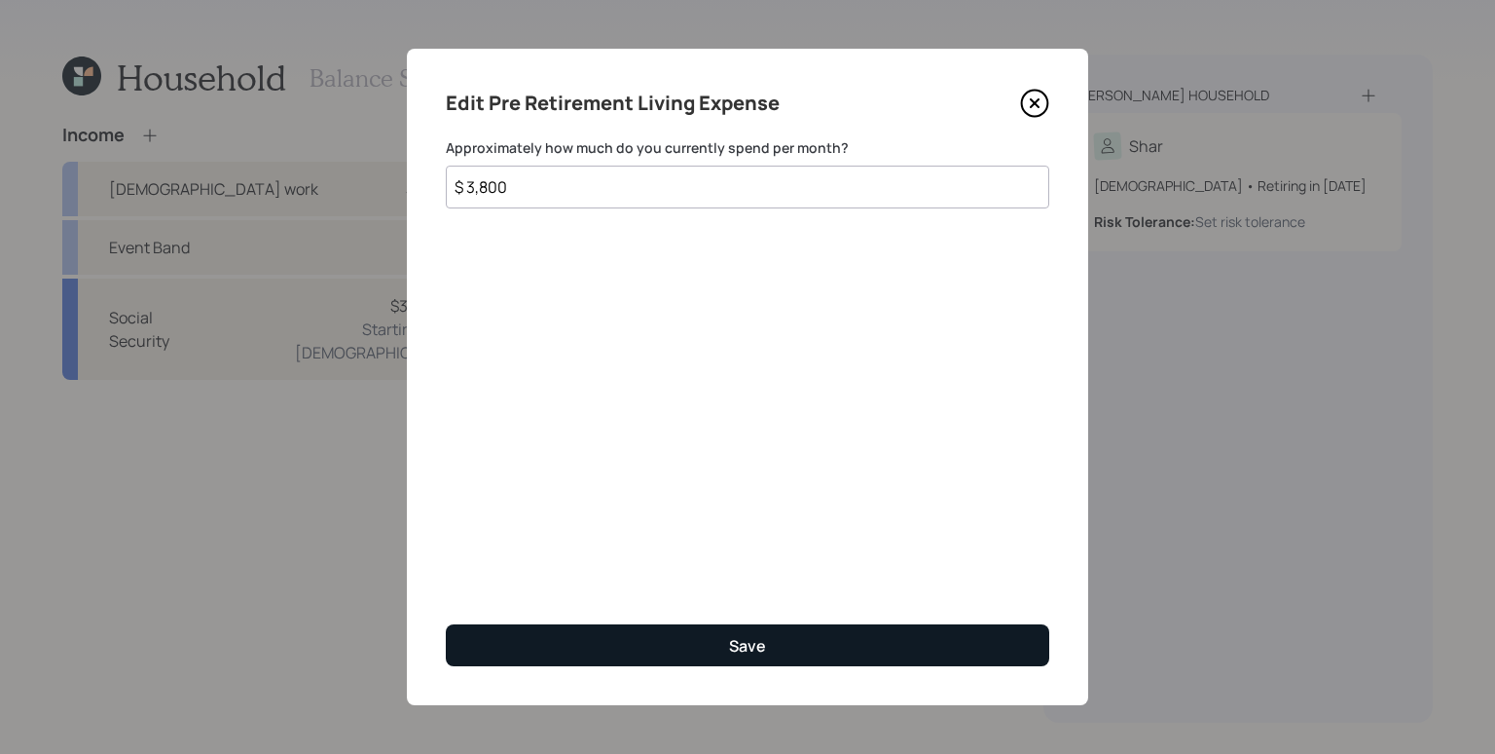
type input "$ 3,800"
click at [924, 640] on button "Save" at bounding box center [748, 645] width 604 height 42
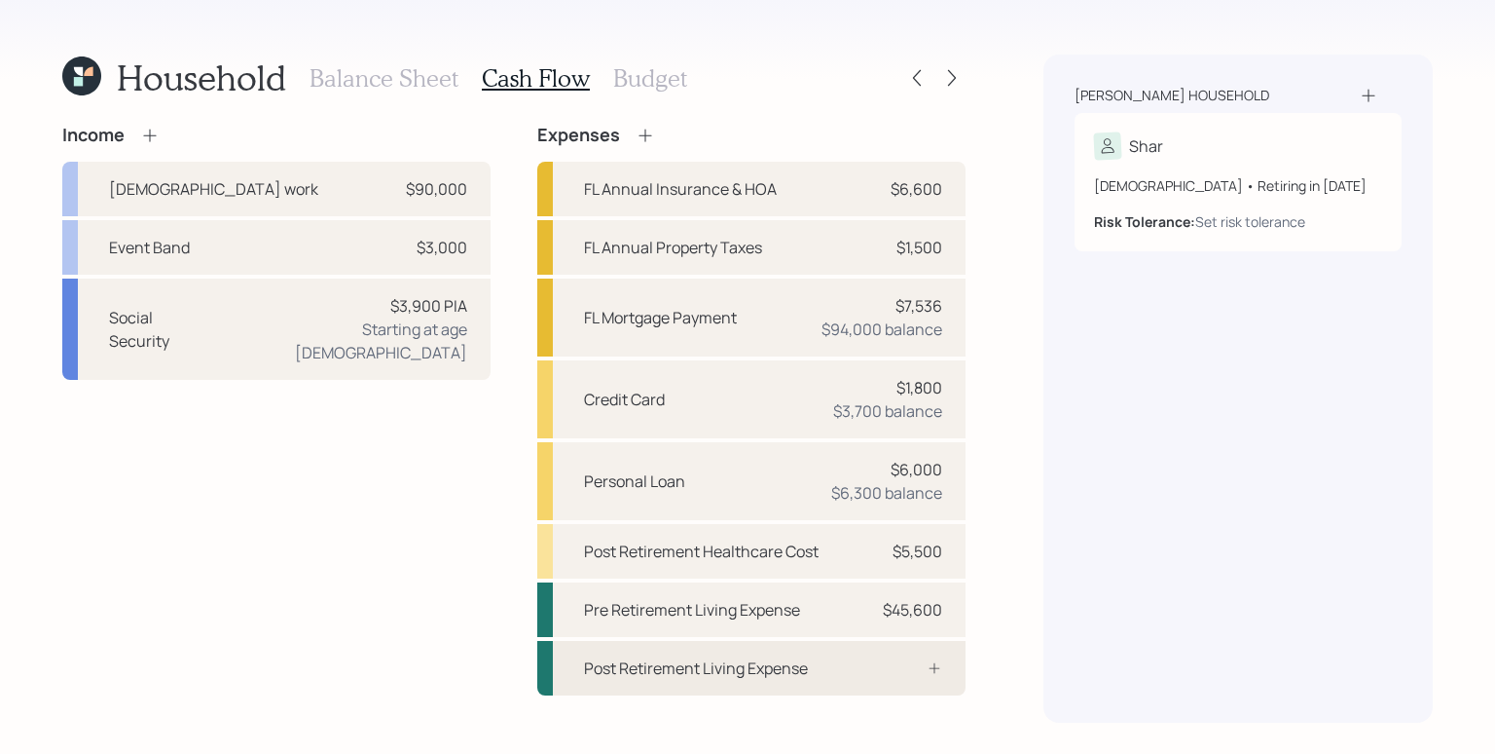
click at [934, 680] on div "Post Retirement Living Expense" at bounding box center [751, 668] width 428 height 55
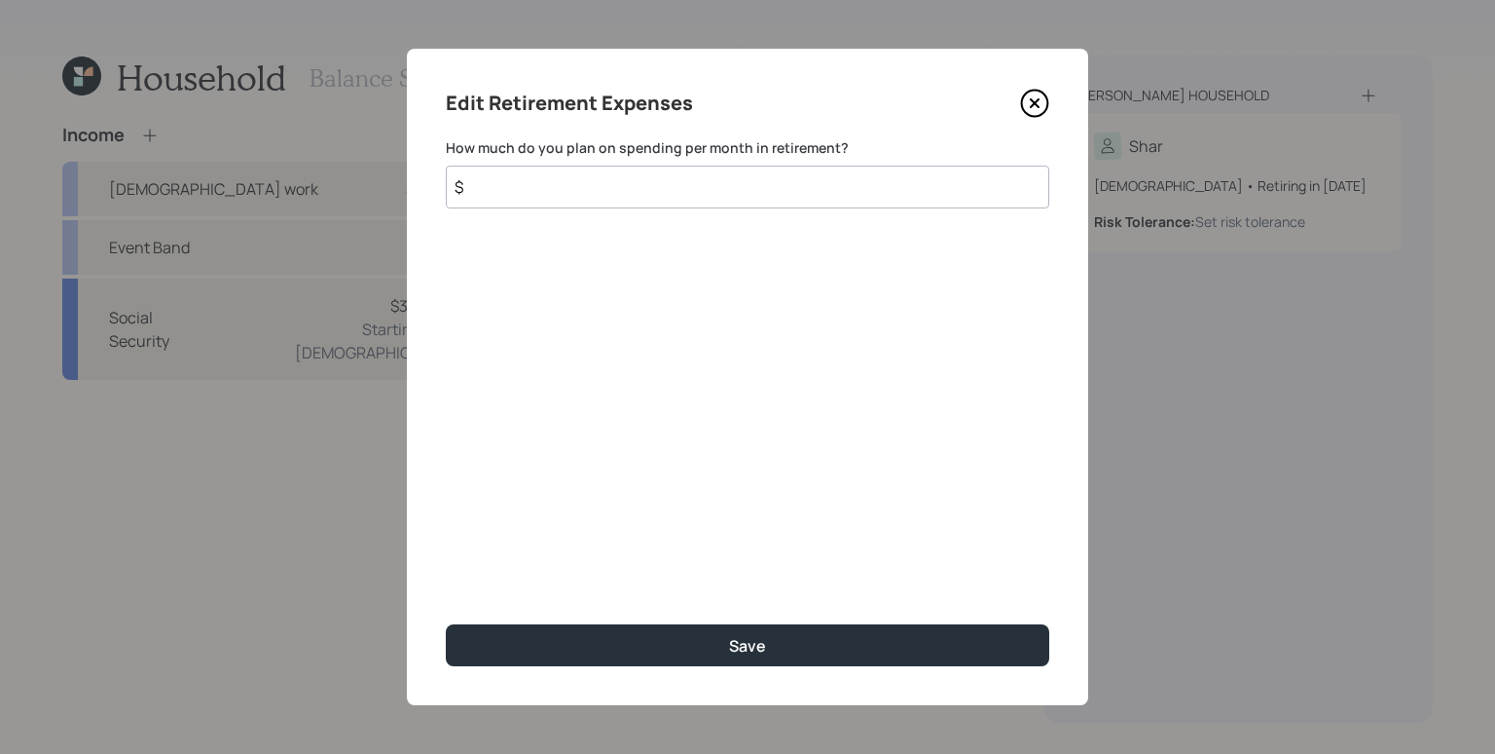
click at [1036, 109] on icon at bounding box center [1034, 103] width 29 height 29
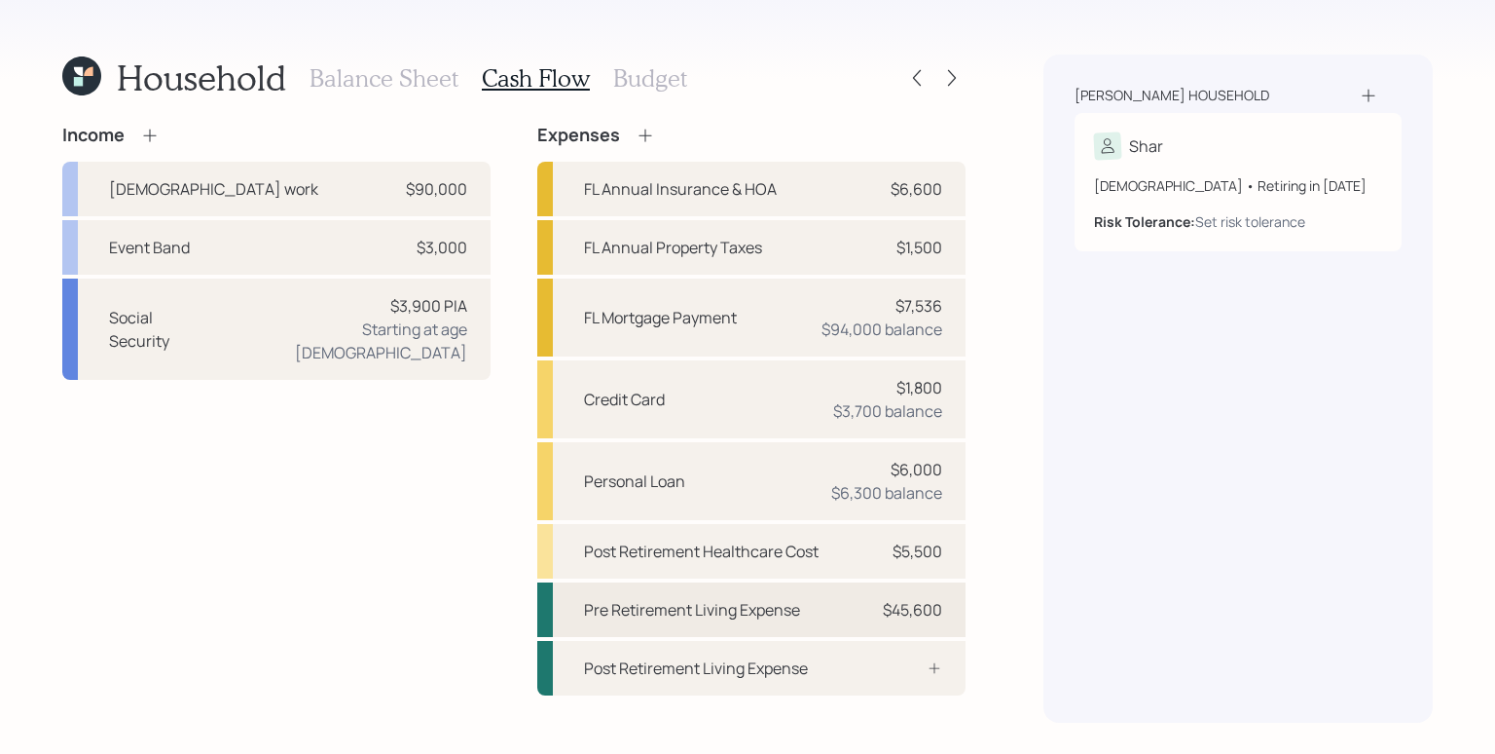
click at [859, 612] on div "Pre Retirement Living Expense $45,600" at bounding box center [751, 609] width 428 height 55
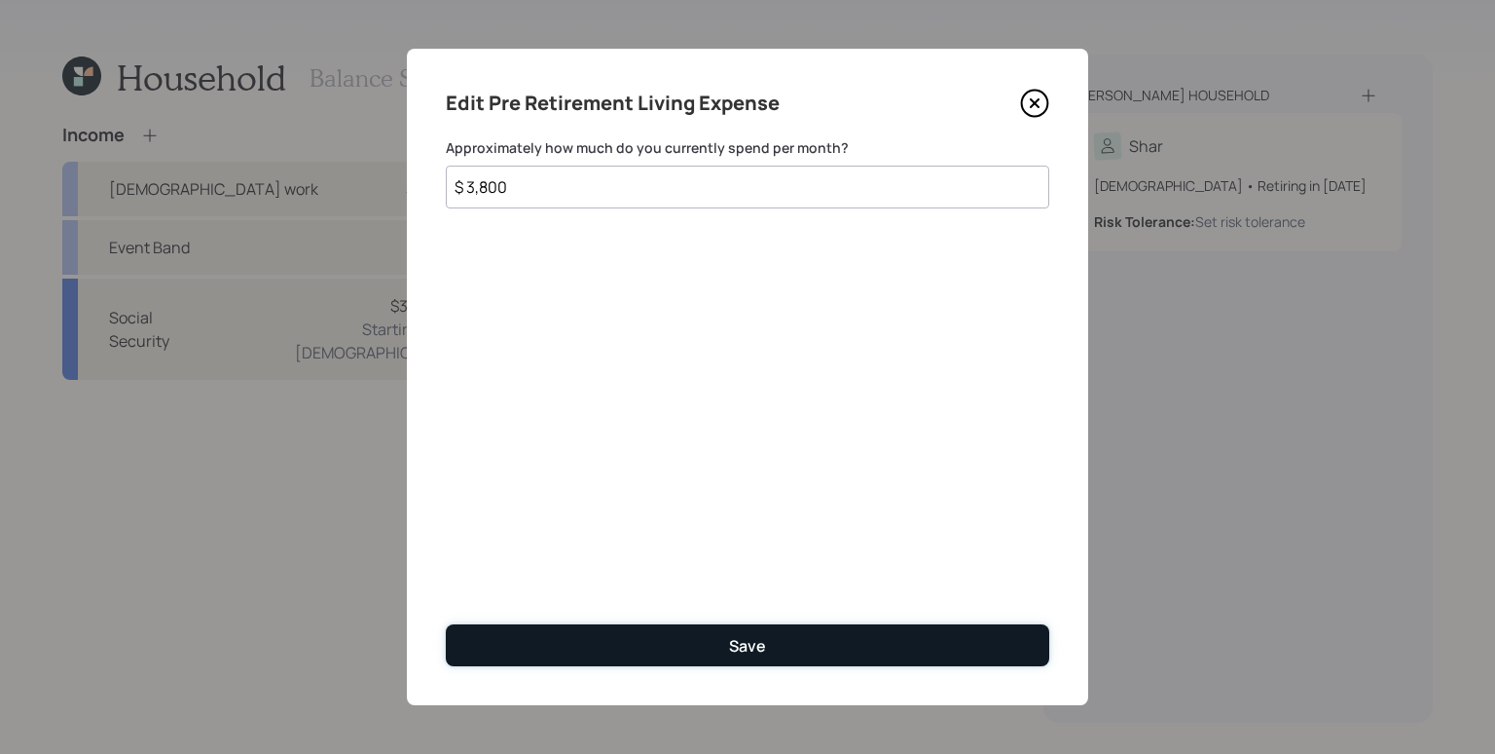
click at [718, 633] on button "Save" at bounding box center [748, 645] width 604 height 42
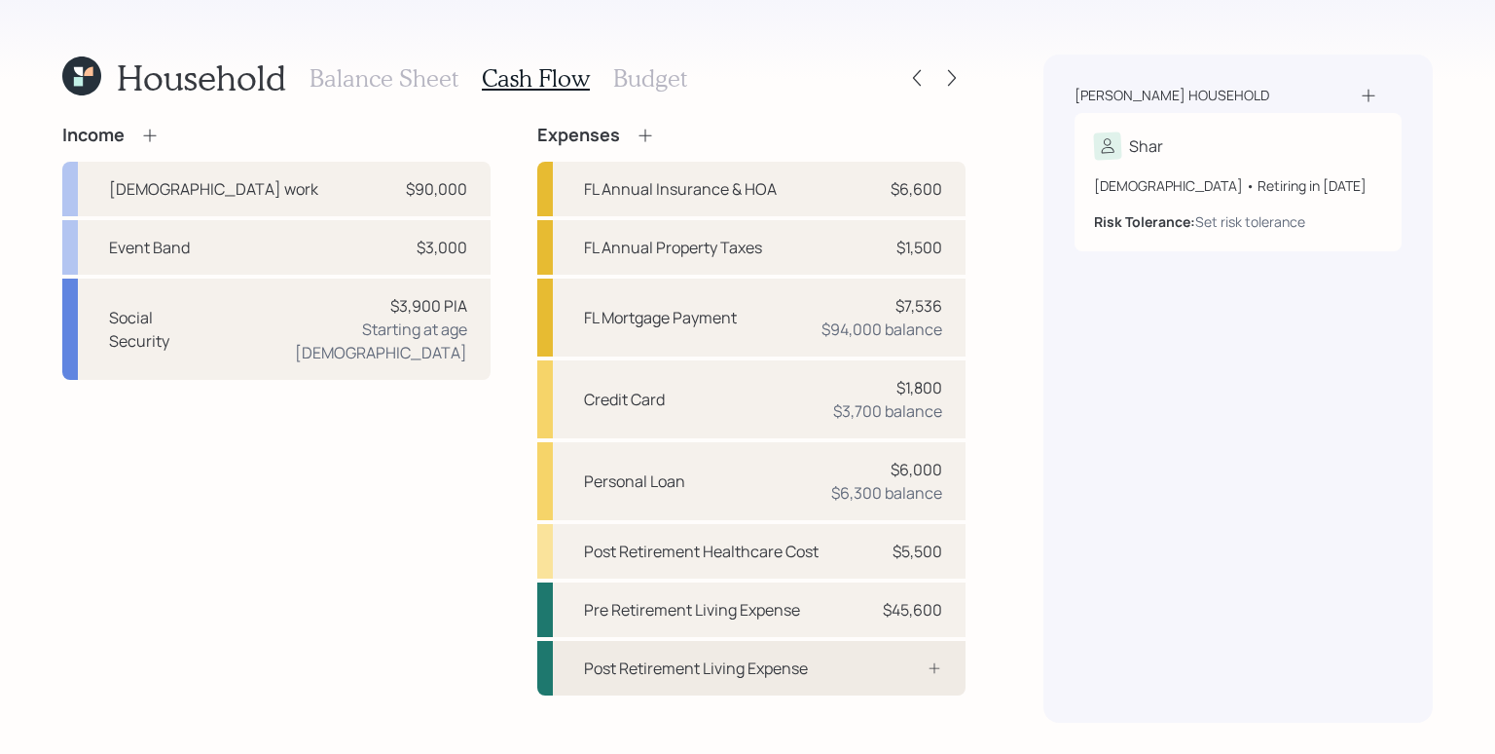
click at [842, 662] on div "Post Retirement Living Expense" at bounding box center [751, 668] width 428 height 55
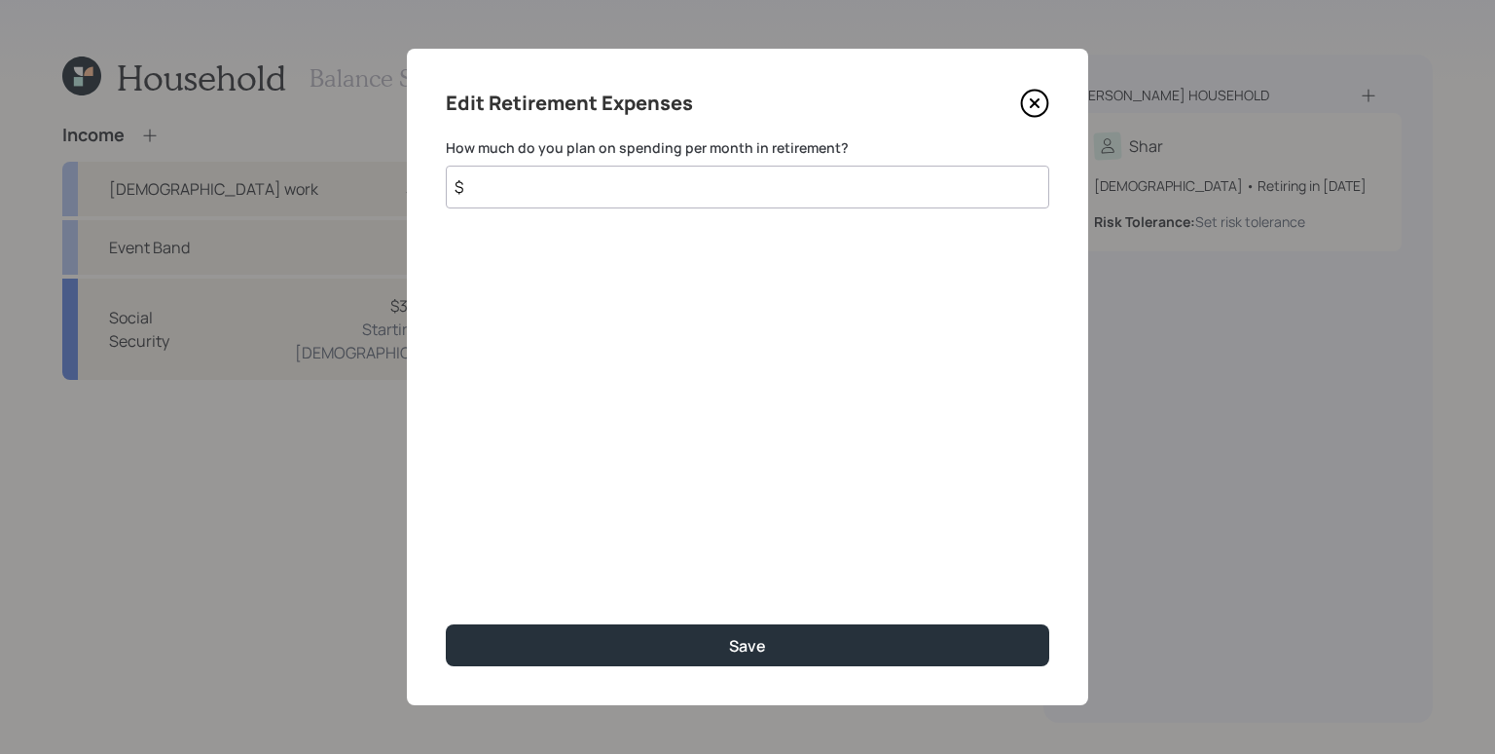
click at [493, 197] on input "$" at bounding box center [748, 187] width 604 height 43
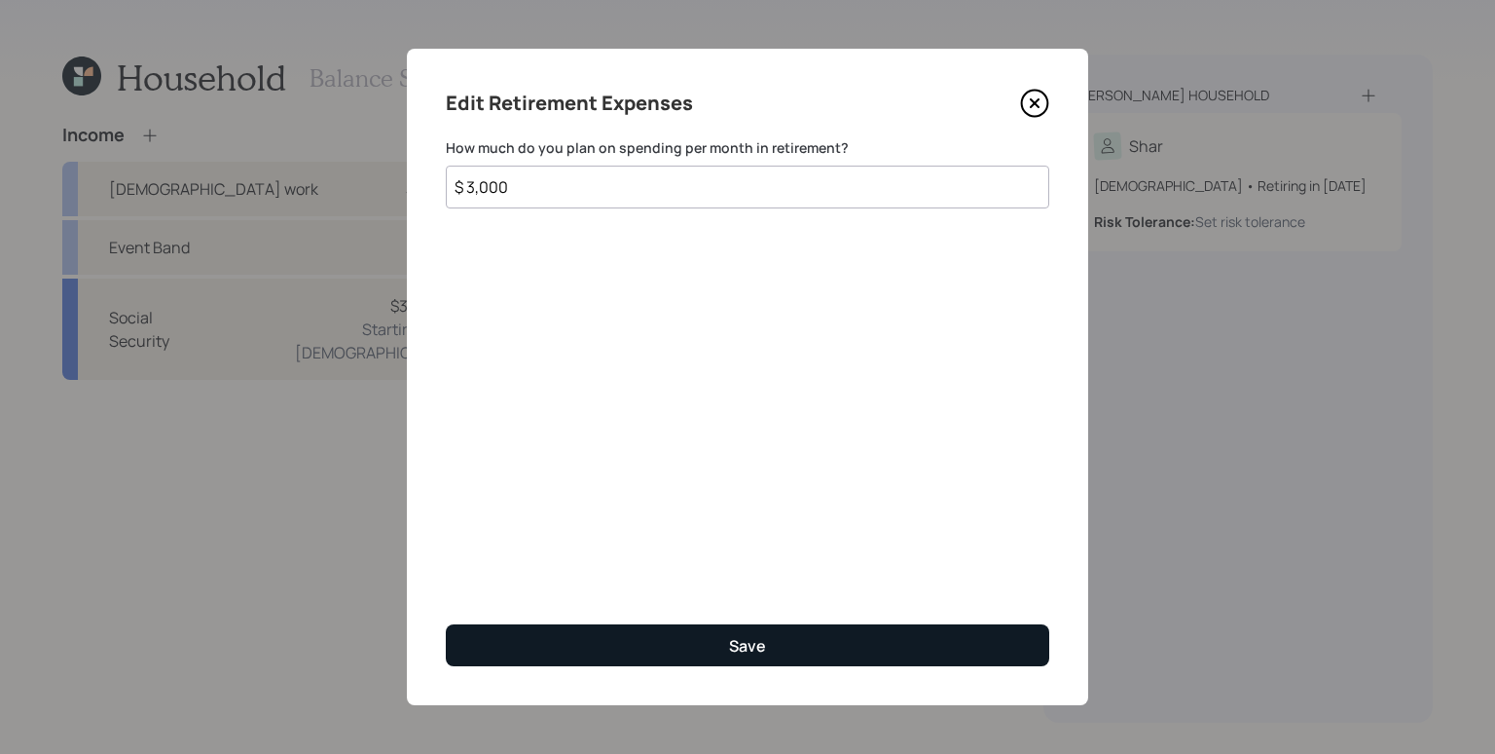
type input "$ 3,000"
click at [888, 638] on button "Save" at bounding box center [748, 645] width 604 height 42
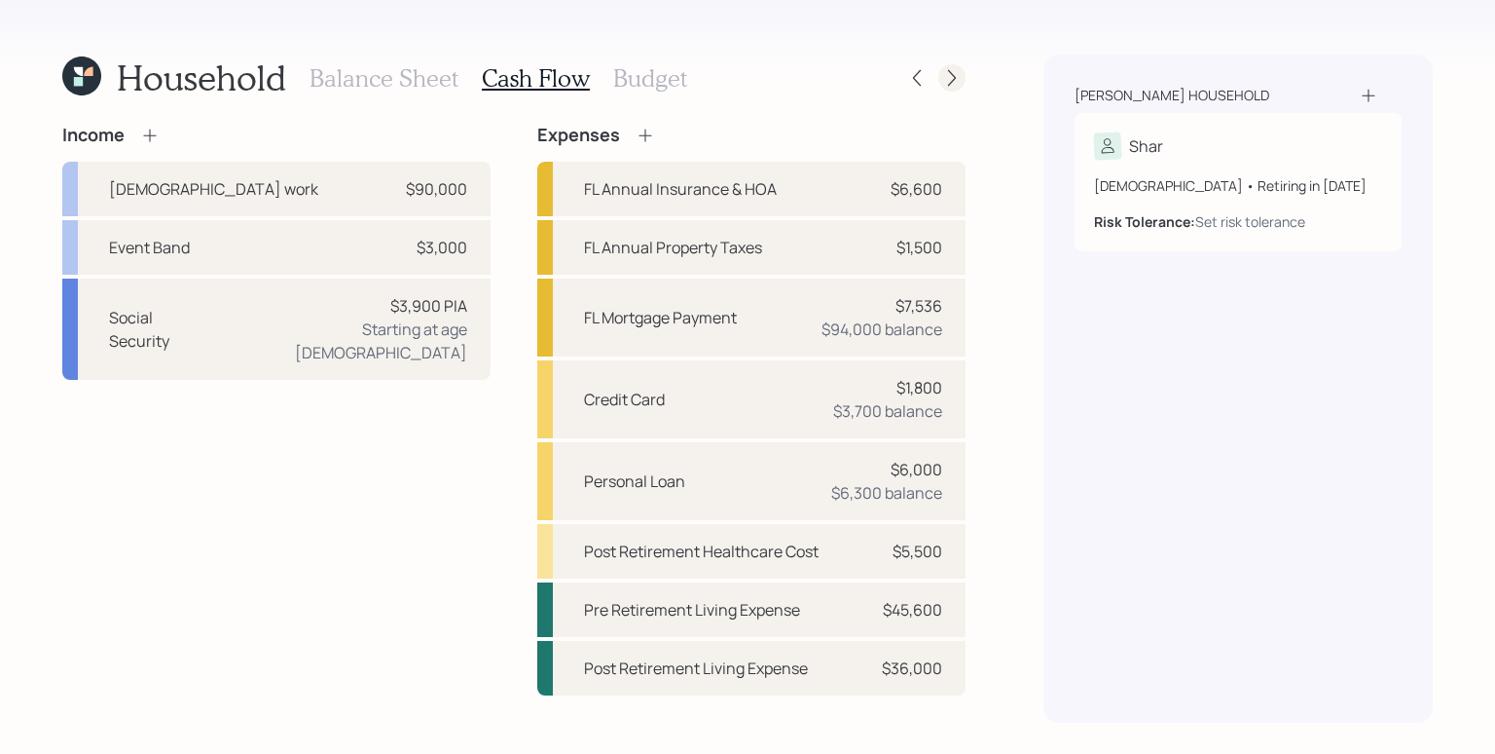
click at [954, 88] on div at bounding box center [952, 77] width 27 height 27
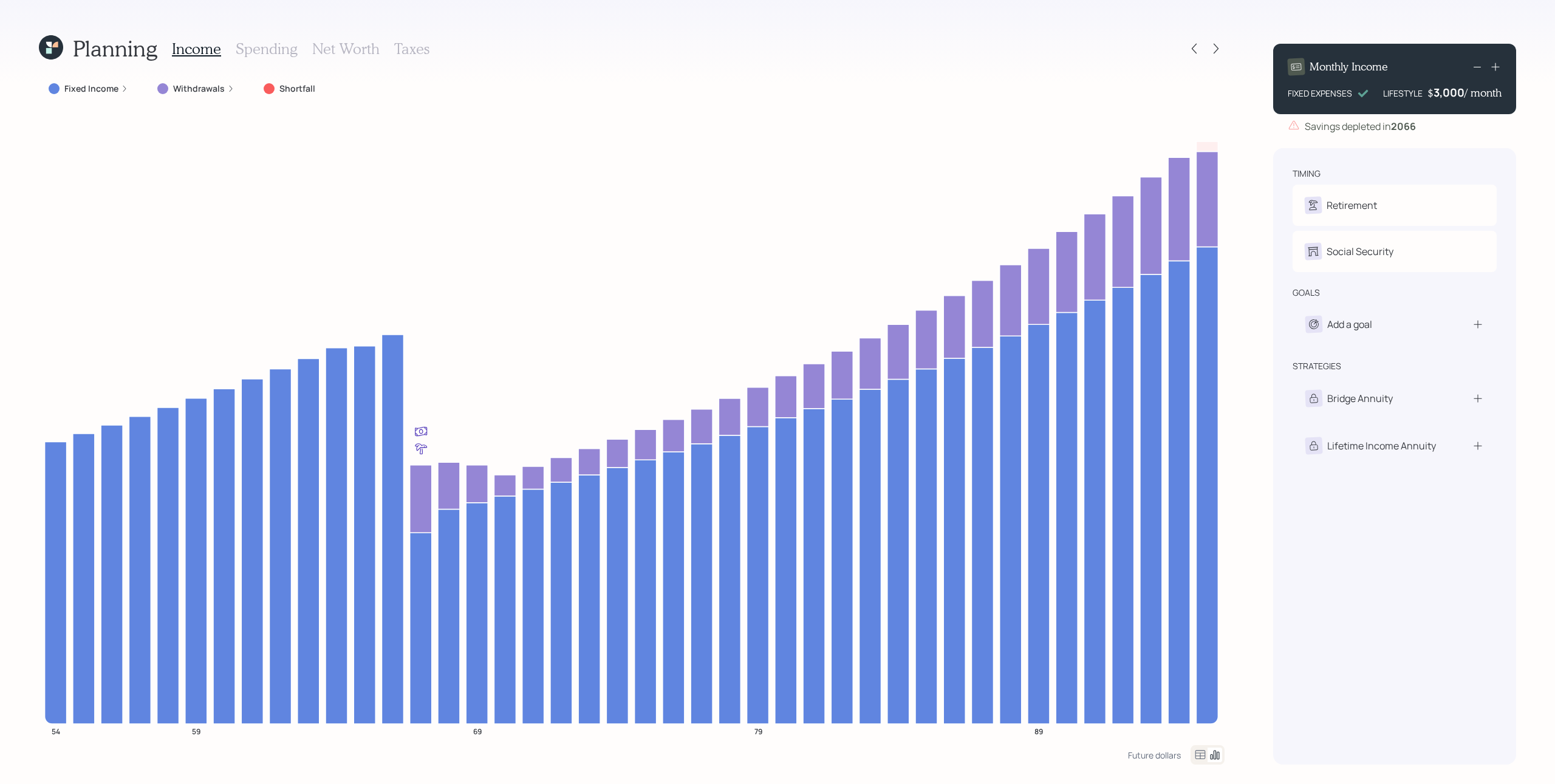
click at [121, 89] on icon at bounding box center [125, 89] width 7 height 7
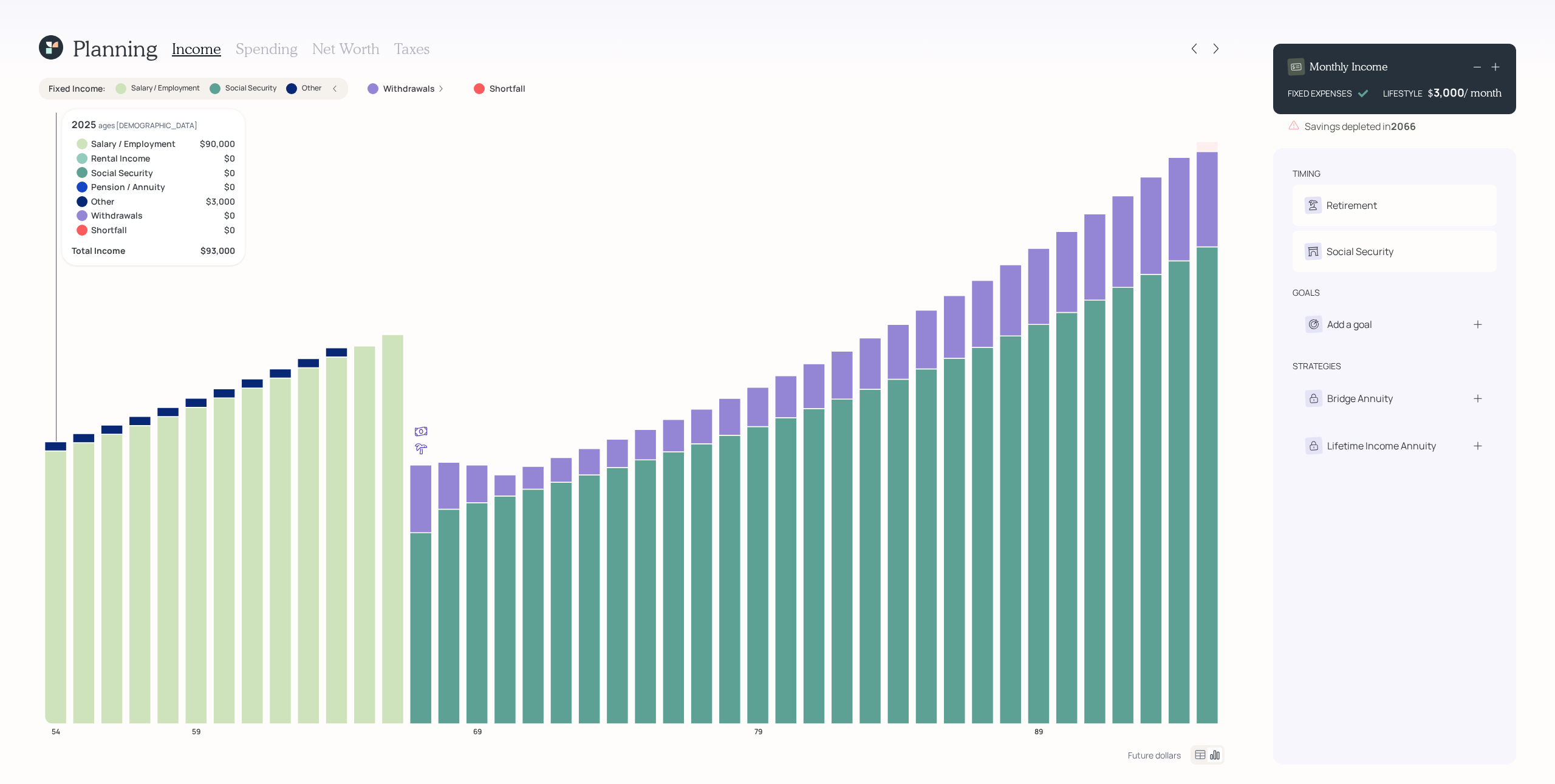
click at [53, 573] on icon at bounding box center [56, 587] width 22 height 273
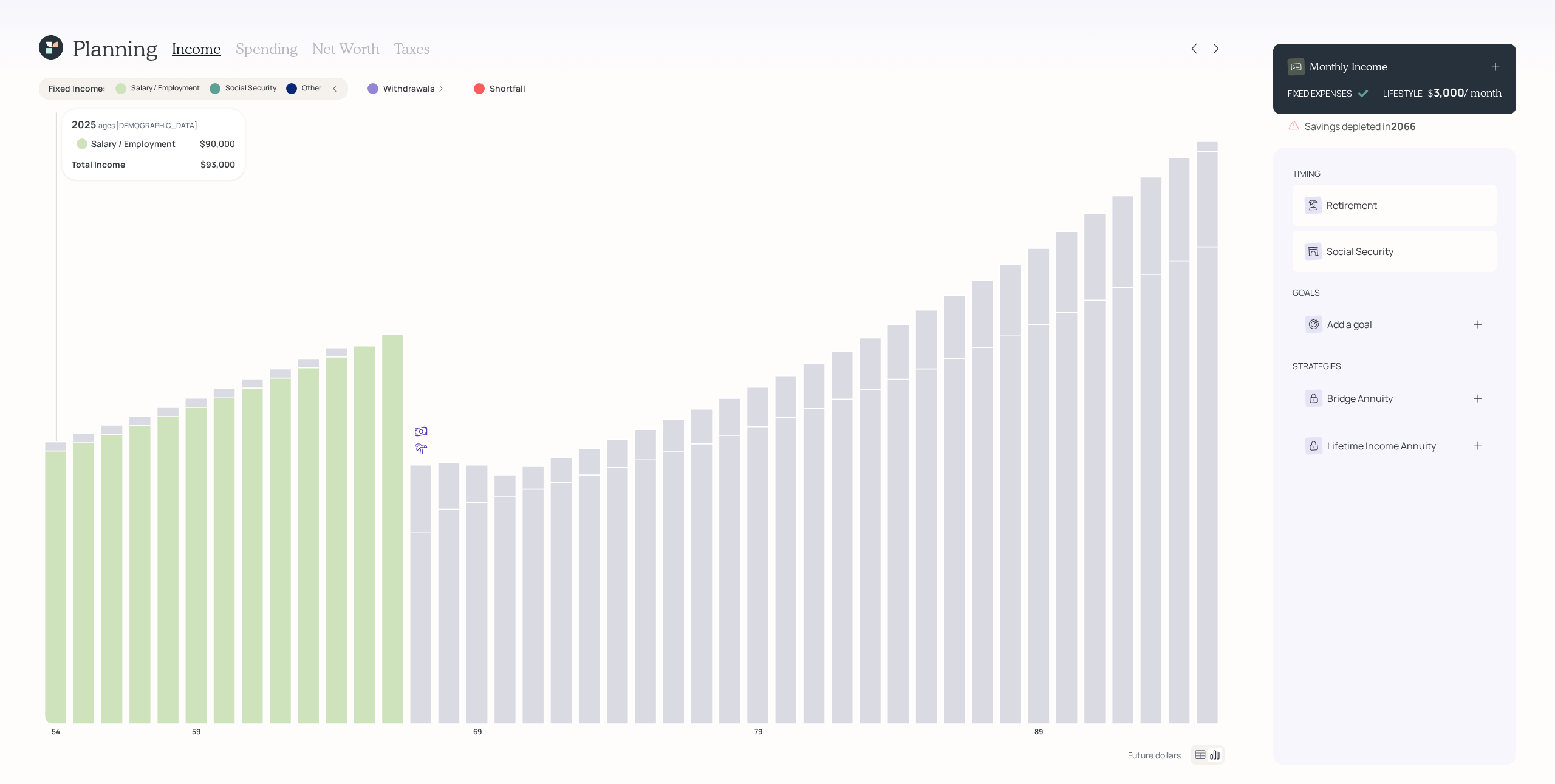
click at [53, 573] on icon at bounding box center [56, 587] width 22 height 273
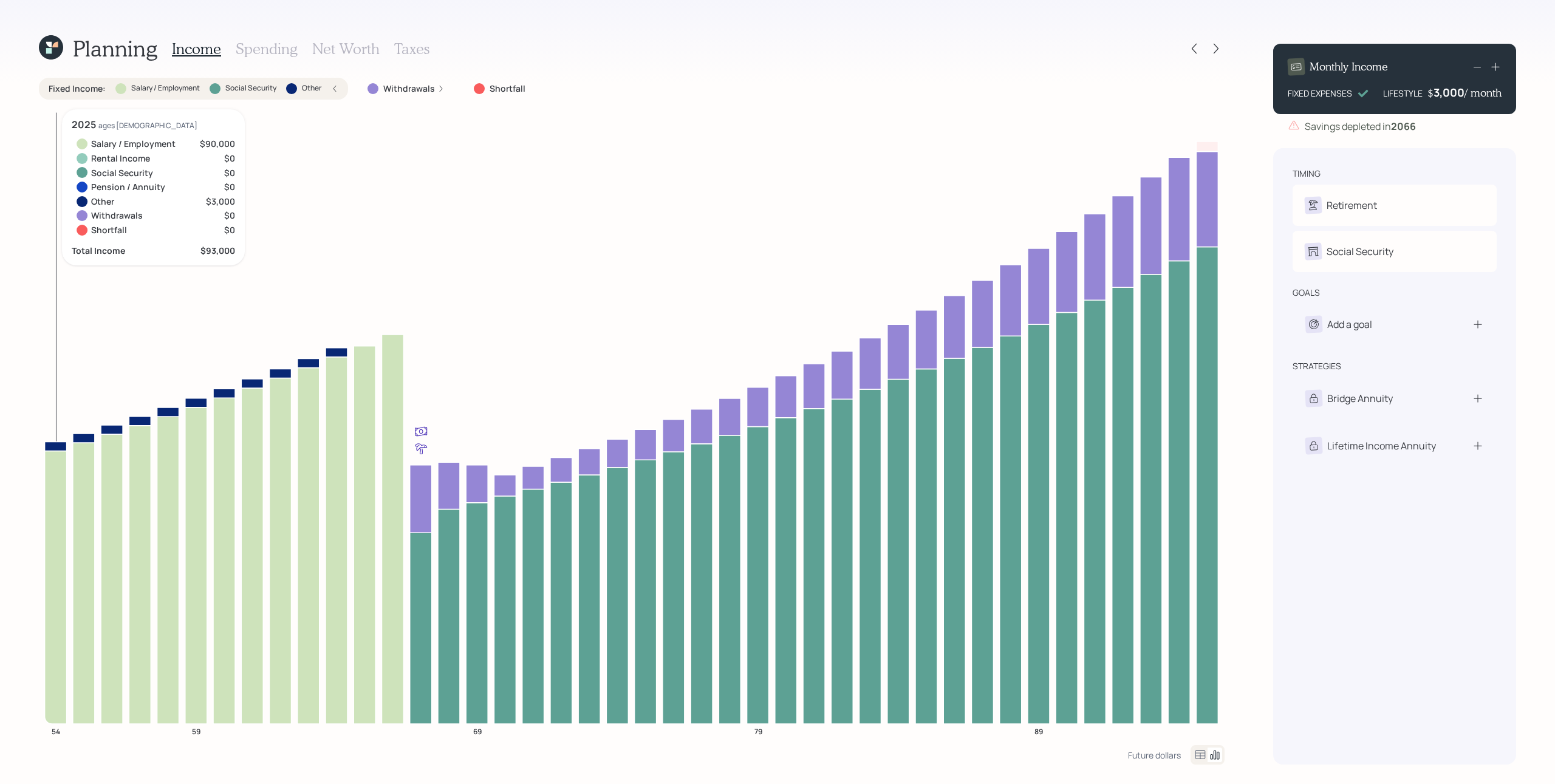
click at [49, 444] on icon at bounding box center [56, 446] width 22 height 9
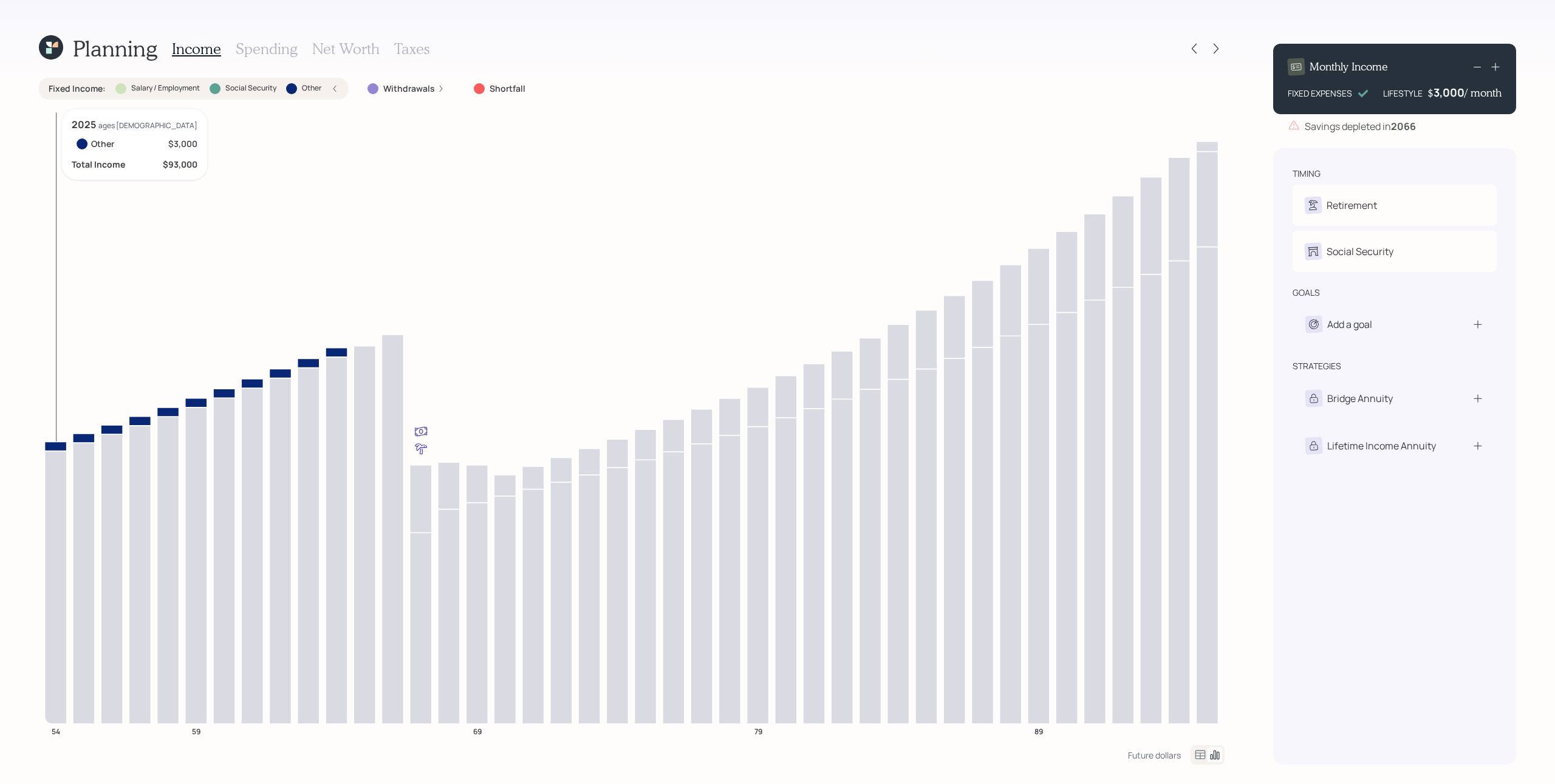
click at [49, 444] on icon at bounding box center [56, 446] width 22 height 9
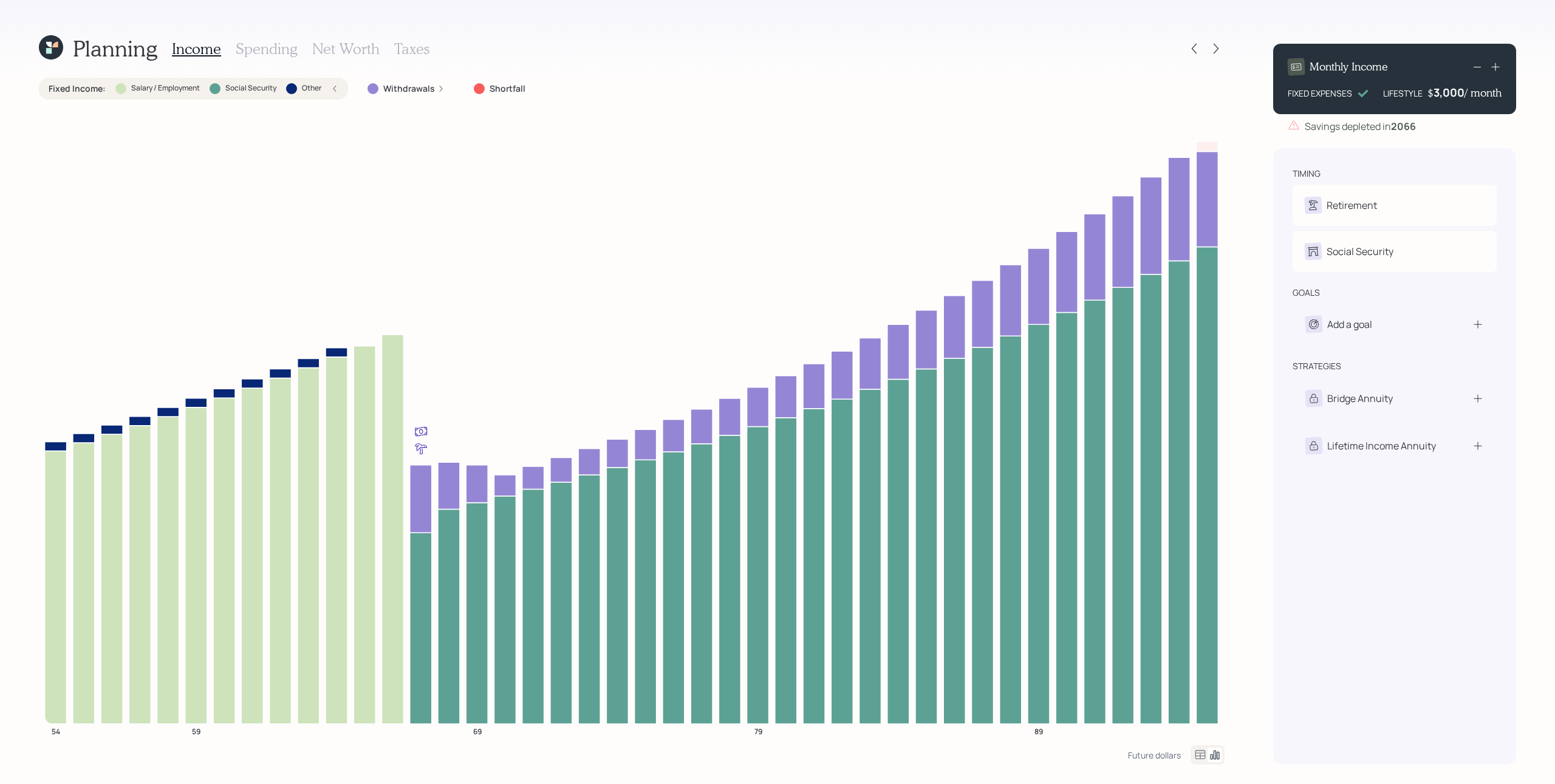
click at [335, 87] on icon at bounding box center [335, 89] width 7 height 7
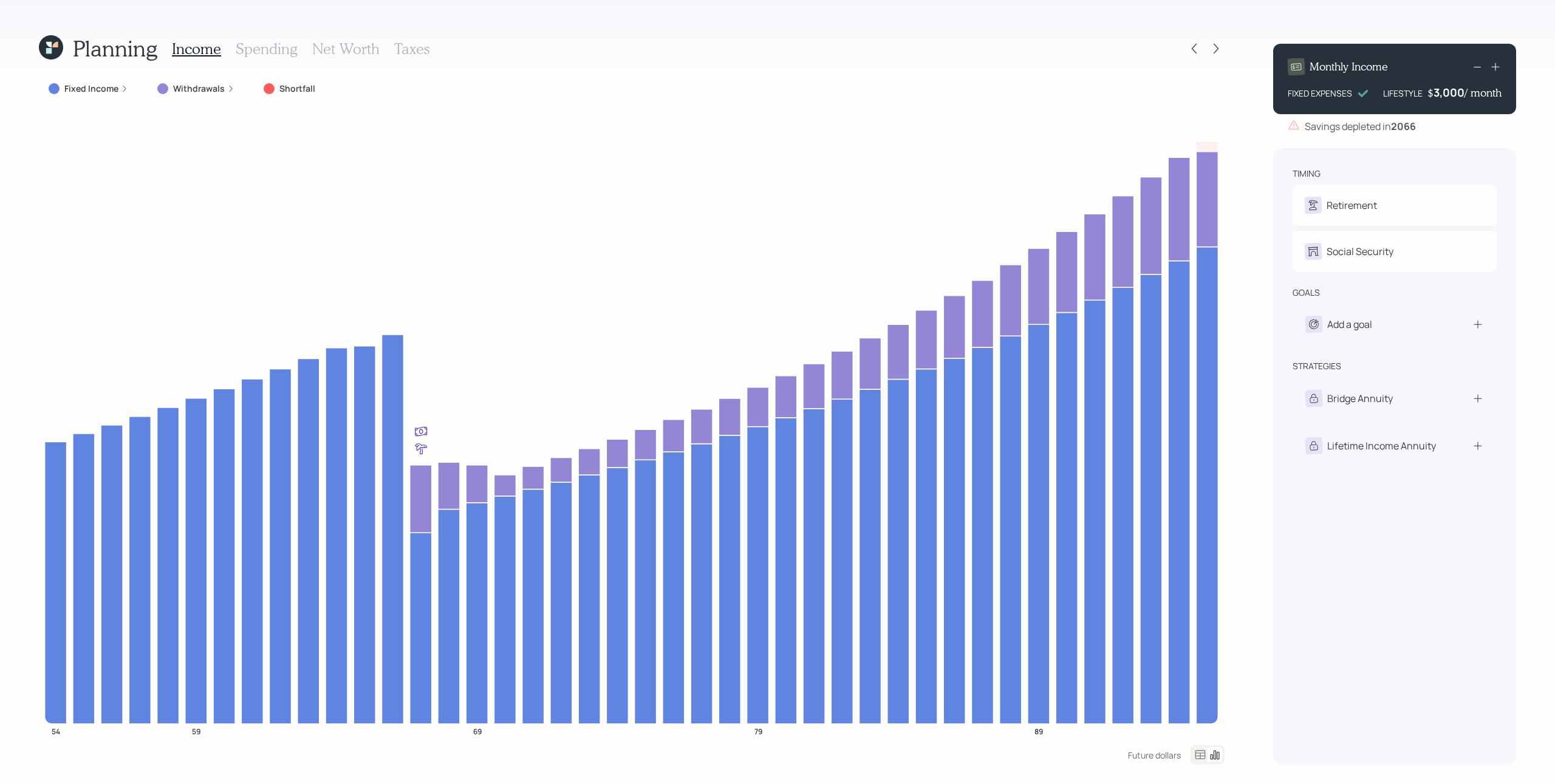
click at [220, 95] on div "Withdrawals" at bounding box center [196, 89] width 97 height 22
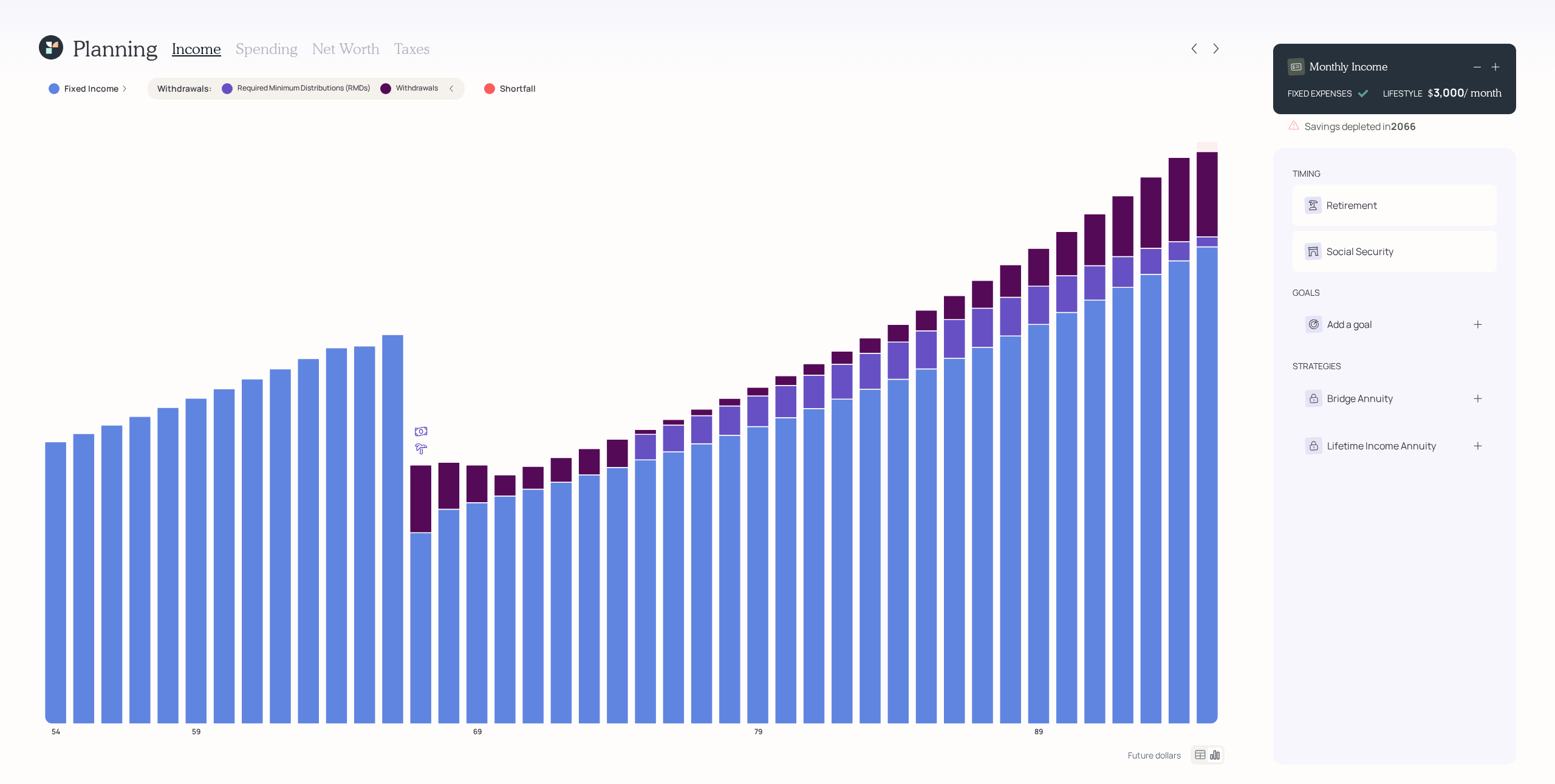
click at [451, 87] on icon at bounding box center [452, 89] width 7 height 7
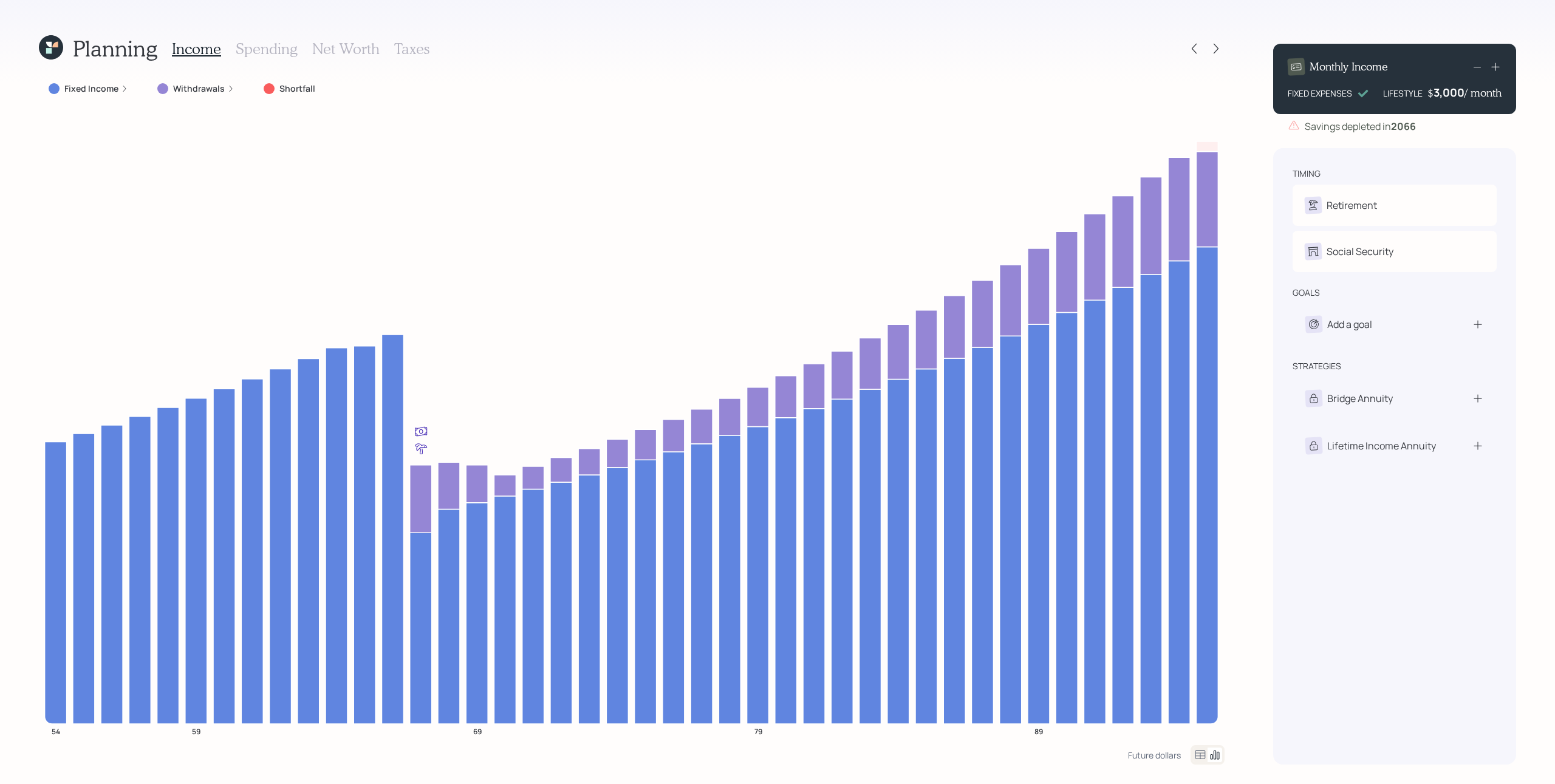
click at [1166, 94] on div "3,000" at bounding box center [1450, 92] width 31 height 14
click at [1166, 94] on div "3000" at bounding box center [1450, 92] width 31 height 14
click at [1166, 152] on div "timing Retirement S Retire at 66y 1m Social Security S Elect at 67y 1m goals Ad…" at bounding box center [1395, 457] width 243 height 616
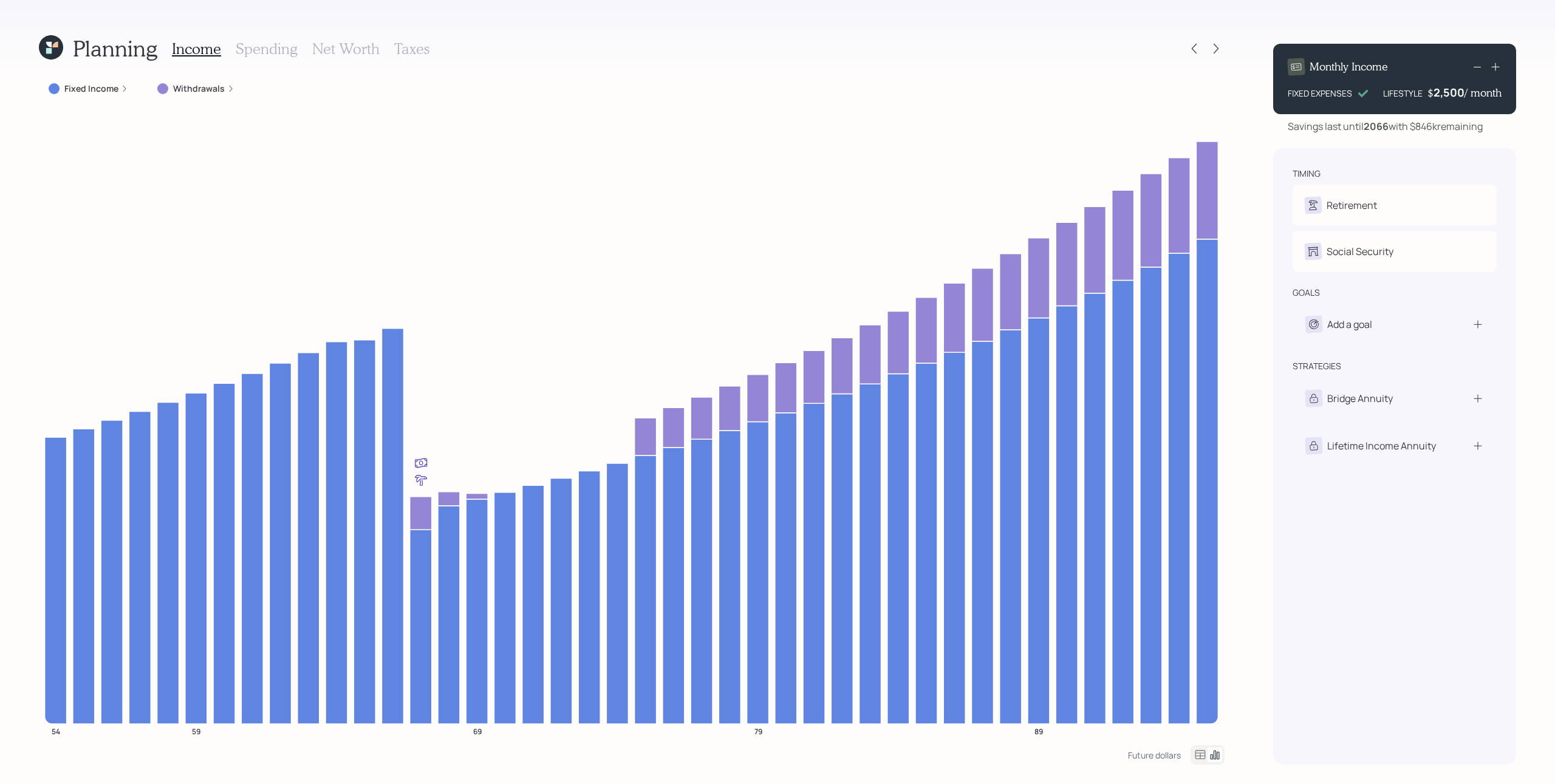
click at [1166, 92] on div "2,500" at bounding box center [1450, 92] width 31 height 14
click at [1166, 92] on div "2500" at bounding box center [1450, 92] width 31 height 14
click at [1166, 141] on div "Monthly Income FIXED EXPENSES LIFESTYLE $ 2,000 / month Savings last until [DAT…" at bounding box center [1395, 399] width 243 height 730
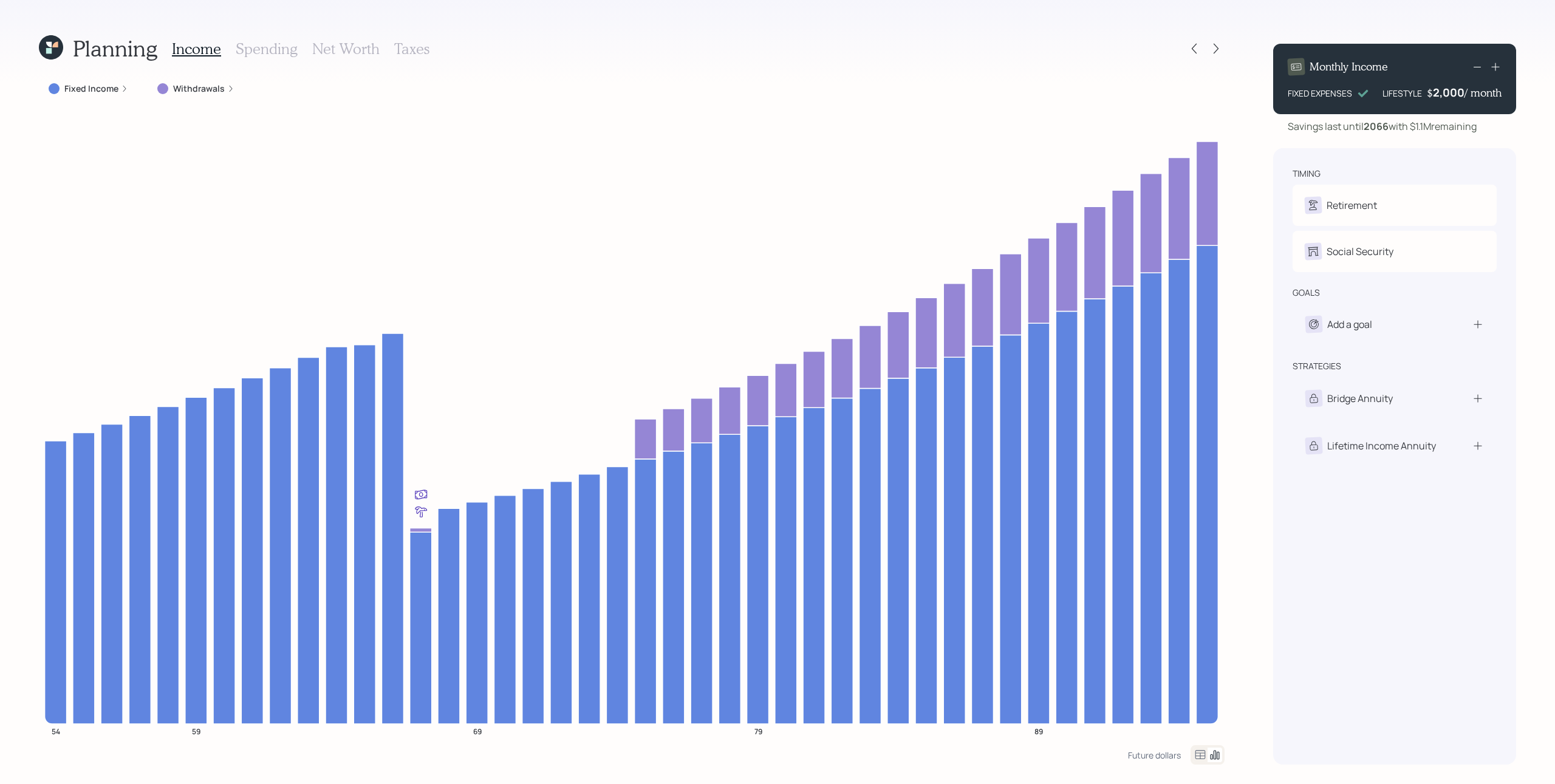
click at [1166, 94] on div "2,000" at bounding box center [1449, 92] width 32 height 14
click at [1166, 94] on div "2000" at bounding box center [1450, 92] width 31 height 14
click at [334, 54] on h3 "Net Worth" at bounding box center [346, 49] width 67 height 17
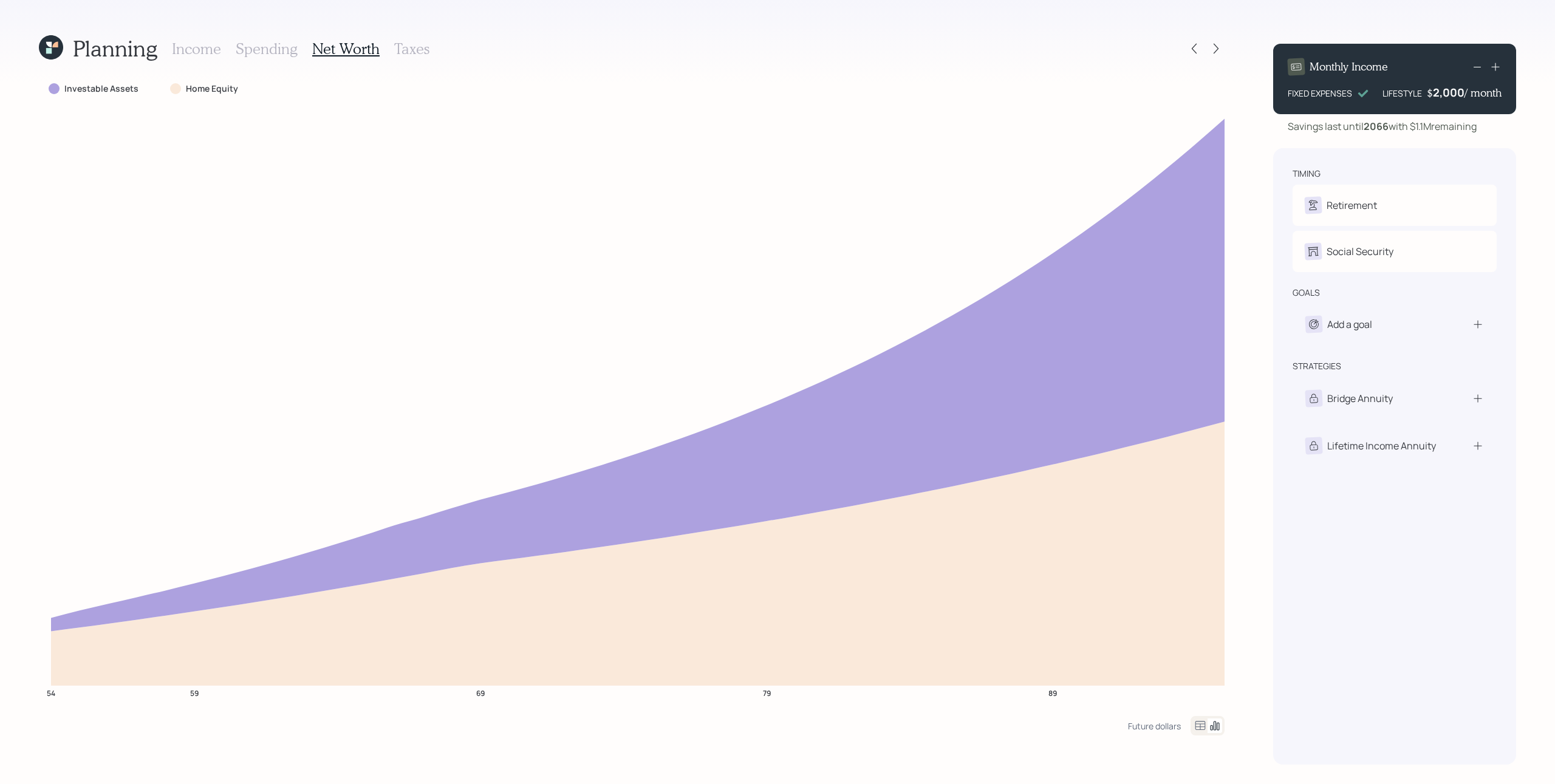
click at [189, 44] on h3 "Income" at bounding box center [197, 49] width 49 height 17
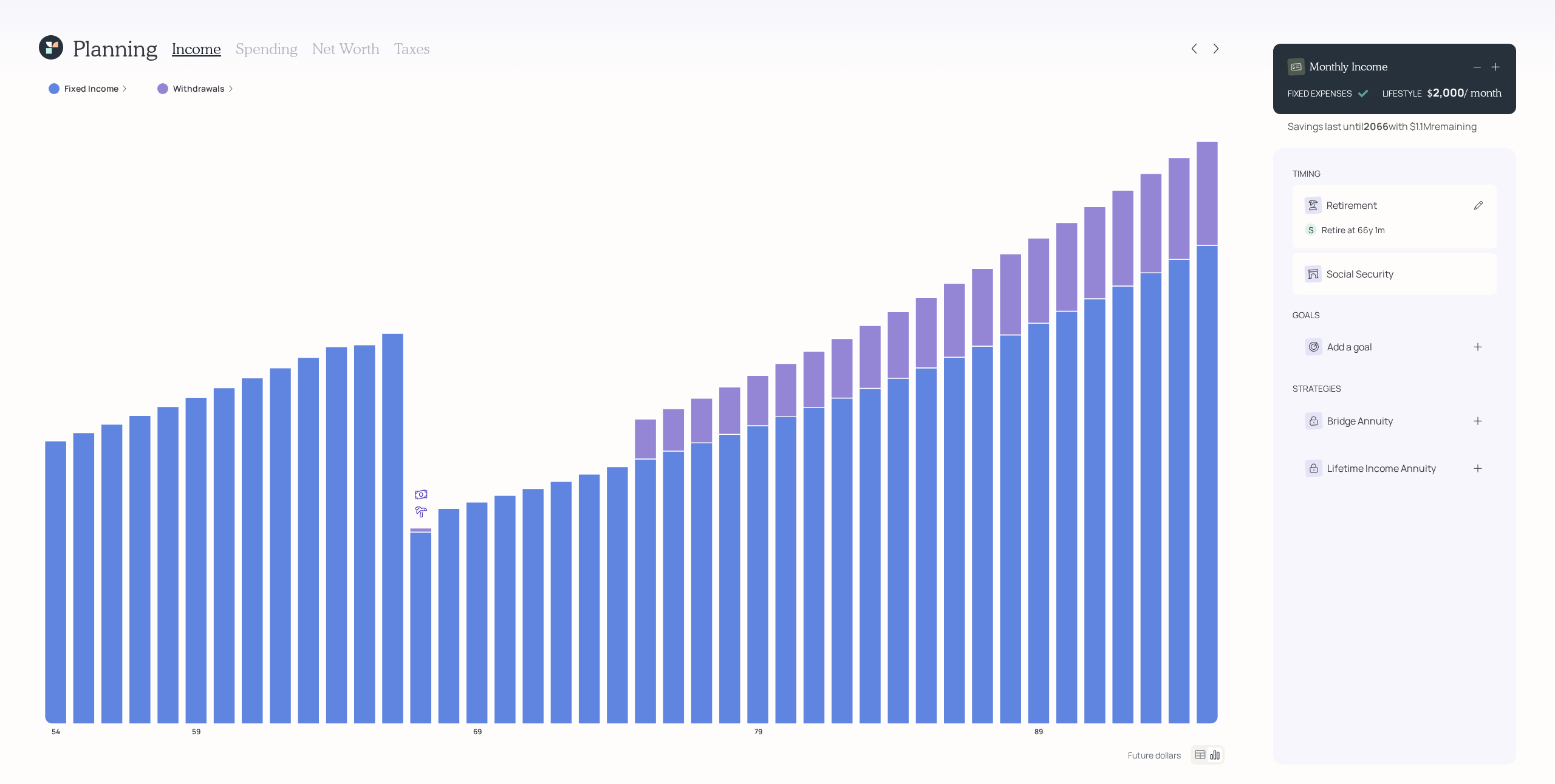
click at [1166, 210] on div "Retirement" at bounding box center [1352, 205] width 51 height 14
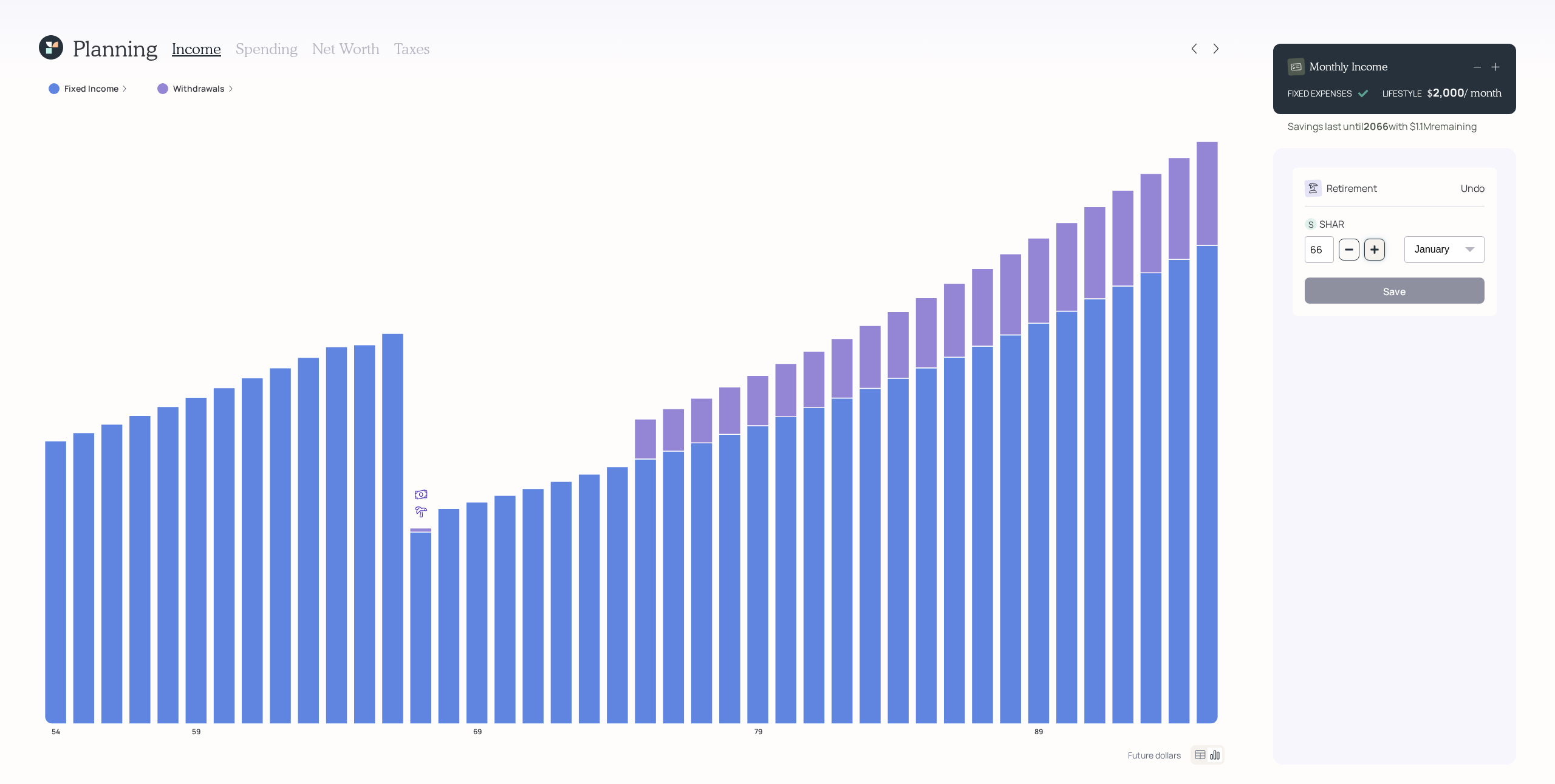
click at [1166, 248] on icon "button" at bounding box center [1375, 249] width 10 height 10
type input "70"
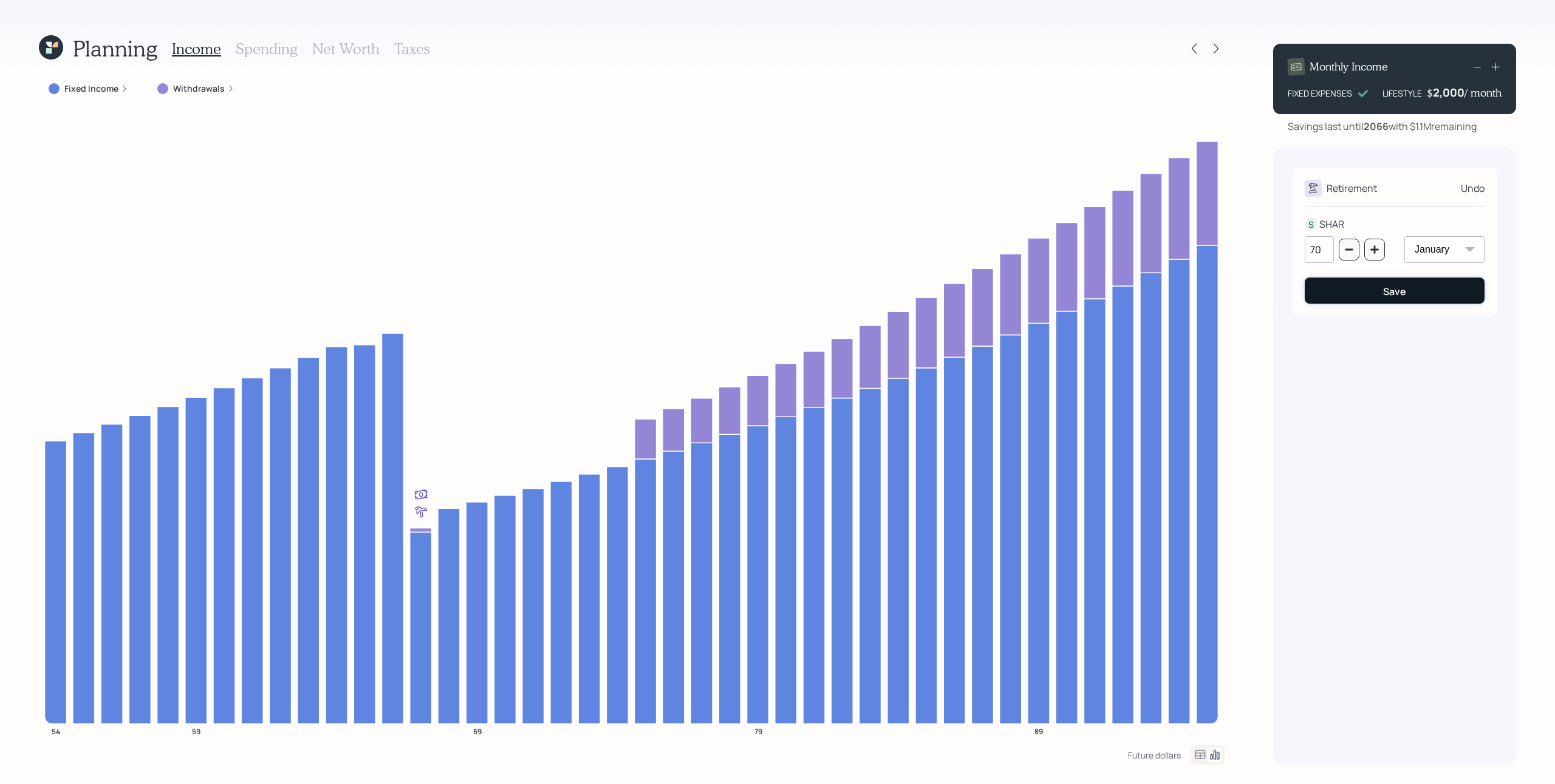
click at [1166, 297] on button "Save" at bounding box center [1395, 291] width 180 height 26
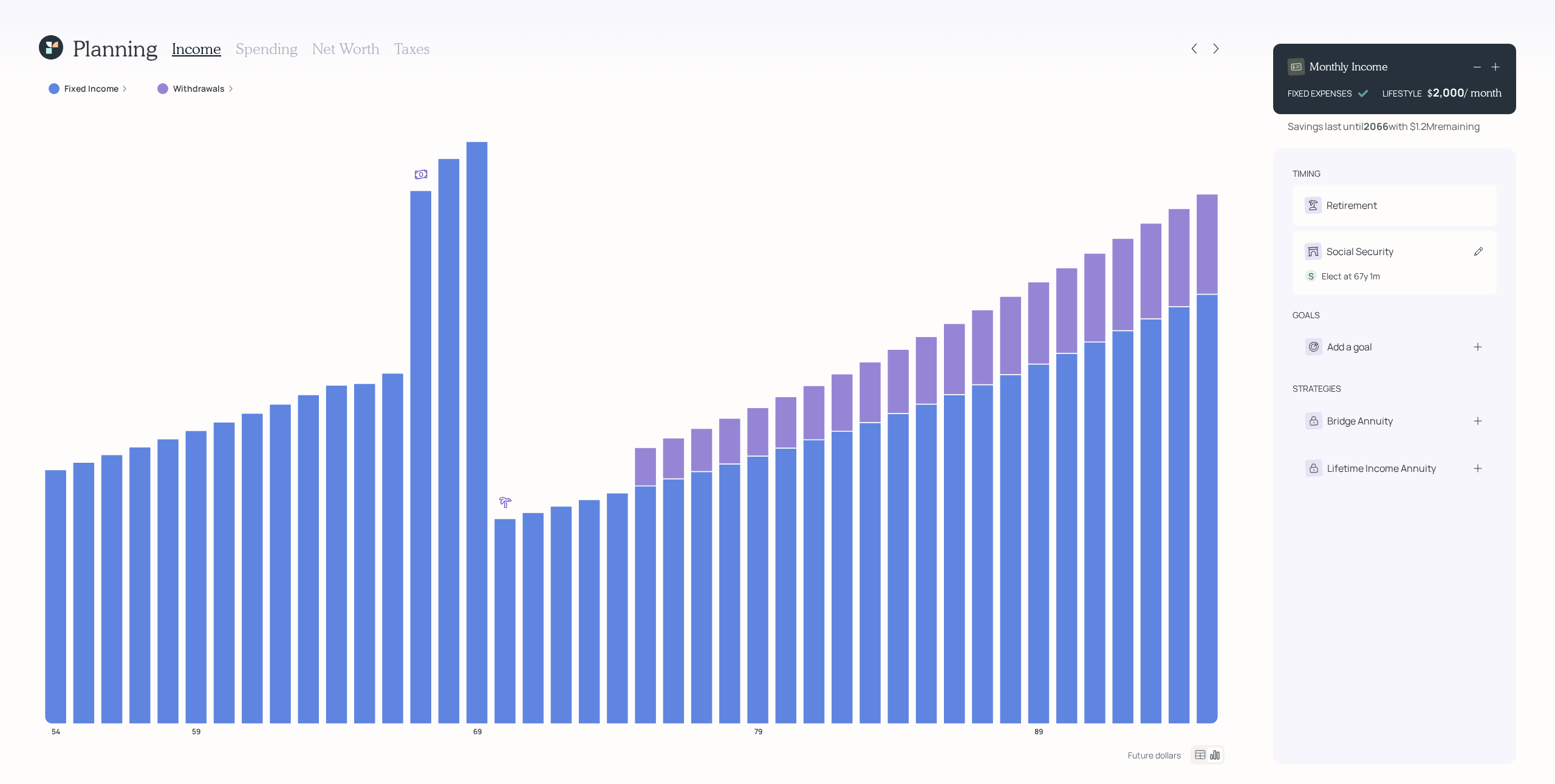
click at [1166, 252] on div "Social Security" at bounding box center [1360, 251] width 67 height 14
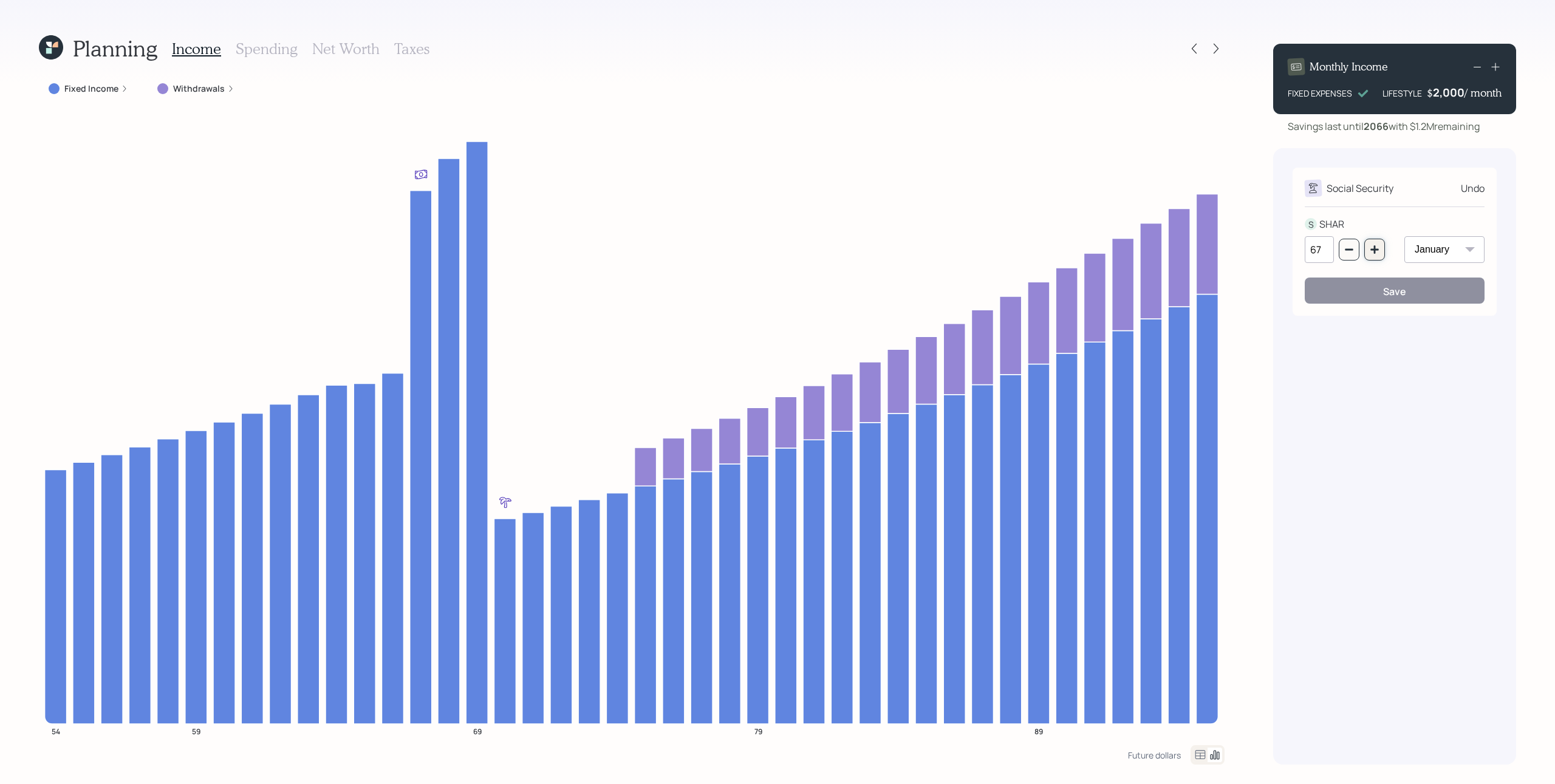
click at [1166, 248] on icon "button" at bounding box center [1374, 249] width 8 height 8
type input "70"
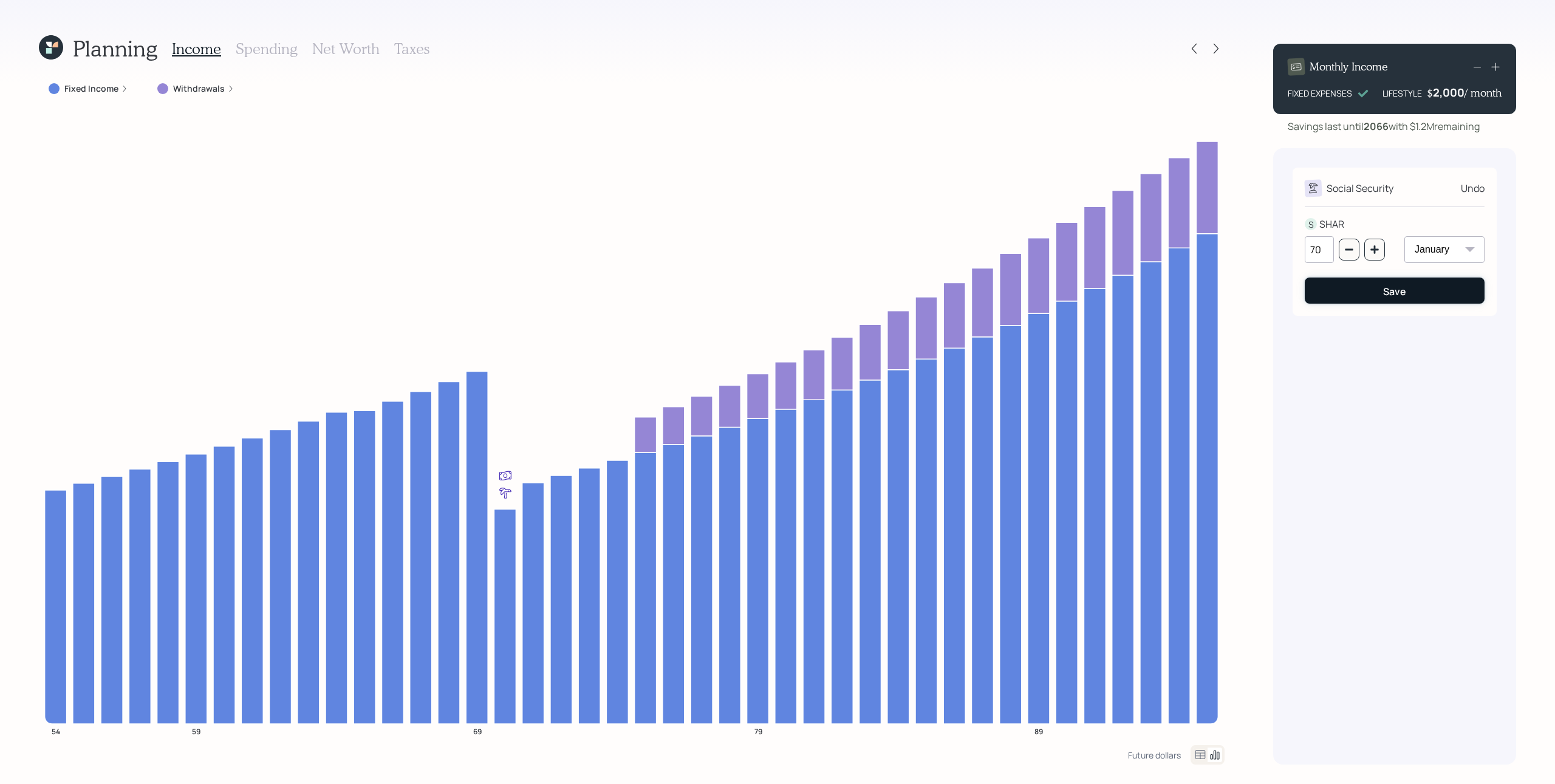
click at [1166, 301] on button "Save" at bounding box center [1395, 291] width 180 height 26
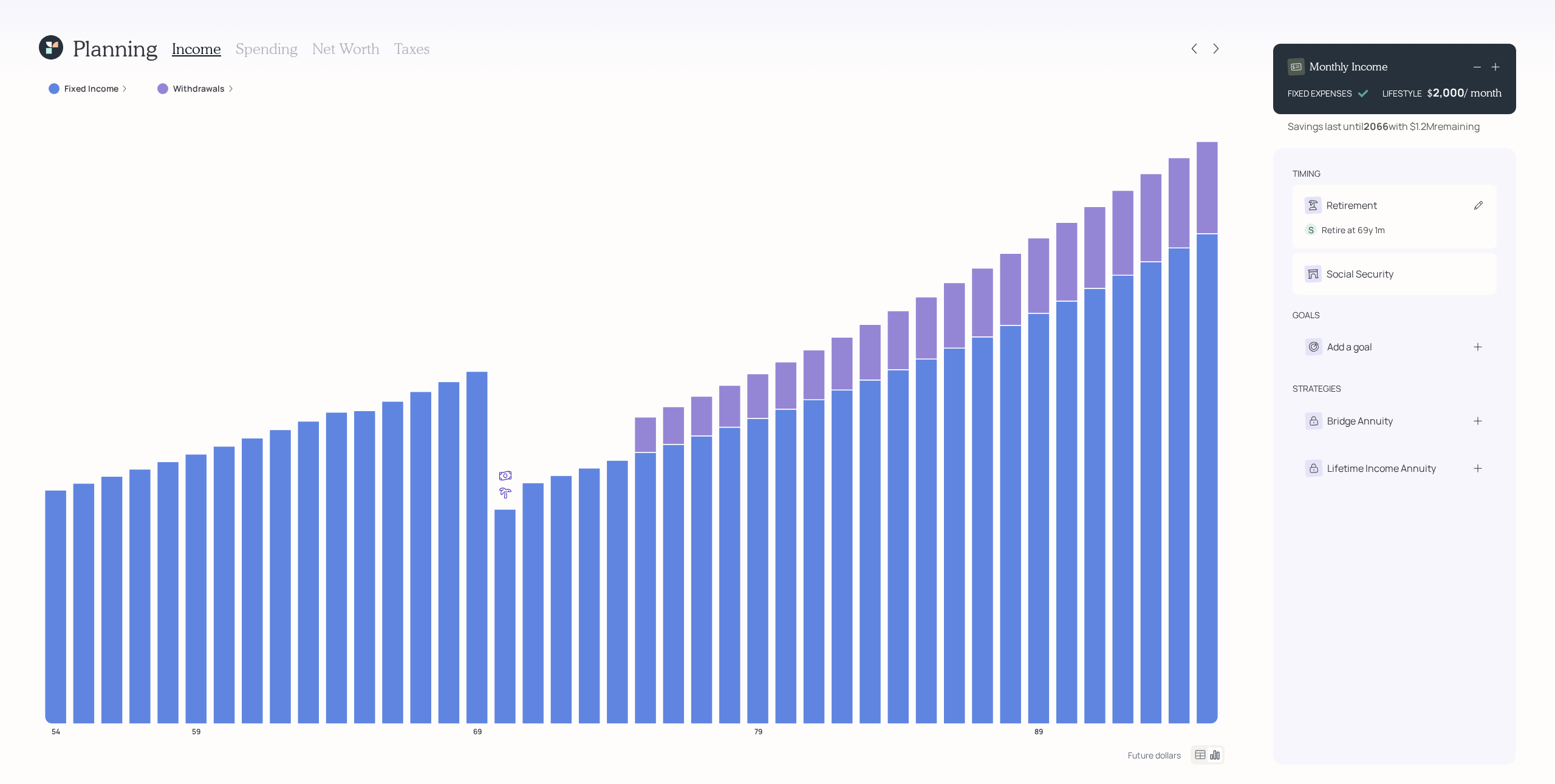
click at [1166, 216] on div "S Retire at 69y 1m" at bounding box center [1395, 225] width 180 height 22
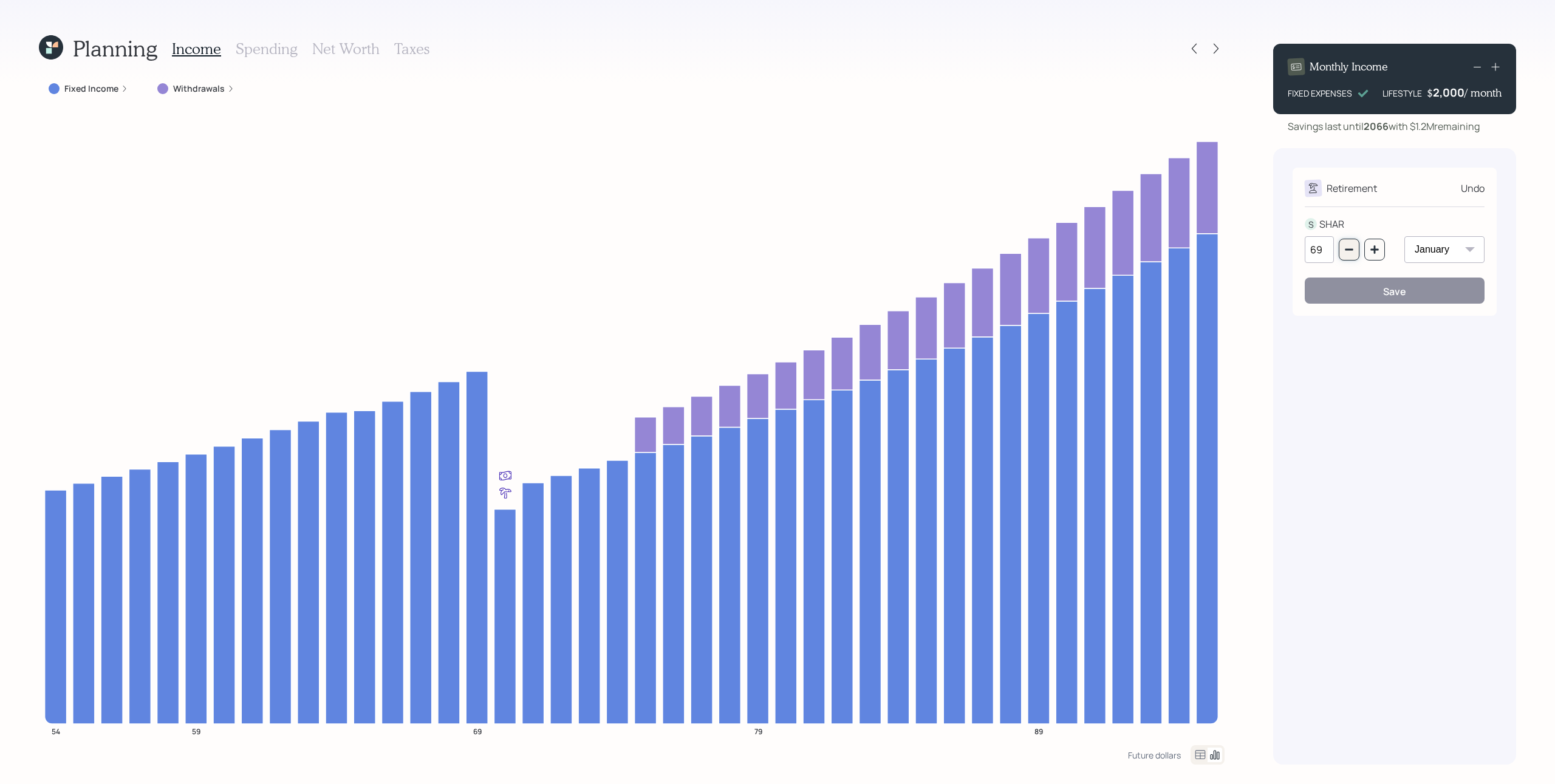
click at [1166, 251] on icon "button" at bounding box center [1350, 249] width 10 height 10
type input "67"
click at [1166, 286] on button "Save" at bounding box center [1395, 291] width 180 height 26
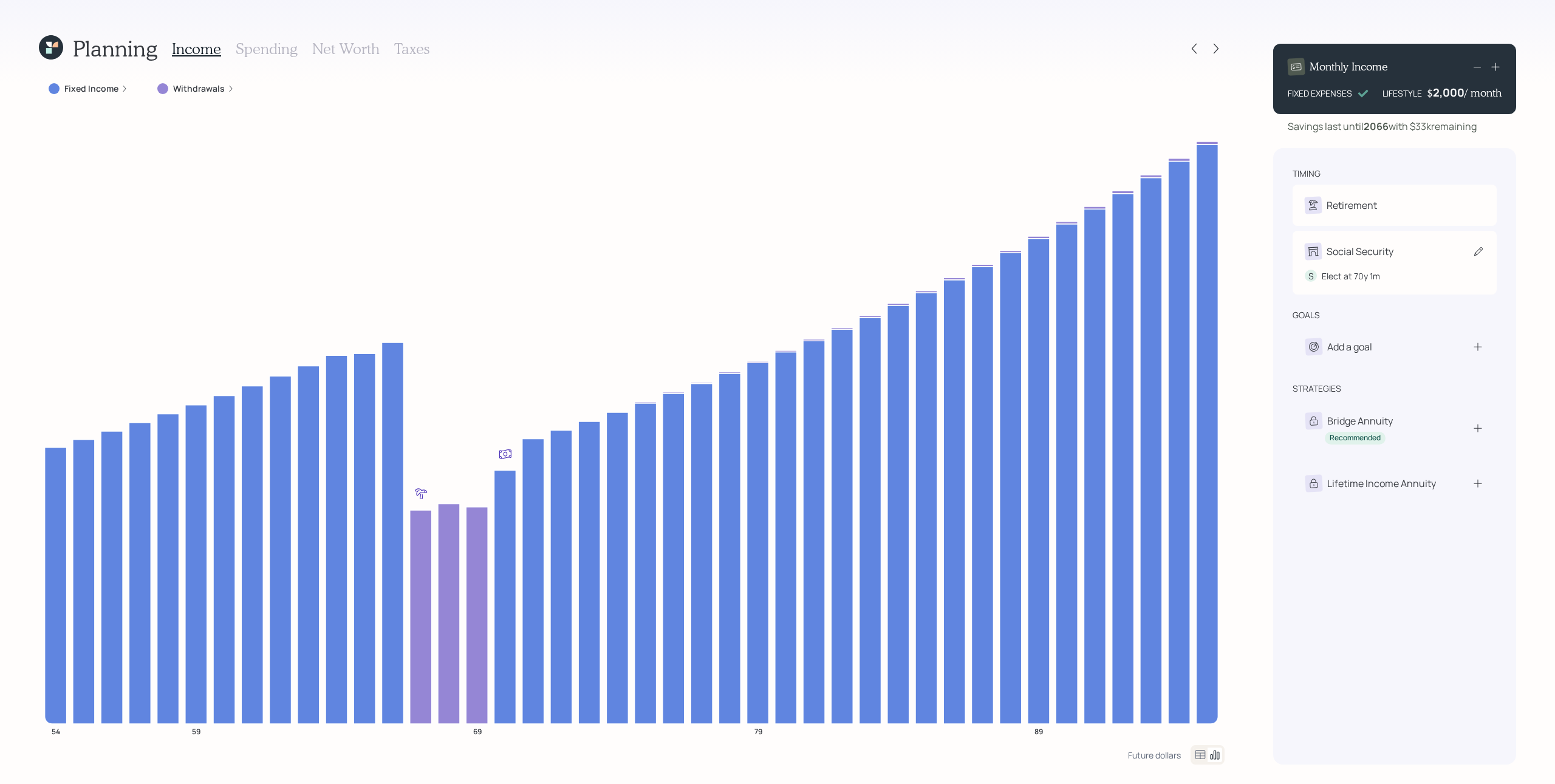
click at [1166, 261] on div "S Elect at 70y 1m" at bounding box center [1395, 271] width 180 height 22
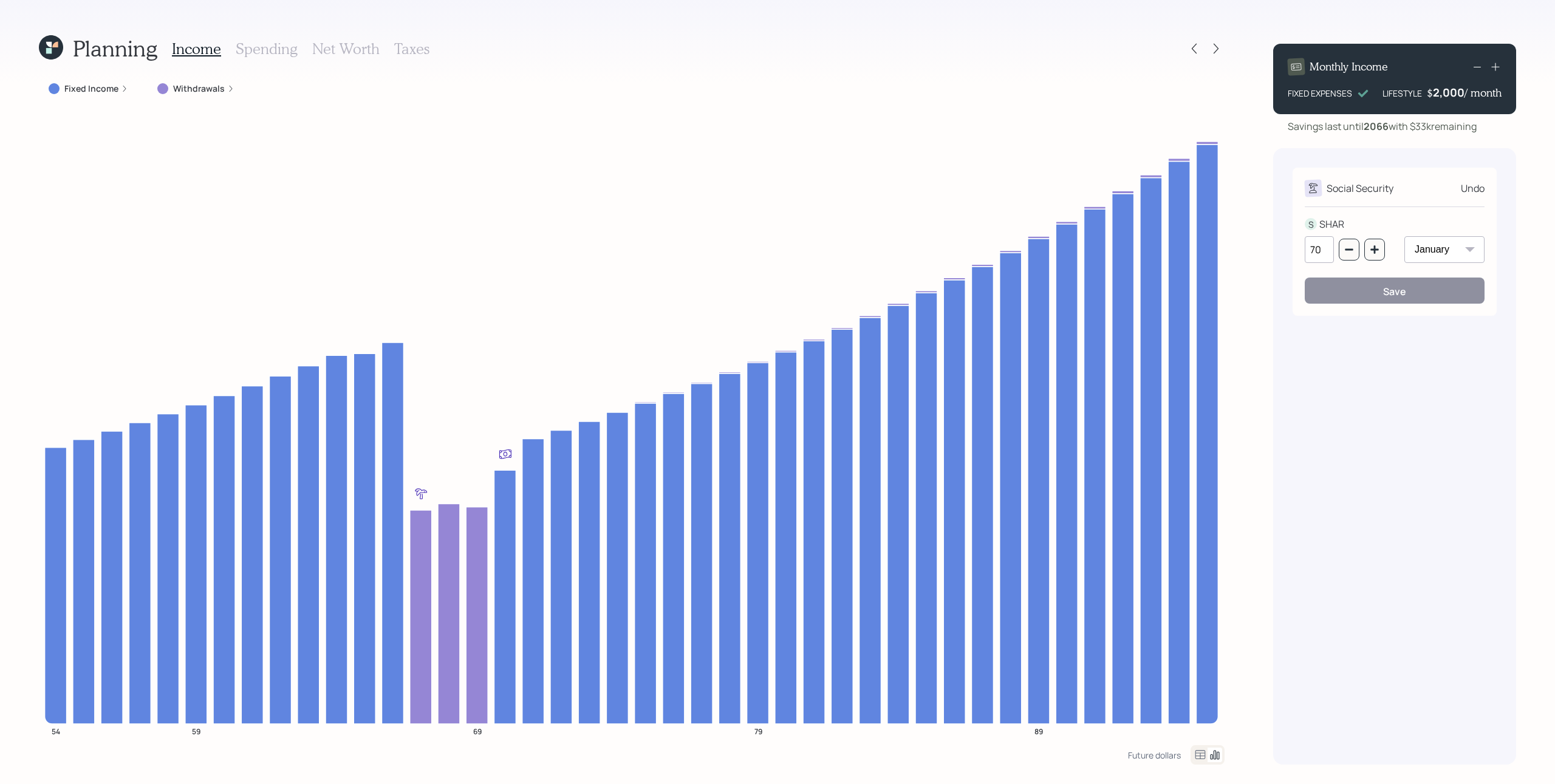
click at [1166, 258] on div "70" at bounding box center [1345, 249] width 80 height 27
click at [1166, 252] on button "button" at bounding box center [1349, 249] width 21 height 22
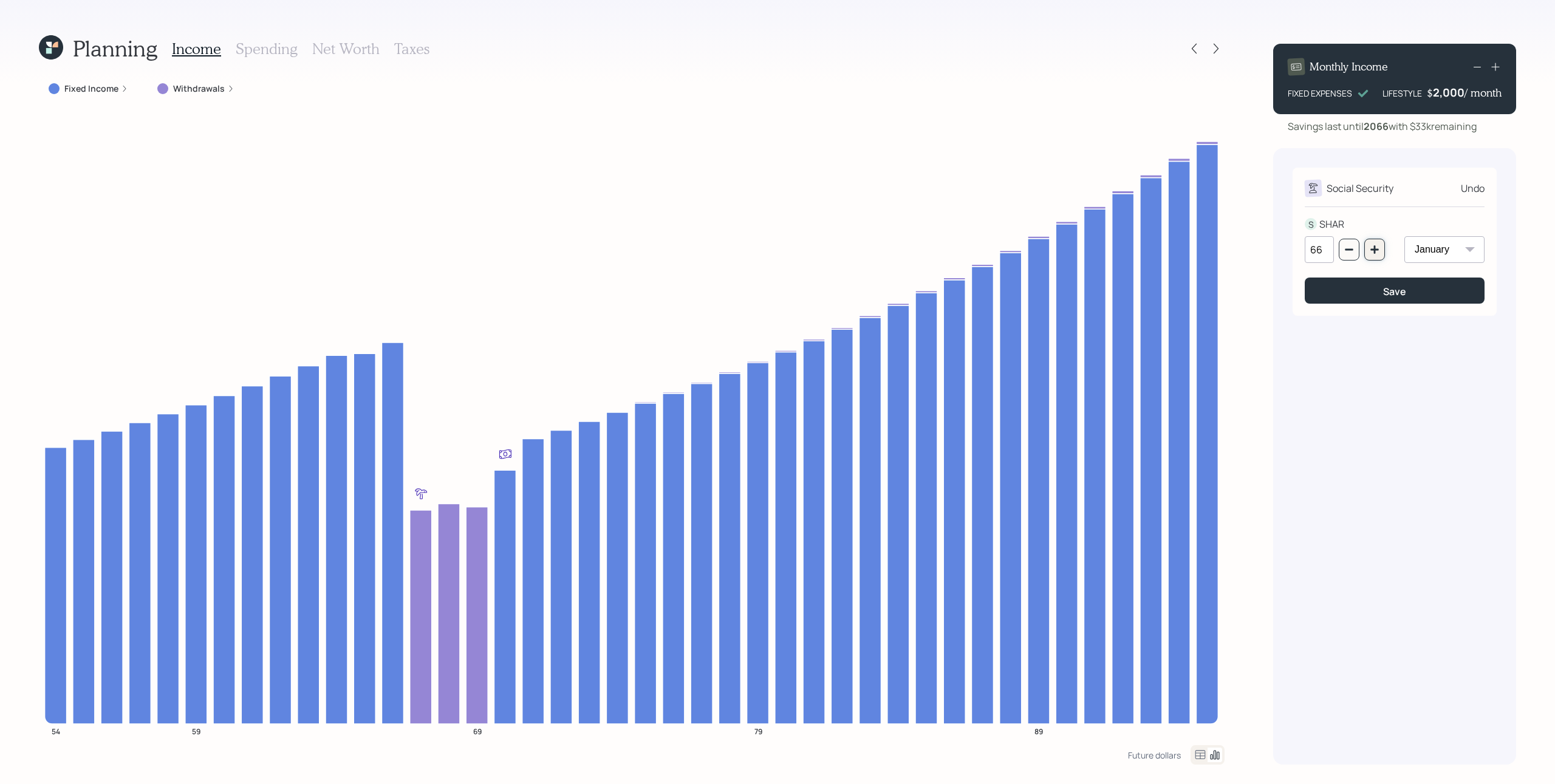
click at [1166, 249] on button "button" at bounding box center [1375, 249] width 21 height 22
type input "67"
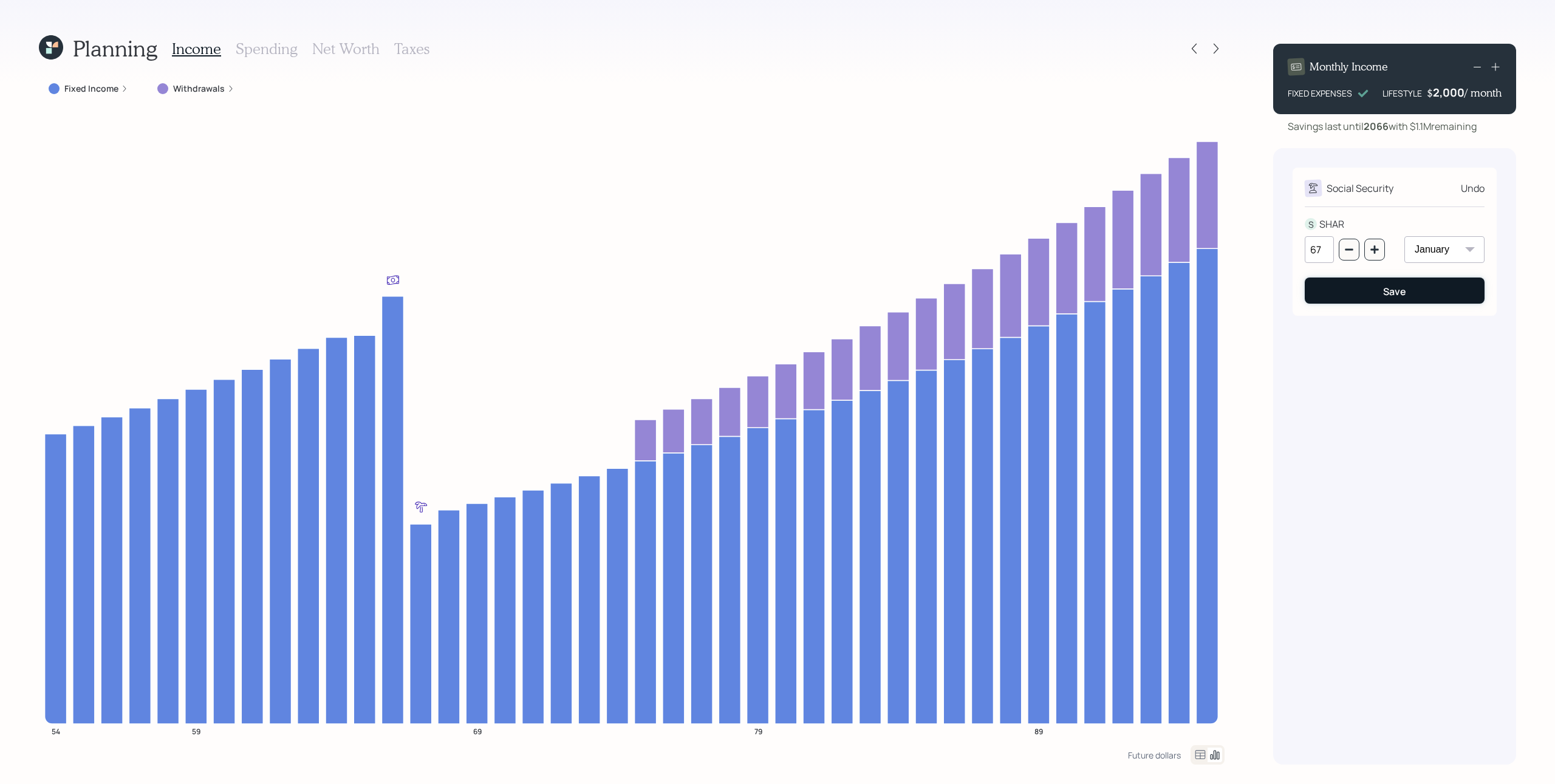
click at [1166, 297] on button "Save" at bounding box center [1395, 291] width 180 height 26
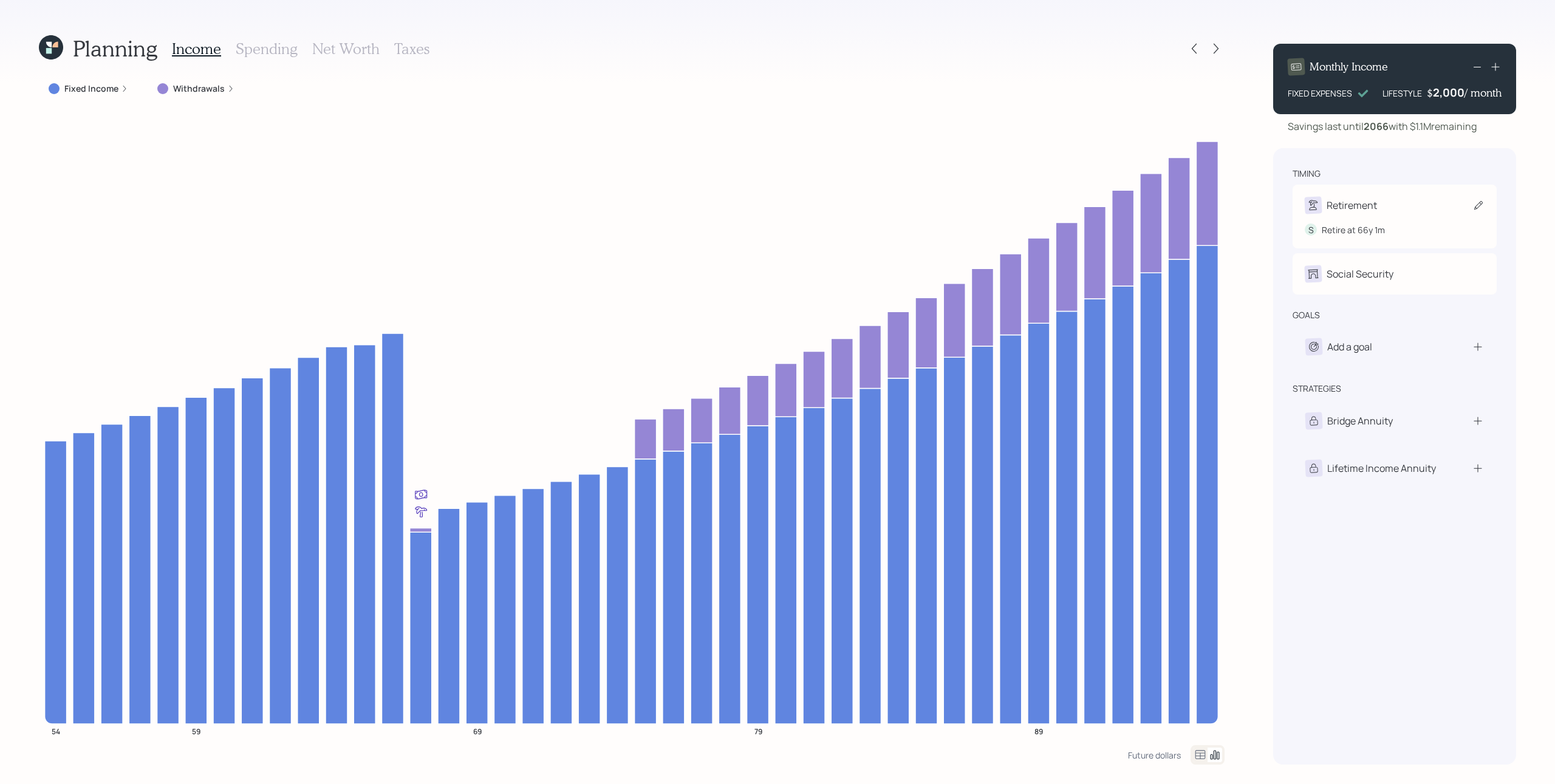
click at [1166, 205] on div "Retirement" at bounding box center [1395, 205] width 180 height 17
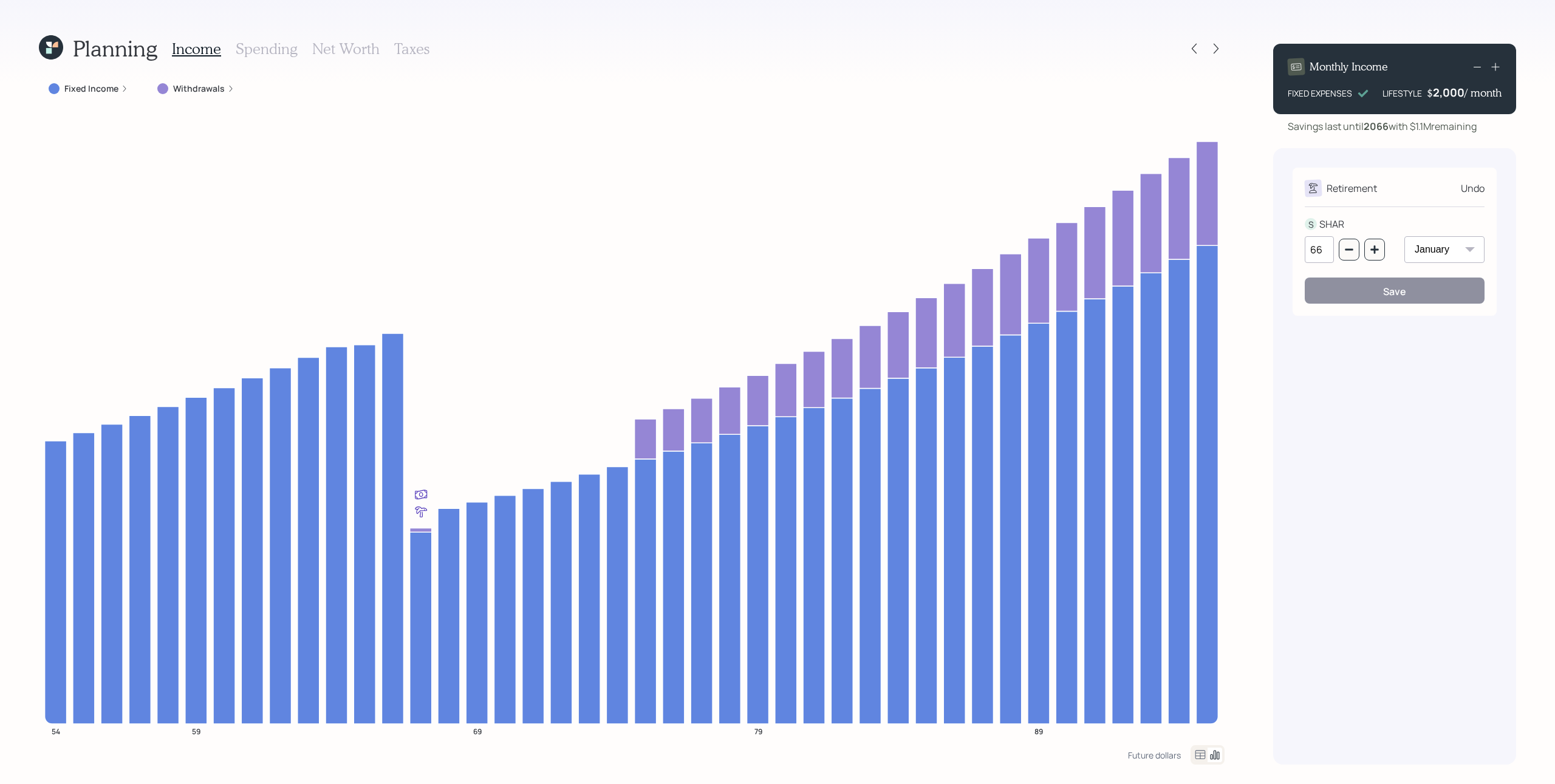
click at [1166, 94] on div "2,000" at bounding box center [1449, 92] width 32 height 14
click at [261, 41] on h3 "Spending" at bounding box center [266, 49] width 62 height 17
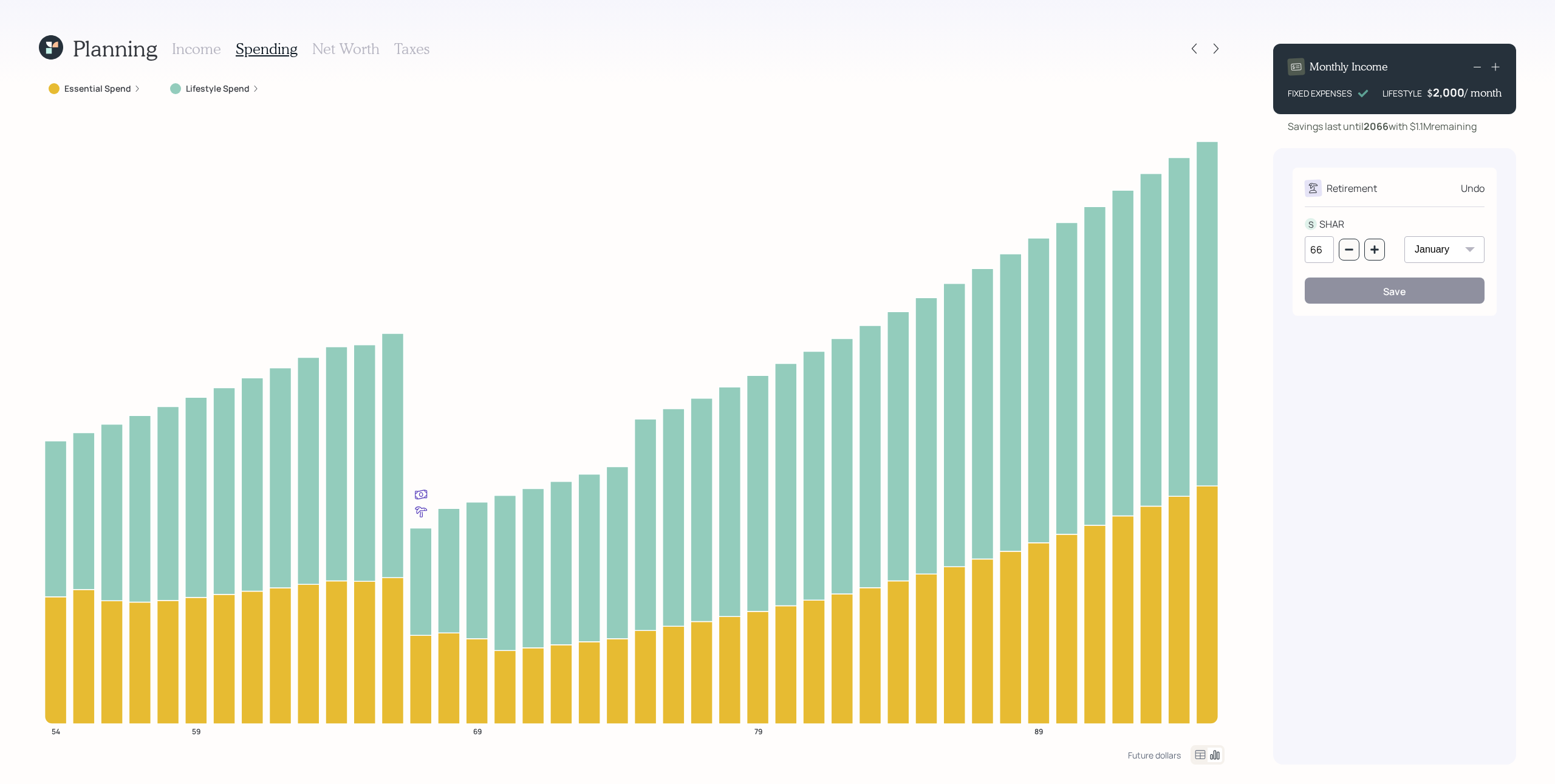
click at [122, 90] on label "Essential Spend" at bounding box center [97, 88] width 67 height 12
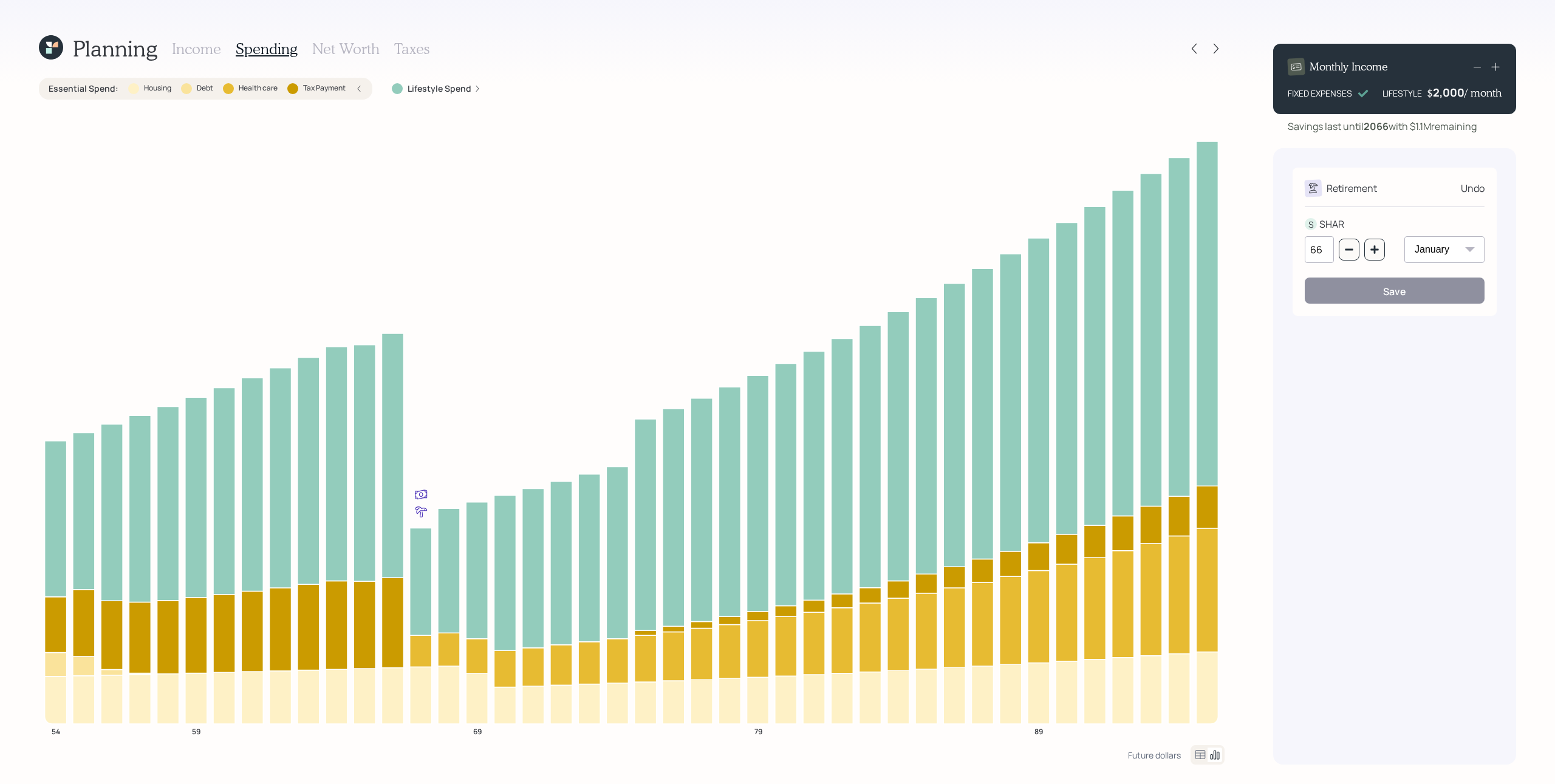
click at [1166, 135] on div "Monthly Income FIXED EXPENSES LIFESTYLE $ 2,000 / month Savings last until [DAT…" at bounding box center [1395, 399] width 243 height 730
click at [1140, 587] on div "Future dollars" at bounding box center [1154, 755] width 53 height 11
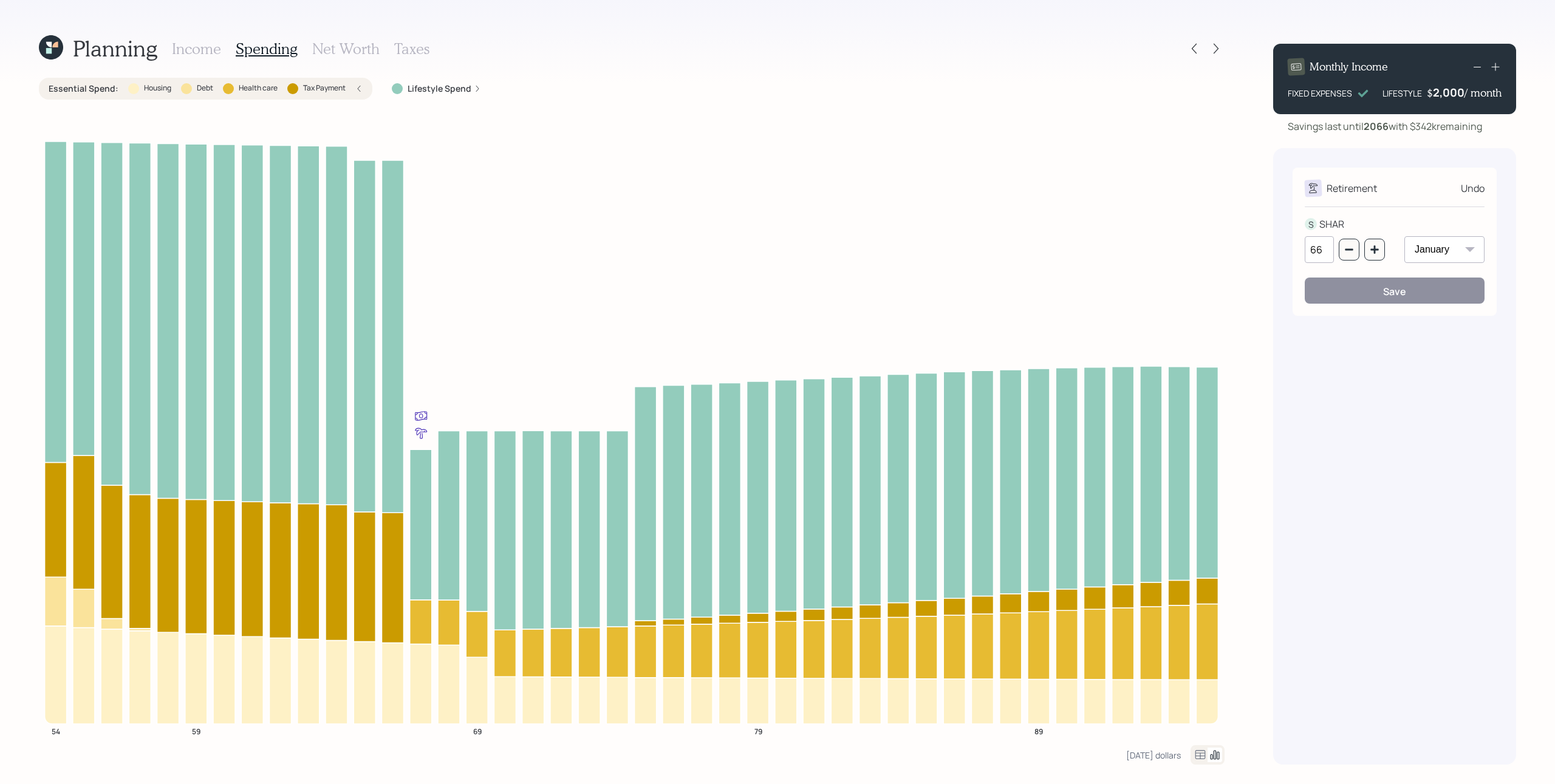
click at [188, 54] on h3 "Income" at bounding box center [197, 49] width 49 height 17
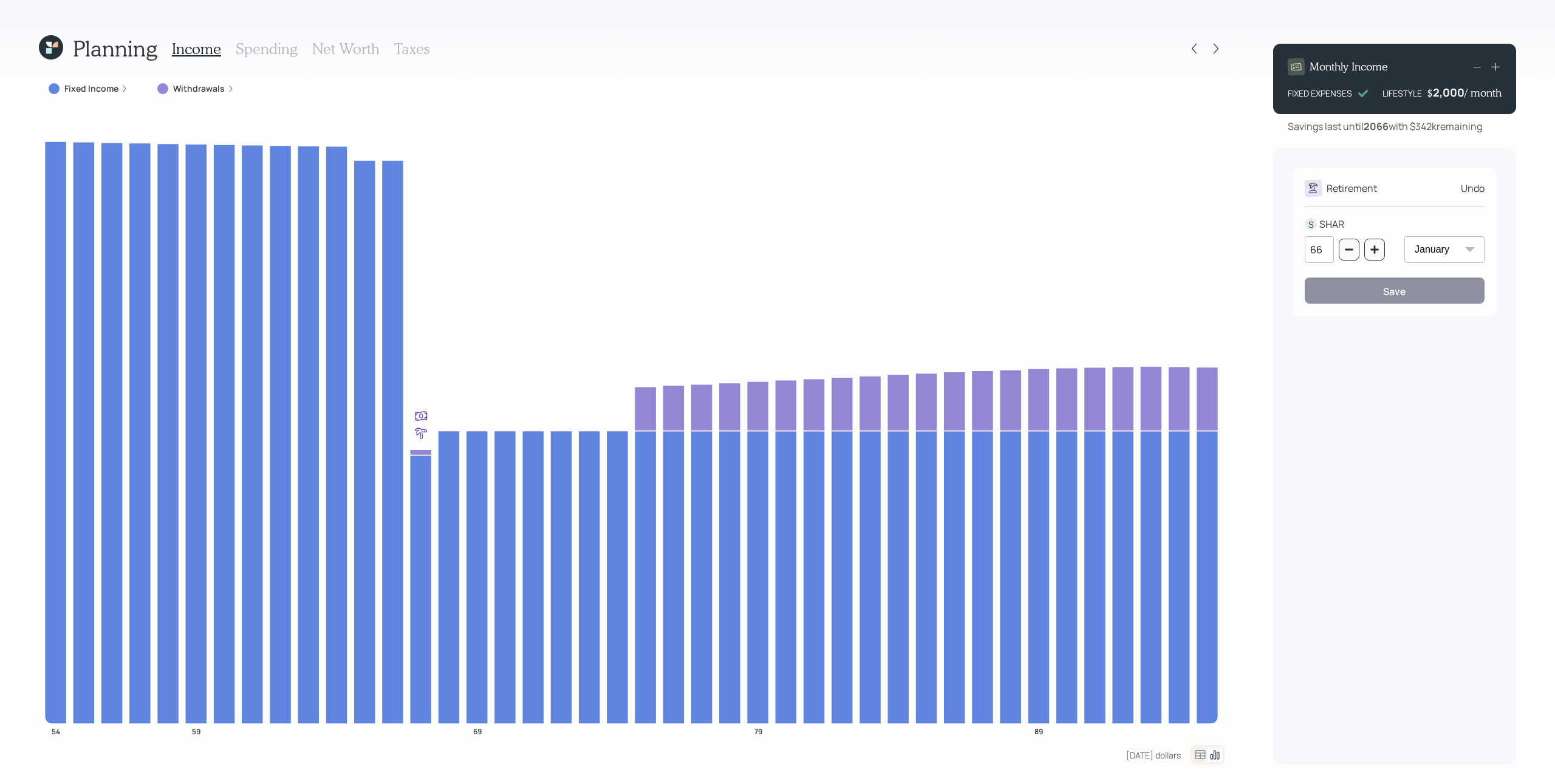
click at [113, 85] on label "Fixed Income" at bounding box center [91, 88] width 54 height 12
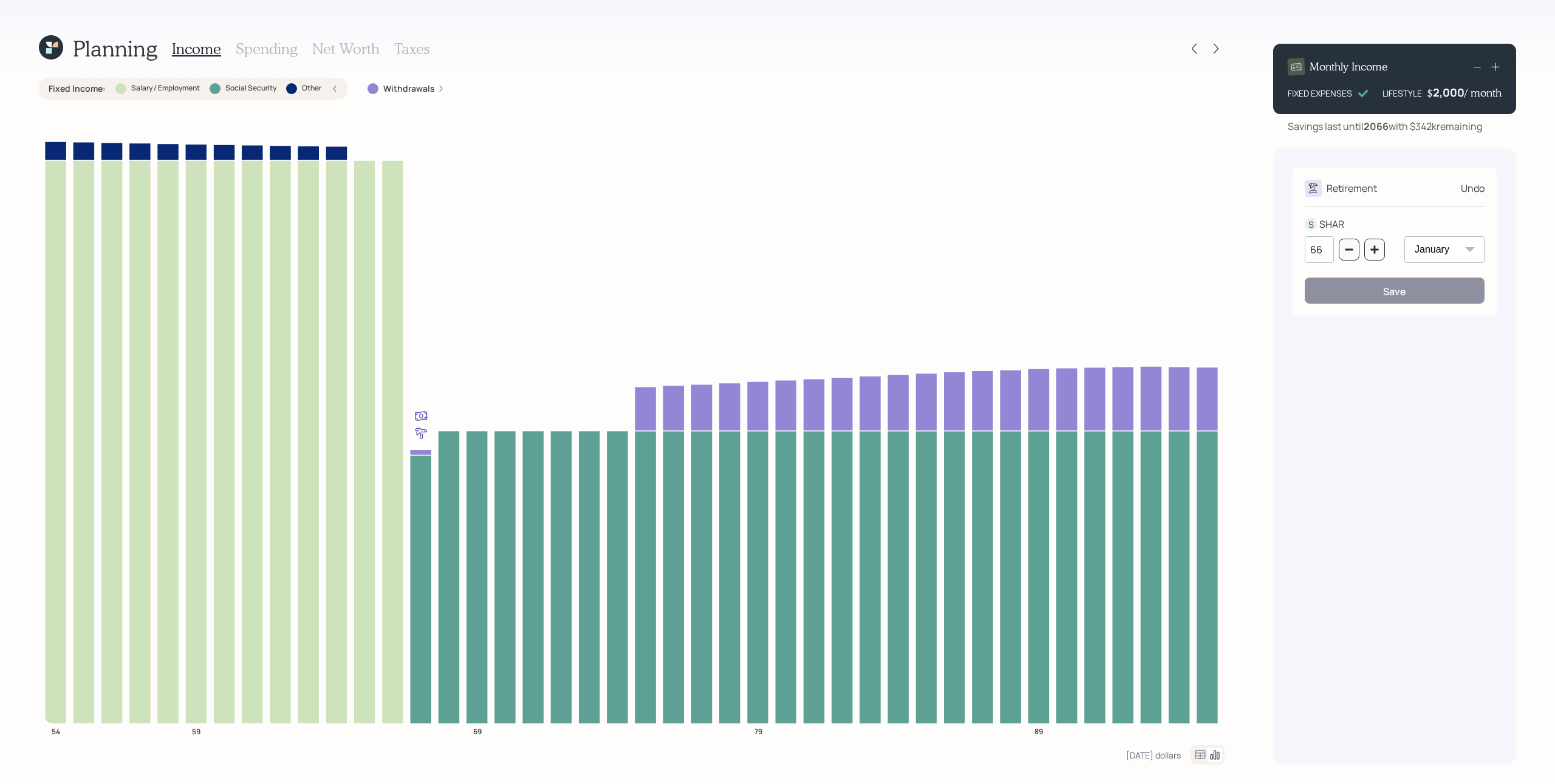
click at [1152, 587] on div "[DATE] dollars" at bounding box center [1176, 755] width 99 height 19
click at [1159, 587] on div "[DATE] dollars" at bounding box center [1154, 755] width 55 height 11
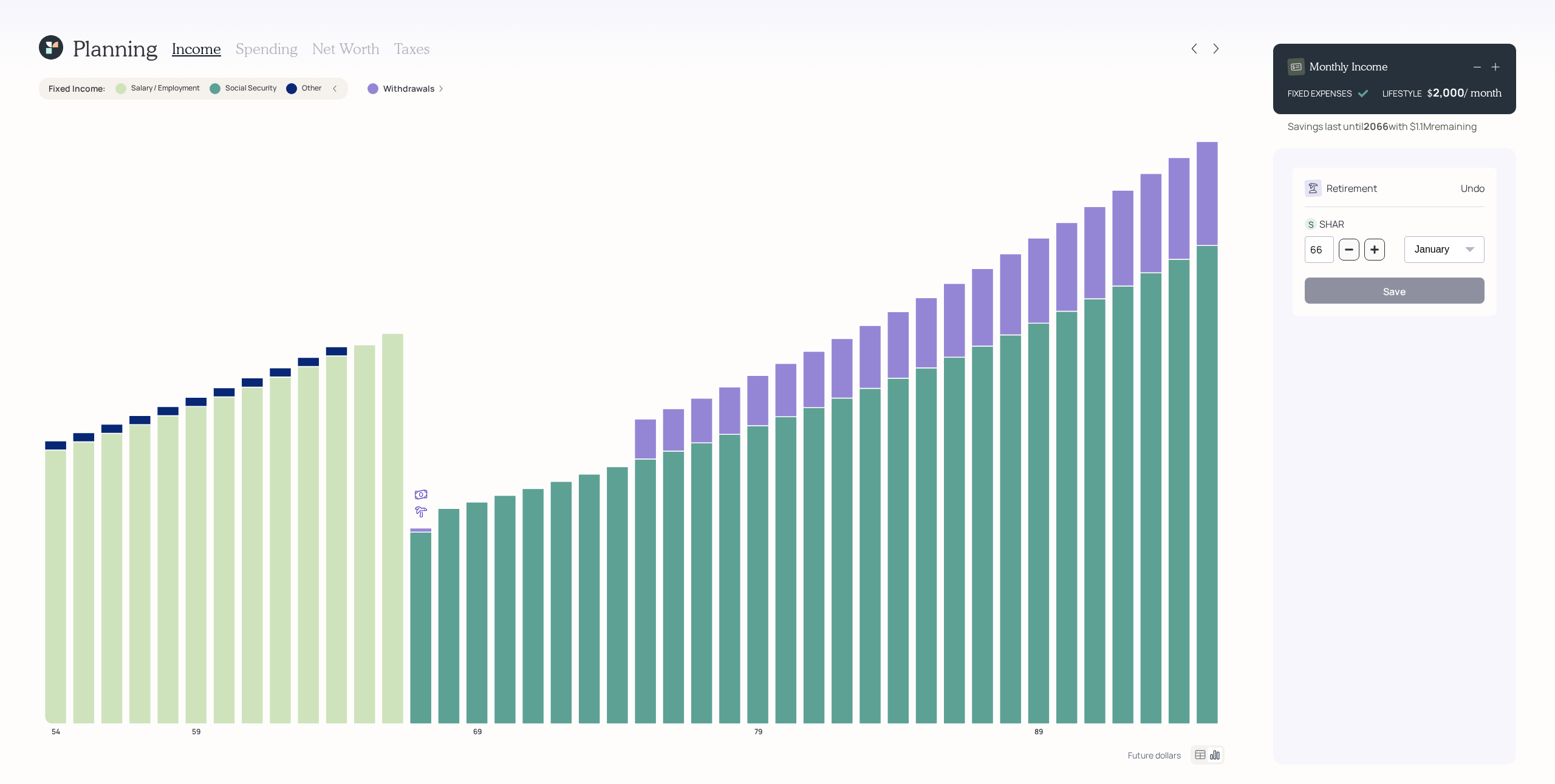
click at [342, 90] on div "Fixed Income : Salary / Employment Social Security Other" at bounding box center [193, 89] width 310 height 22
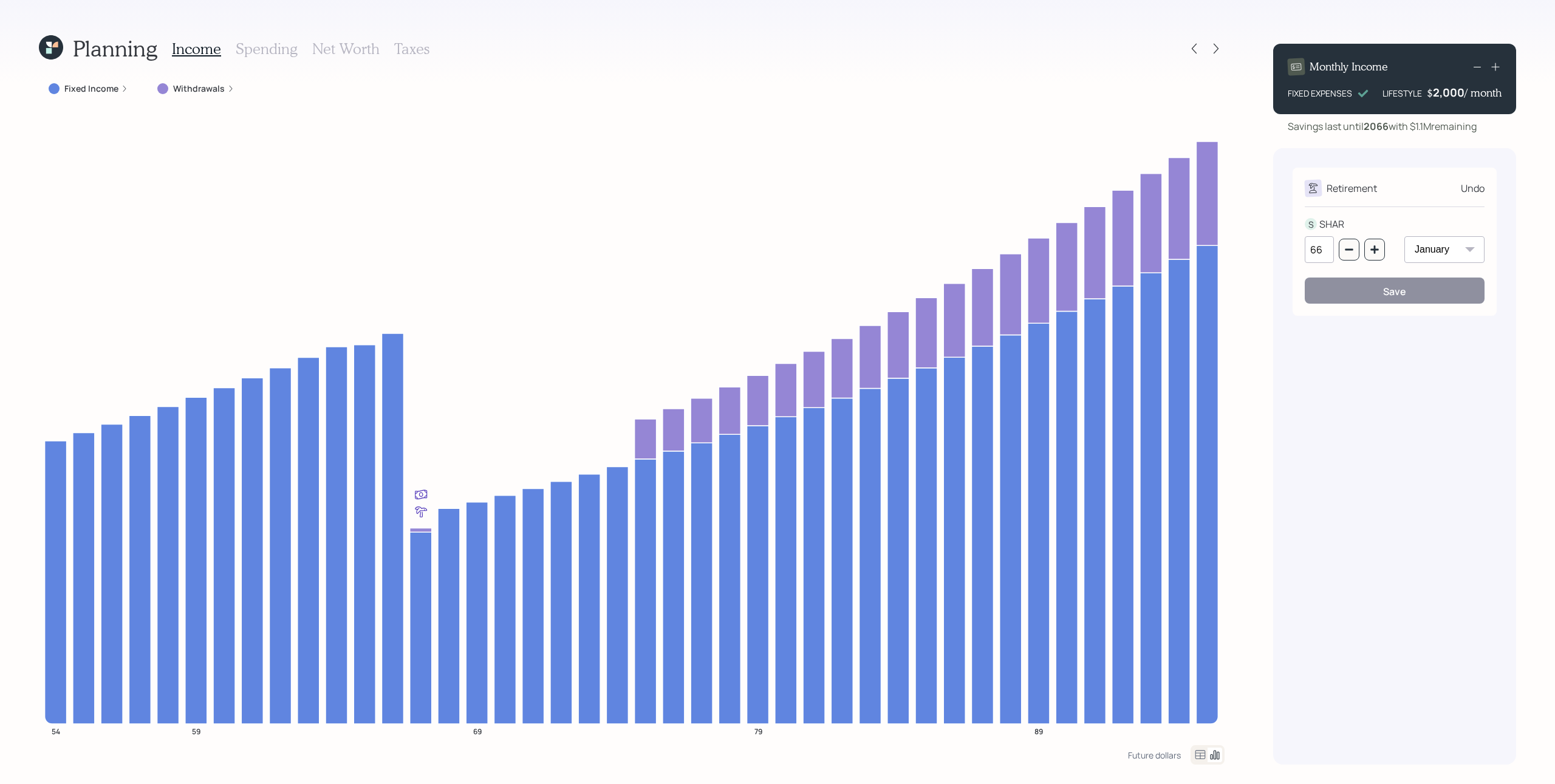
click at [1166, 186] on div "Undo" at bounding box center [1473, 188] width 24 height 14
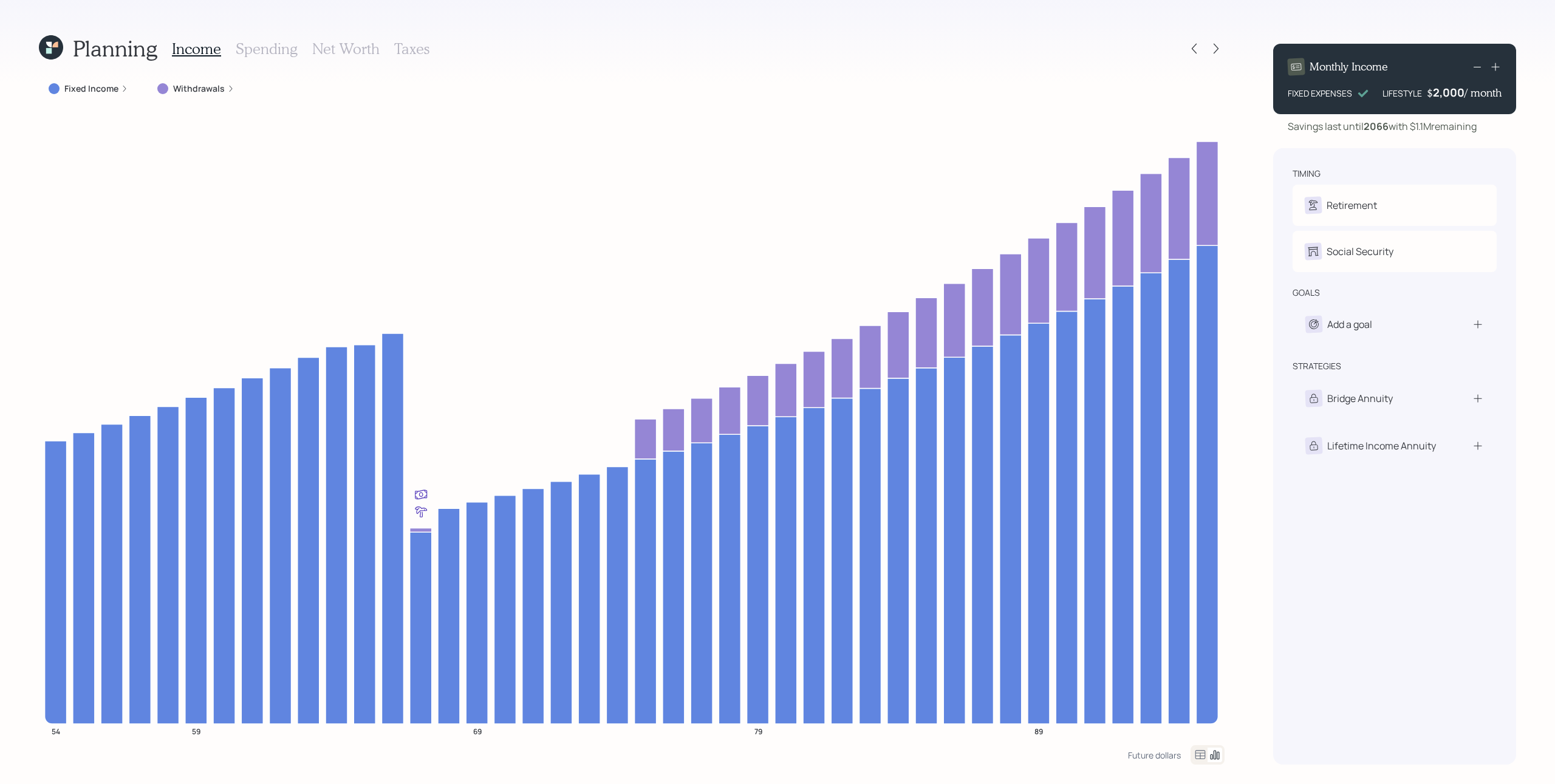
click at [263, 44] on h3 "Spending" at bounding box center [266, 49] width 62 height 17
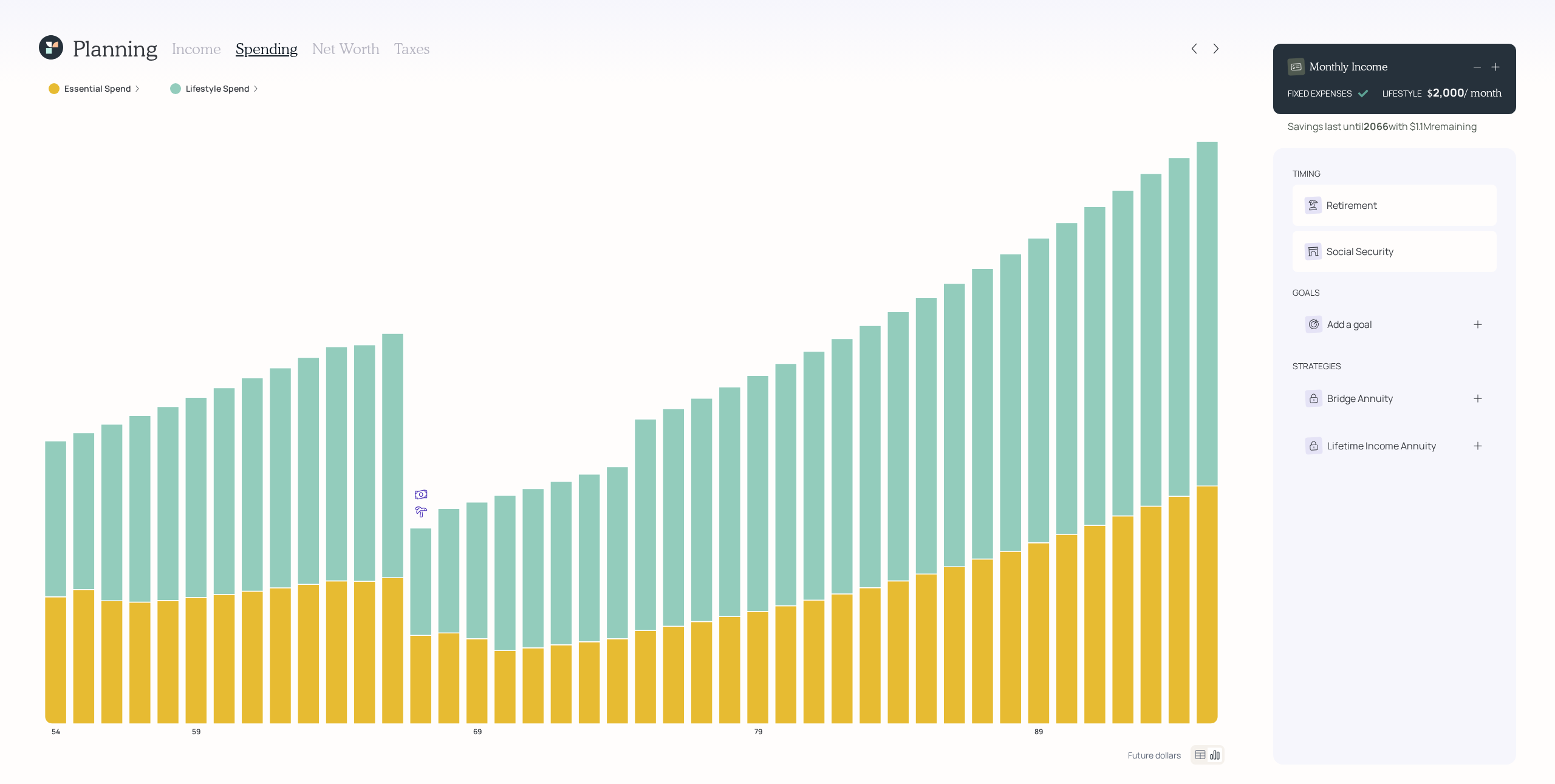
click at [215, 92] on label "Lifestyle Spend" at bounding box center [218, 88] width 64 height 12
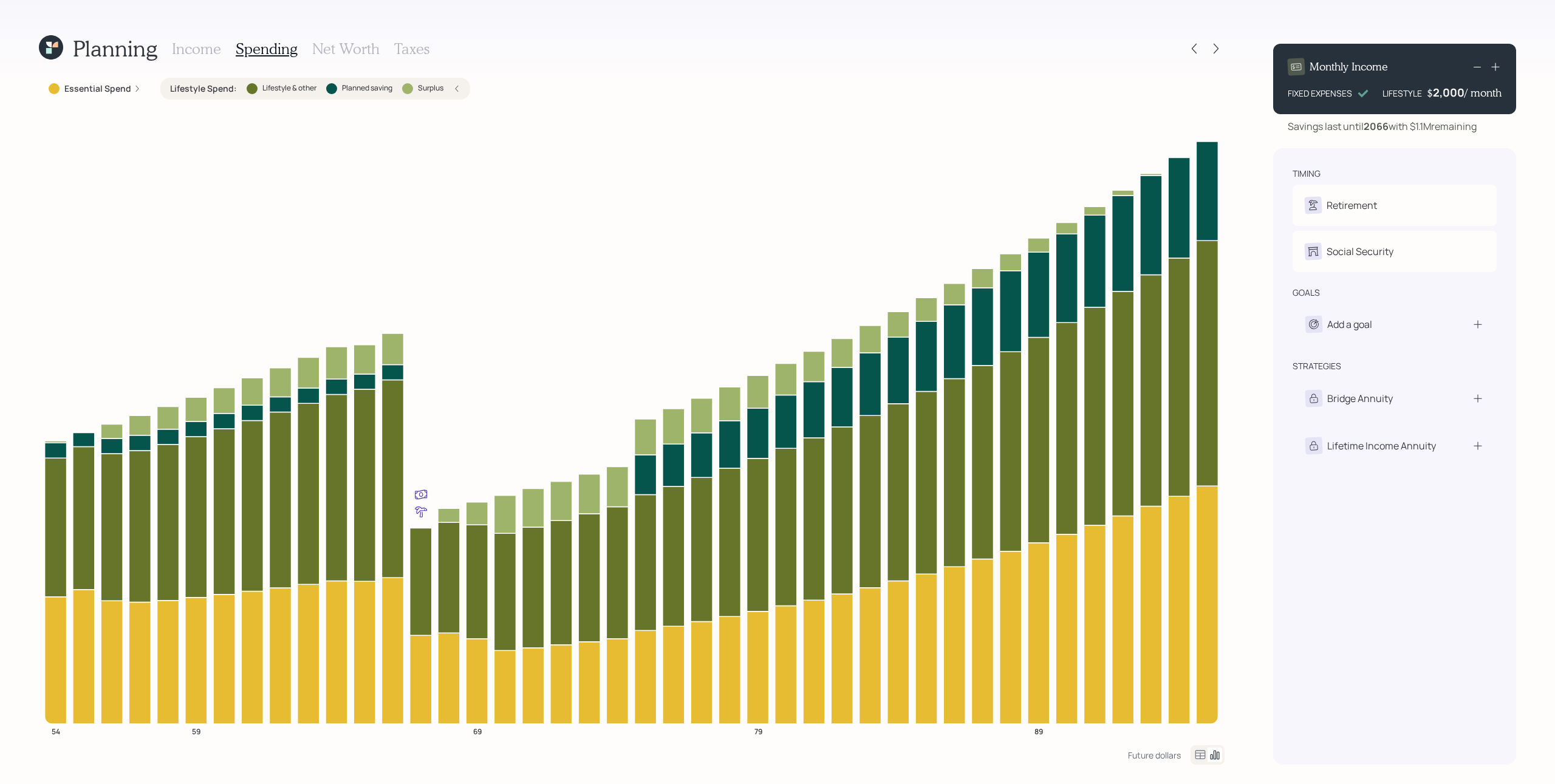
click at [194, 49] on h3 "Income" at bounding box center [197, 49] width 49 height 17
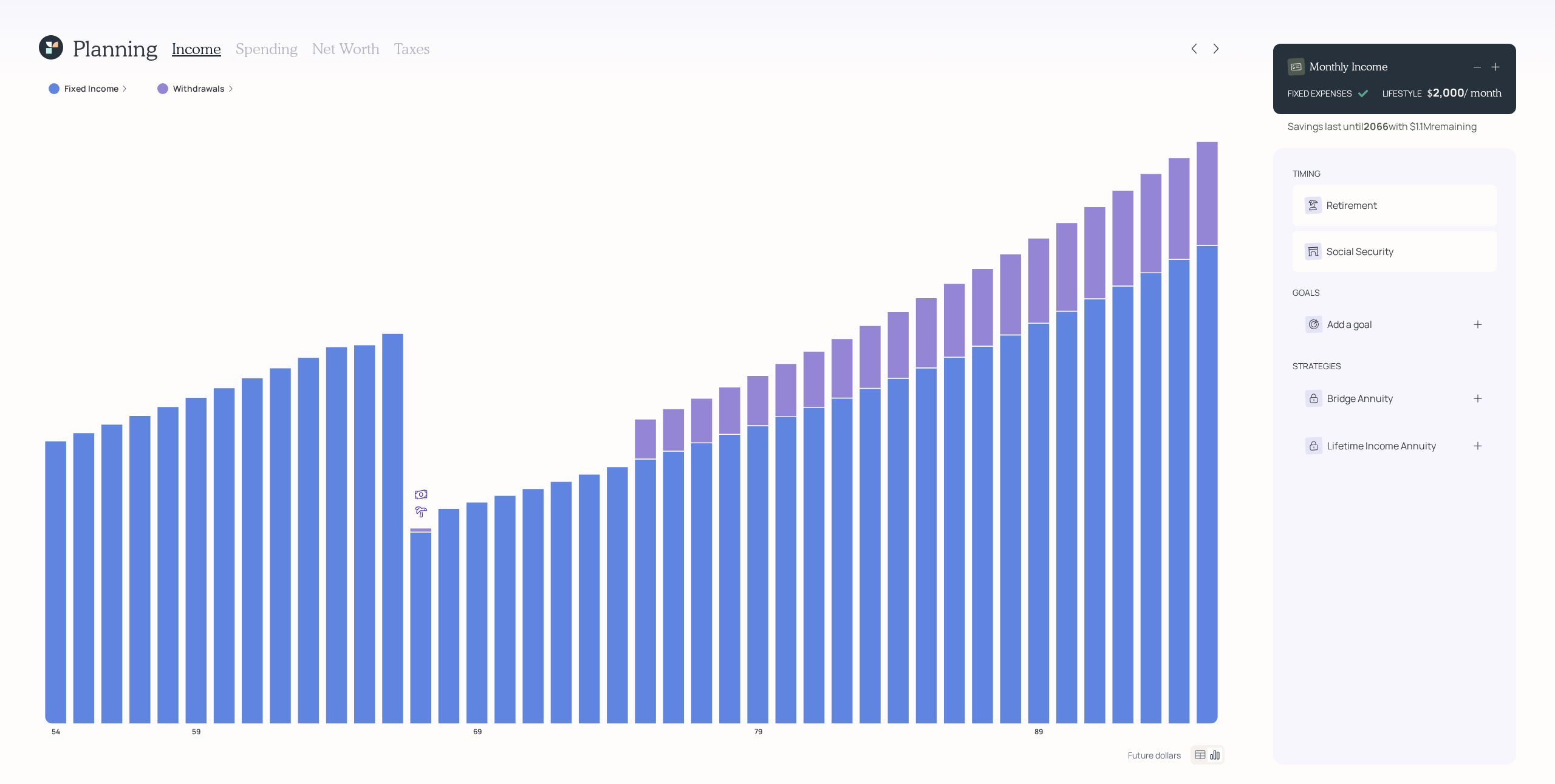
click at [1166, 71] on icon at bounding box center [1495, 66] width 12 height 12
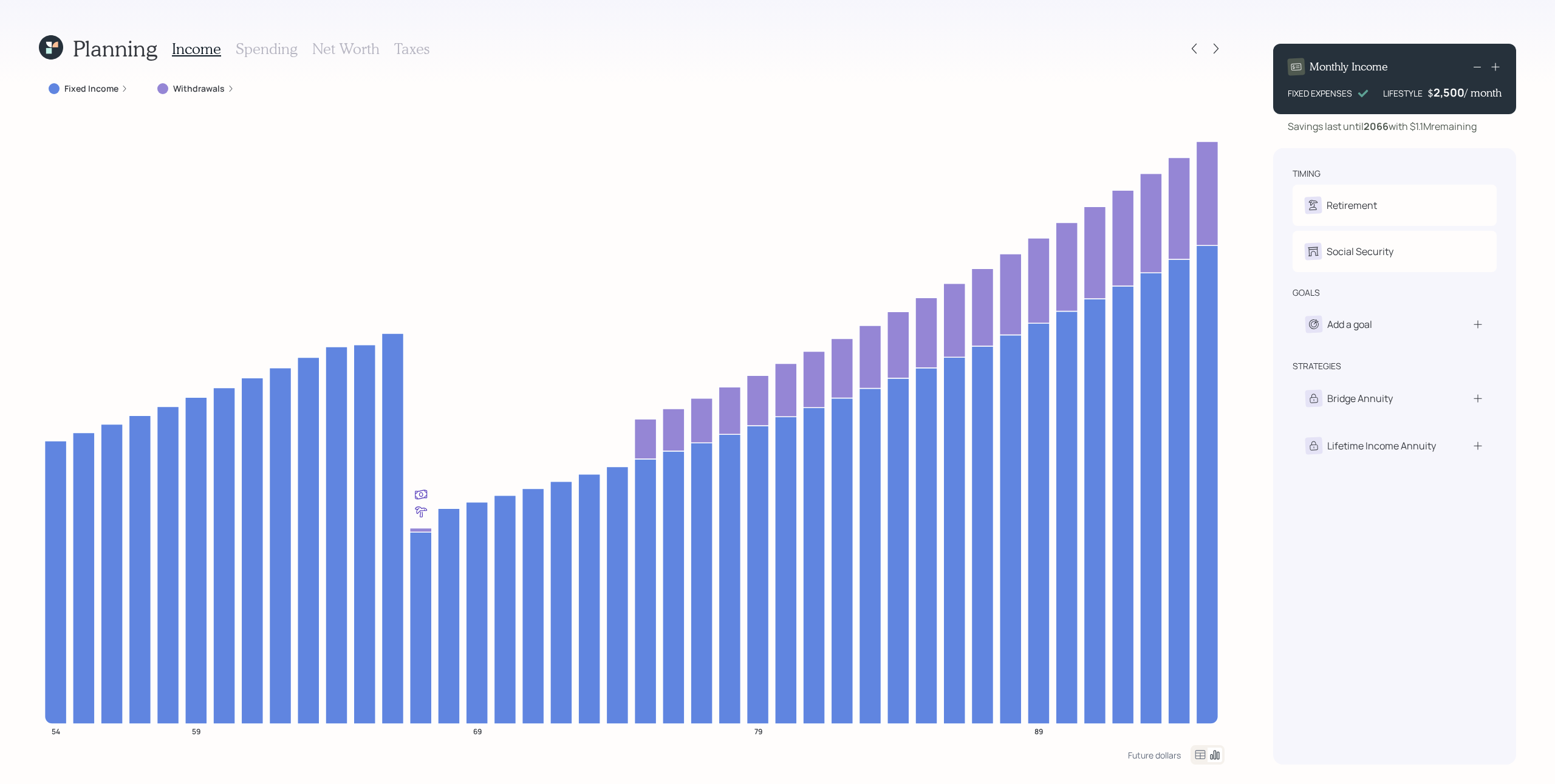
click at [1166, 71] on icon at bounding box center [1495, 66] width 12 height 12
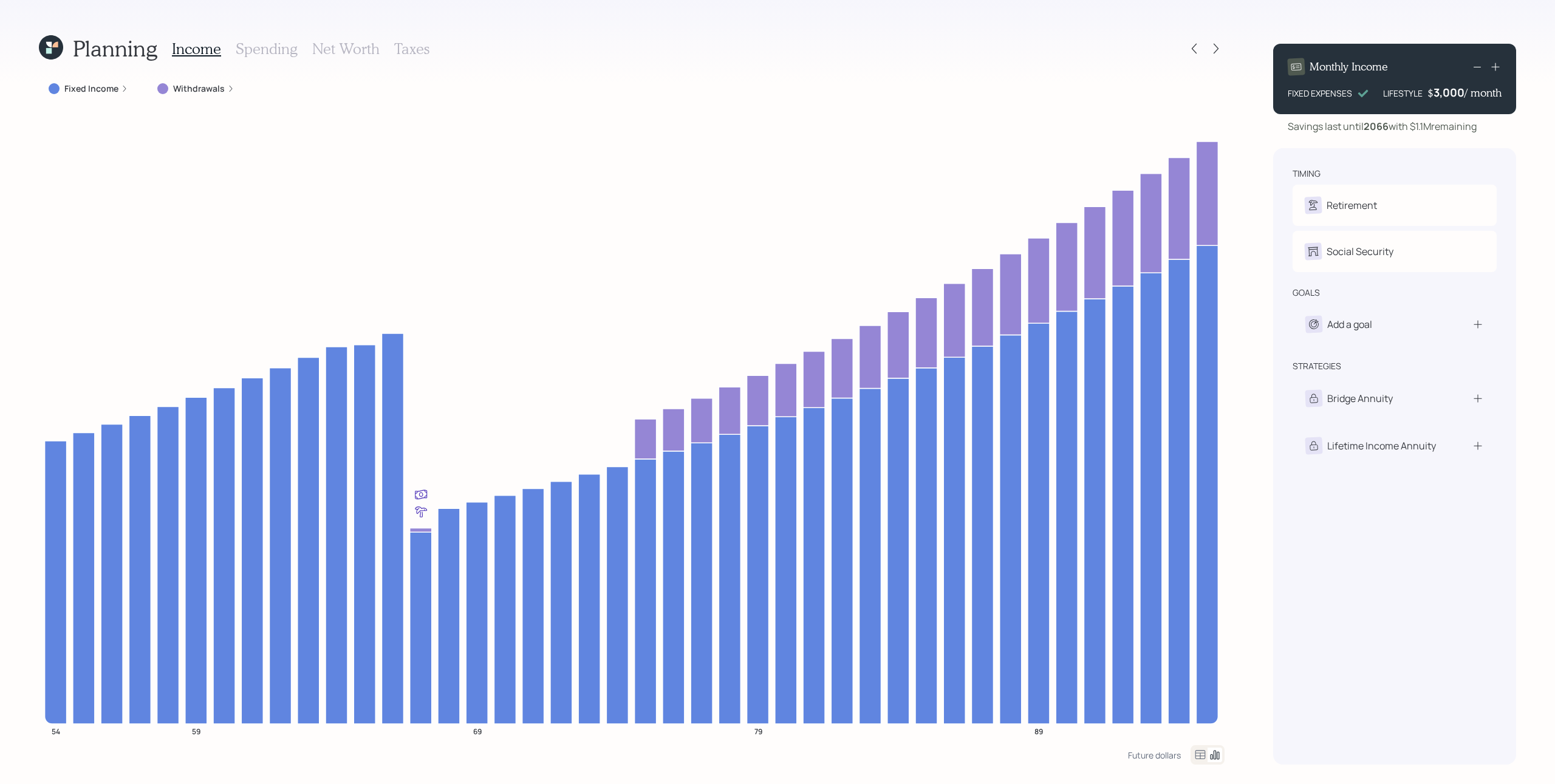
click at [1166, 71] on icon at bounding box center [1495, 66] width 12 height 12
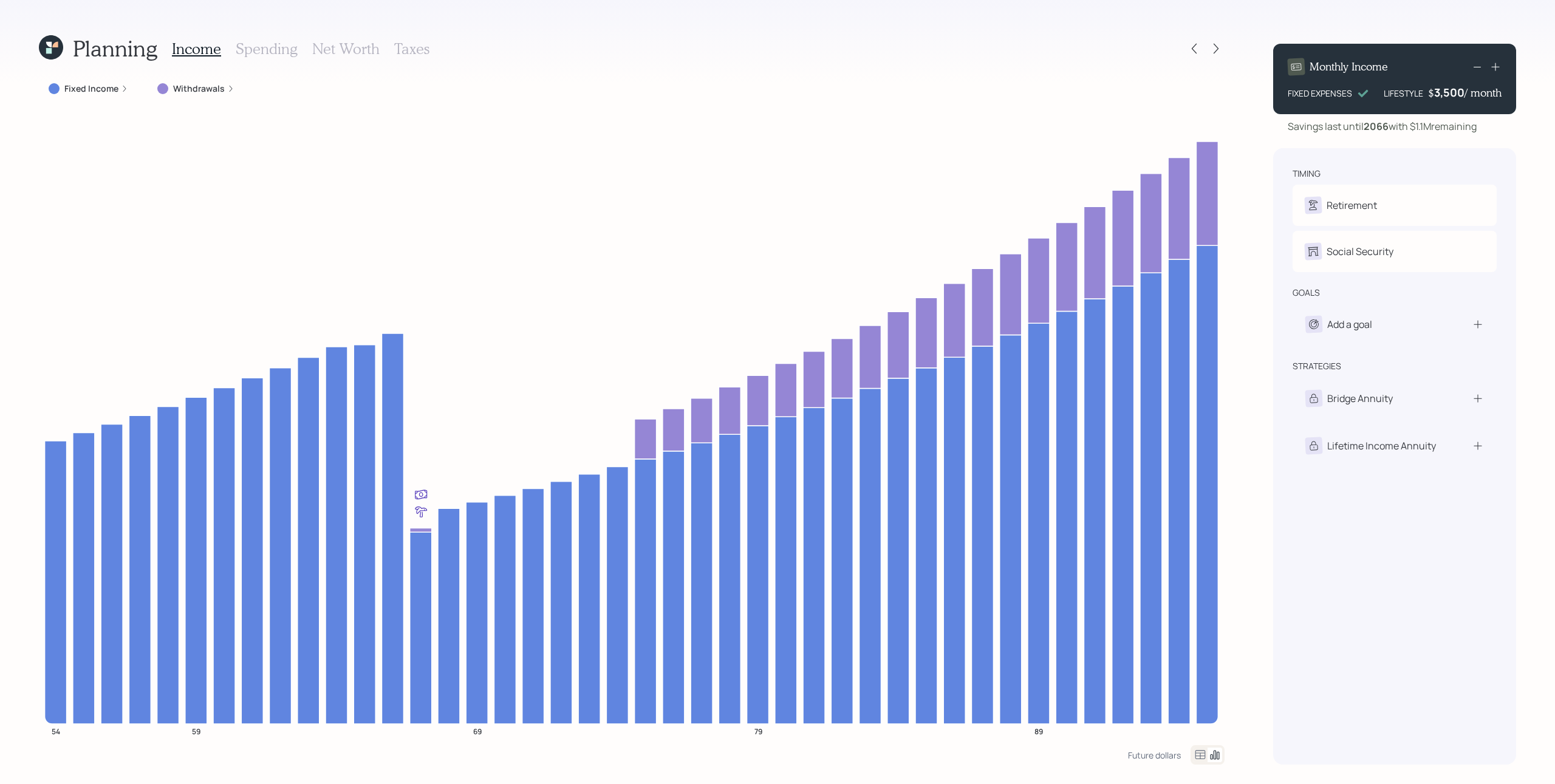
click at [1166, 71] on icon at bounding box center [1495, 66] width 12 height 12
click at [1166, 67] on icon at bounding box center [1477, 66] width 14 height 14
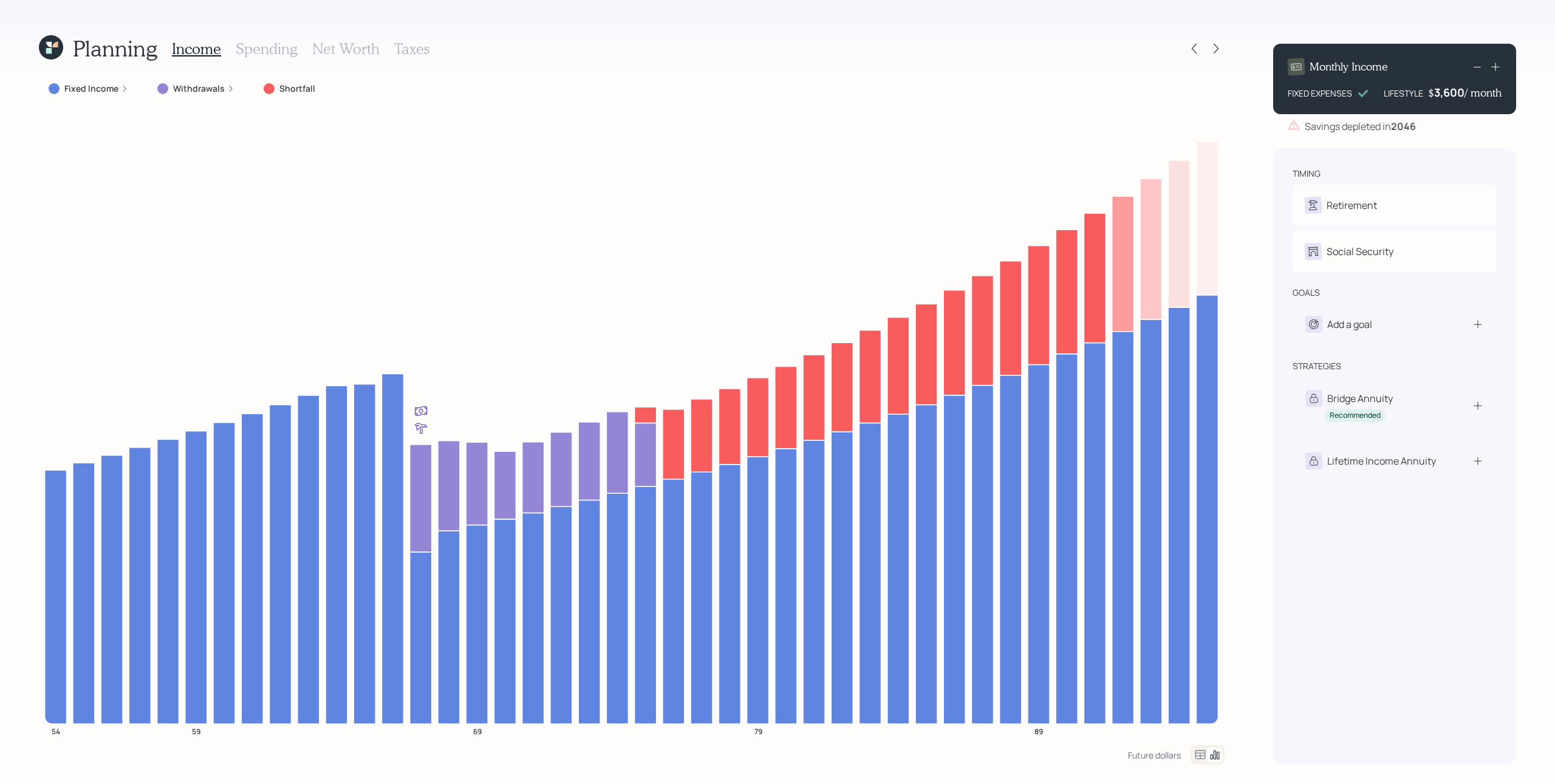
click at [1166, 67] on icon at bounding box center [1477, 66] width 14 height 14
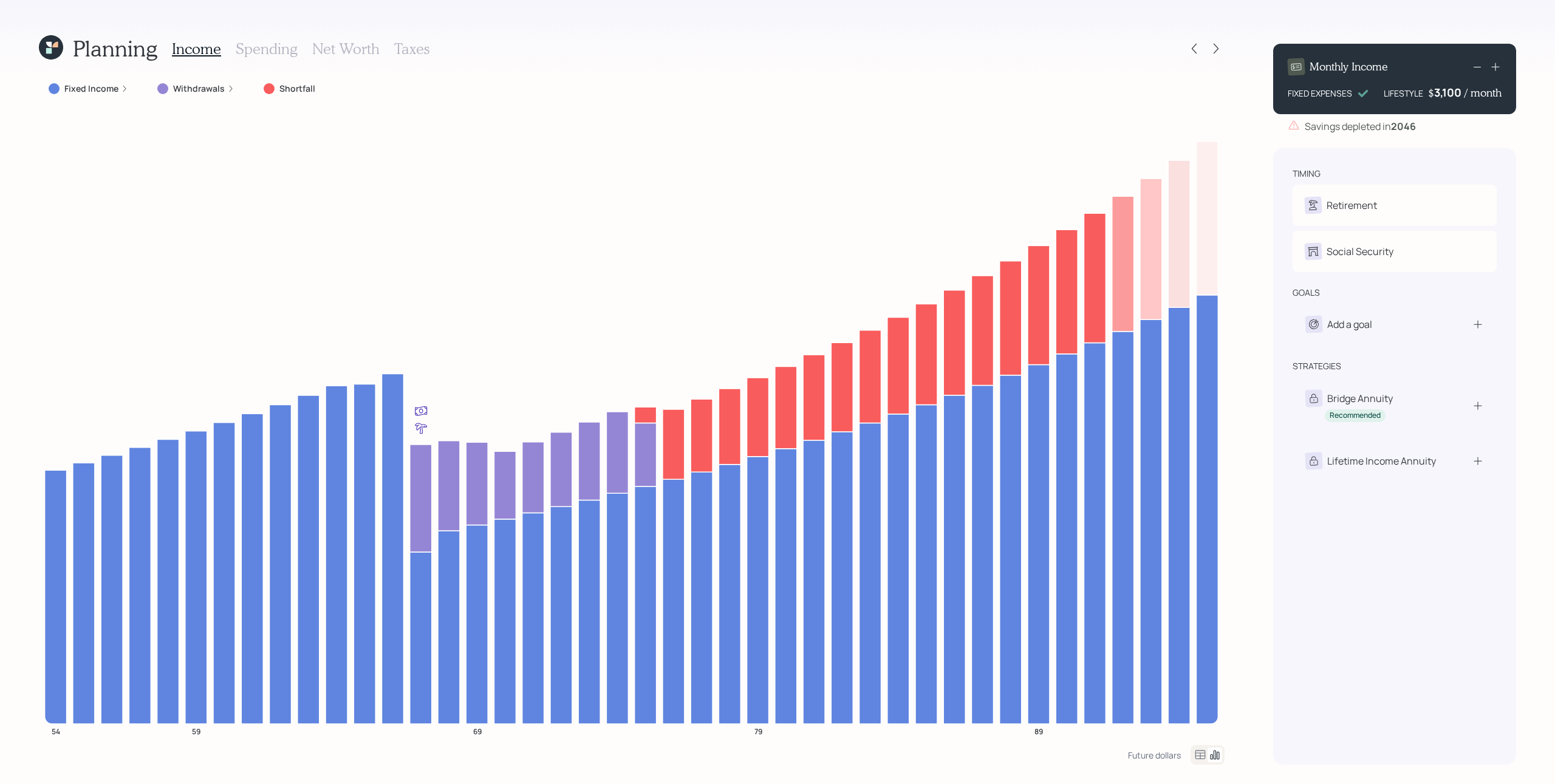
click at [1166, 67] on icon at bounding box center [1477, 66] width 14 height 14
click at [1166, 177] on div "timing Retirement S Retire at 66y 1m Social Security S Elect at 67y 1m goals Ad…" at bounding box center [1395, 457] width 243 height 616
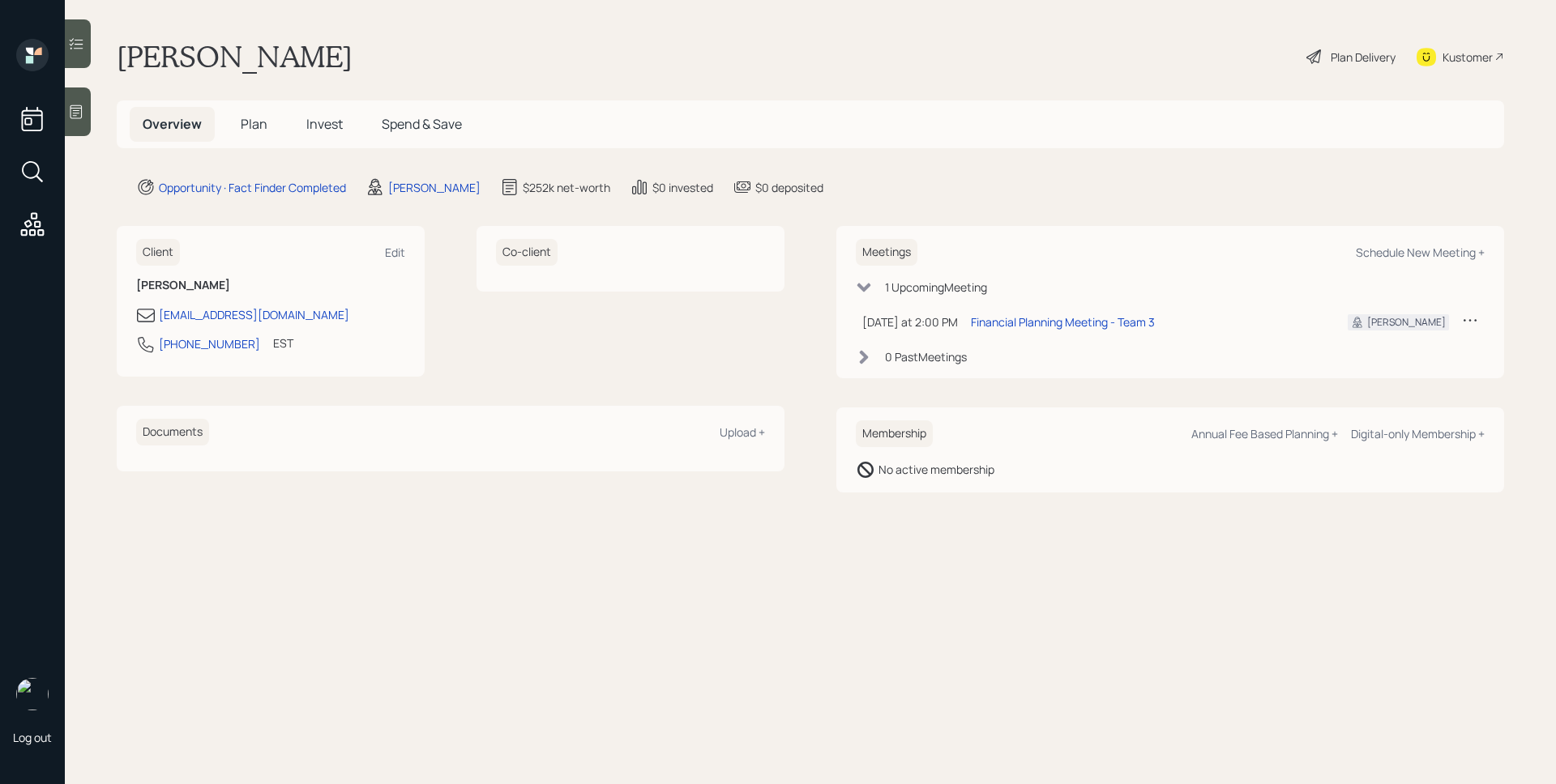
click at [256, 124] on span "Plan" at bounding box center [254, 123] width 27 height 17
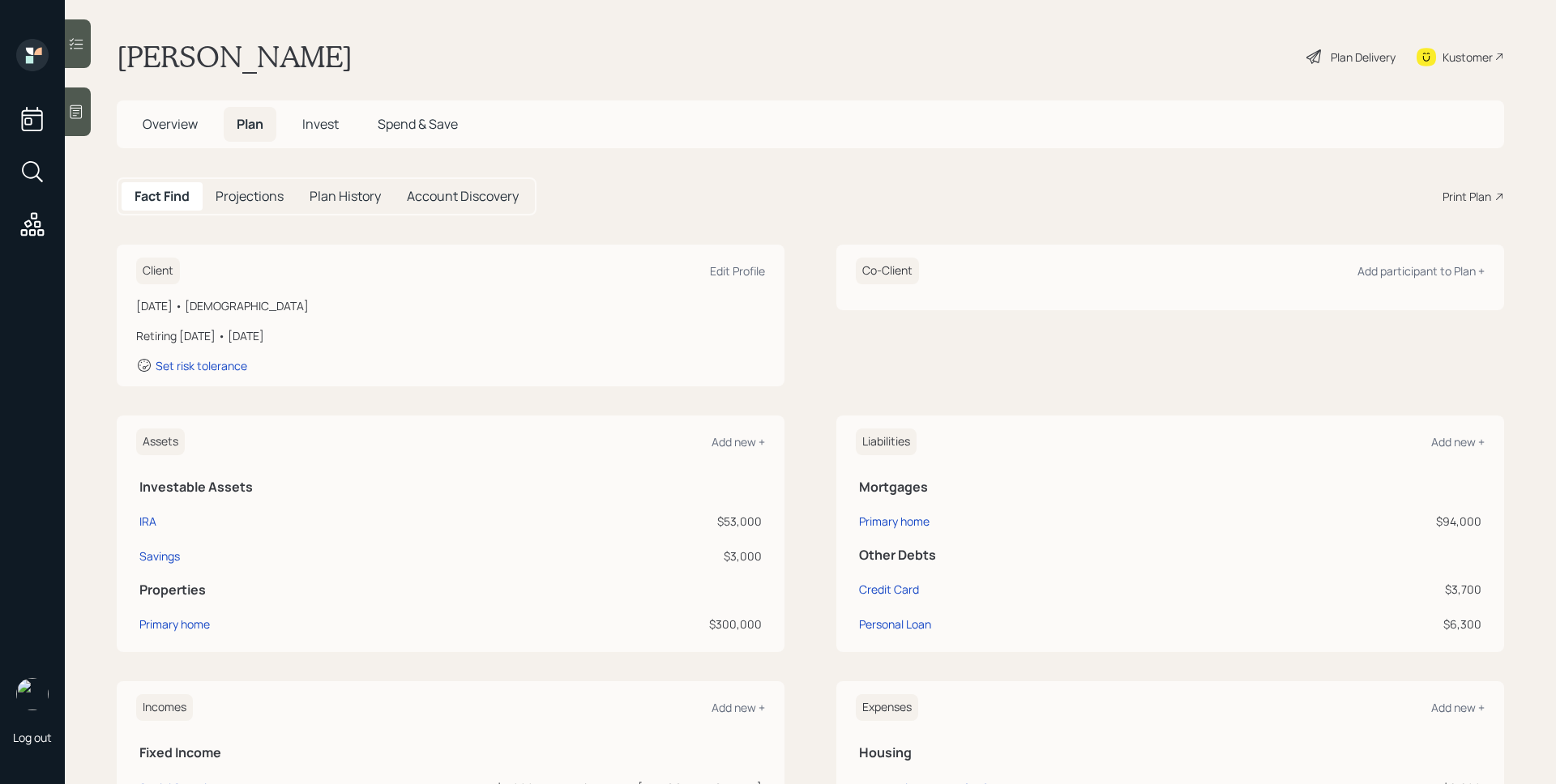
click at [1473, 201] on div "Print Plan" at bounding box center [1467, 196] width 48 height 17
